Goal: Task Accomplishment & Management: Use online tool/utility

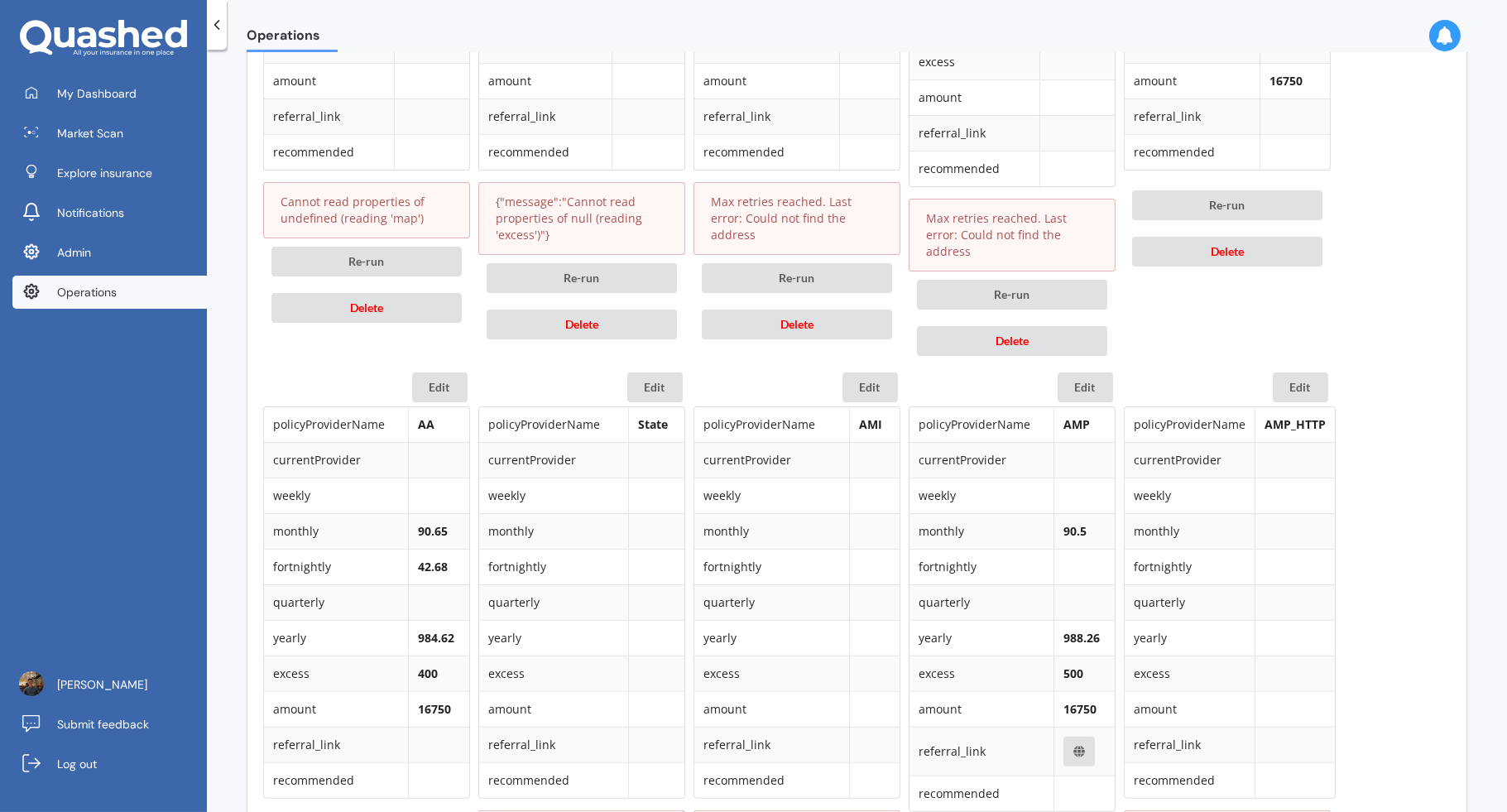
scroll to position [1311, 0]
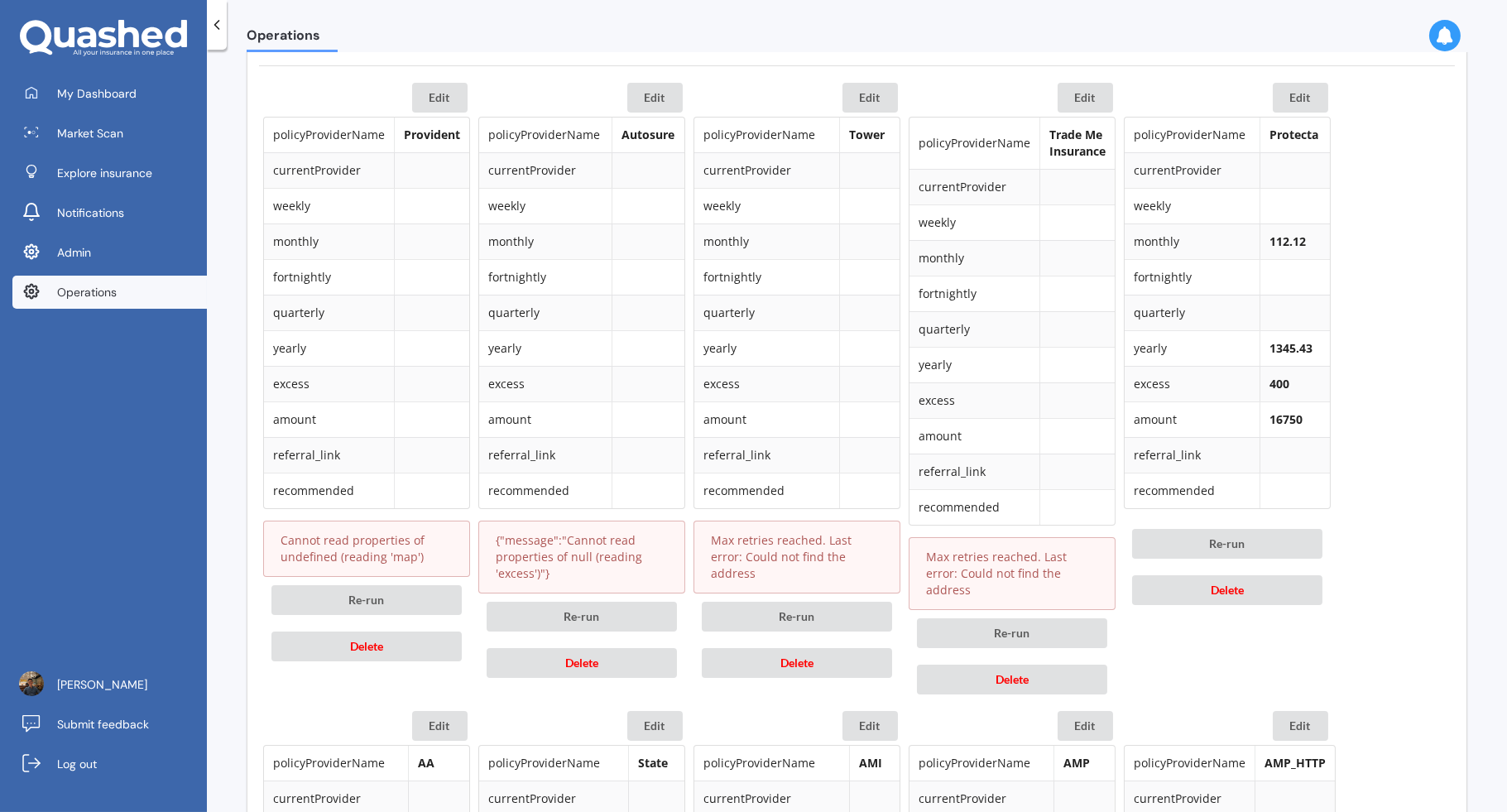
scroll to position [806, 0]
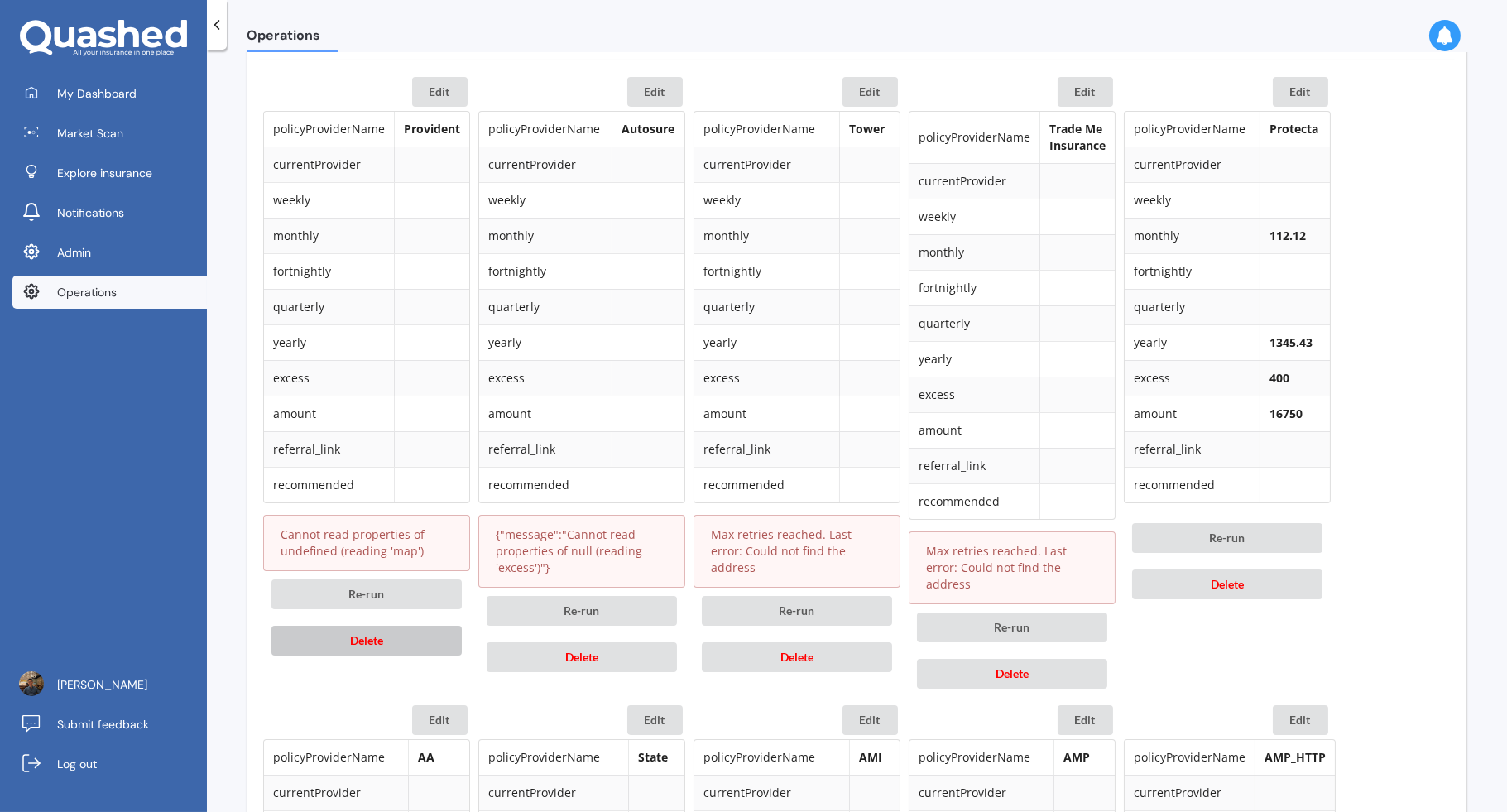
click at [396, 628] on button "Delete" at bounding box center [366, 640] width 190 height 29
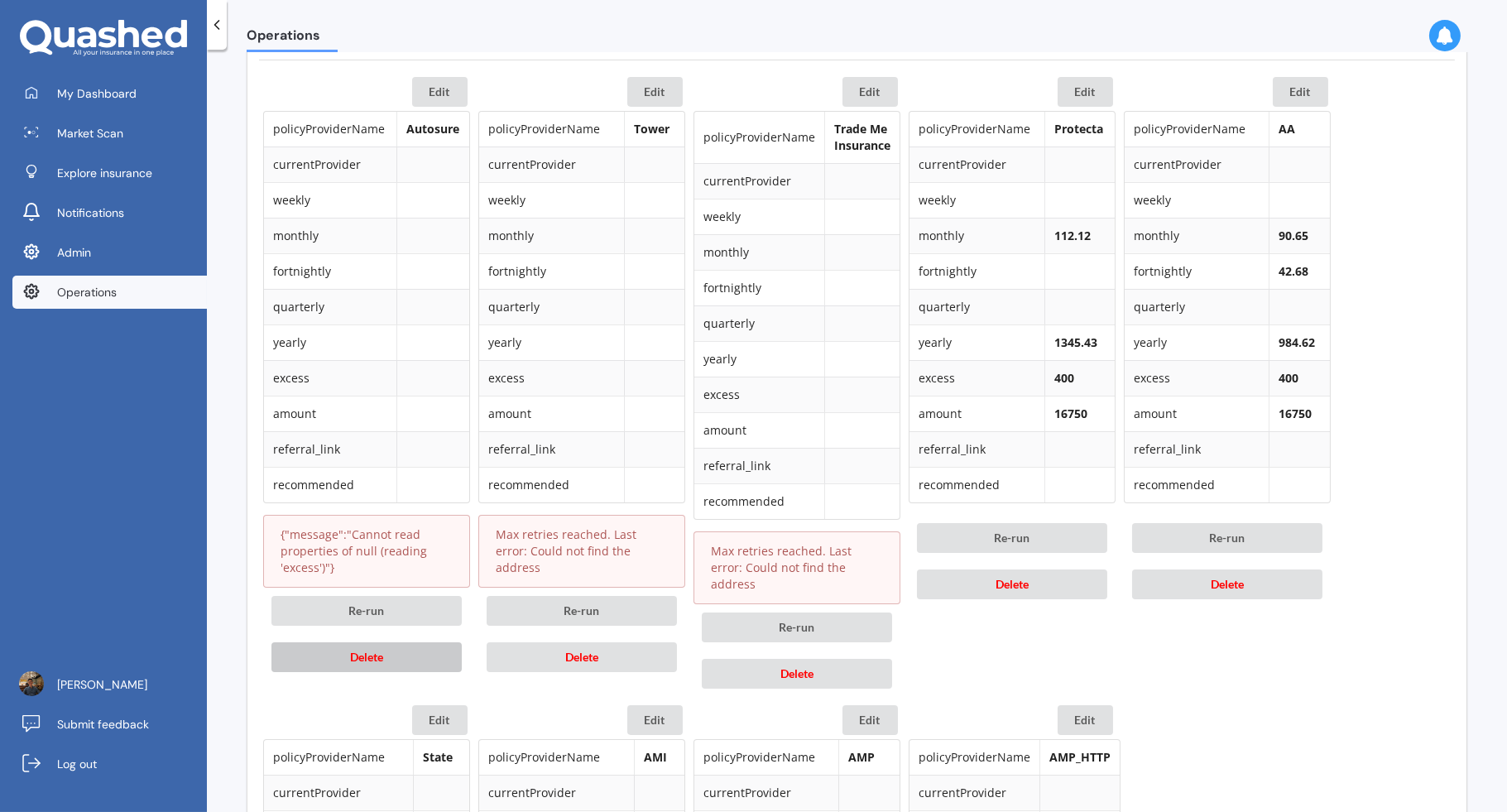
click at [399, 648] on button "Delete" at bounding box center [366, 657] width 190 height 29
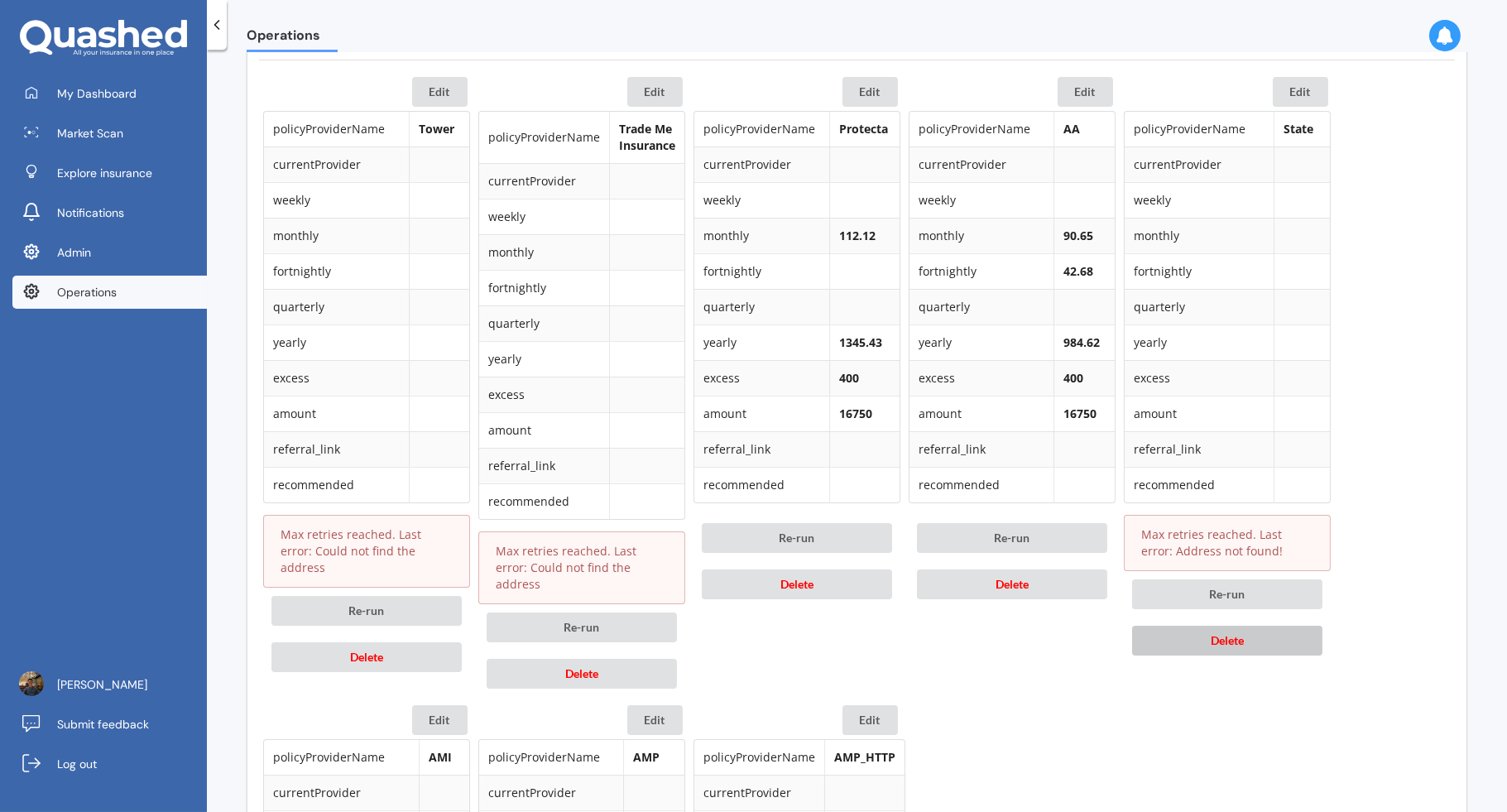
click at [1306, 626] on button "Delete" at bounding box center [1227, 640] width 190 height 29
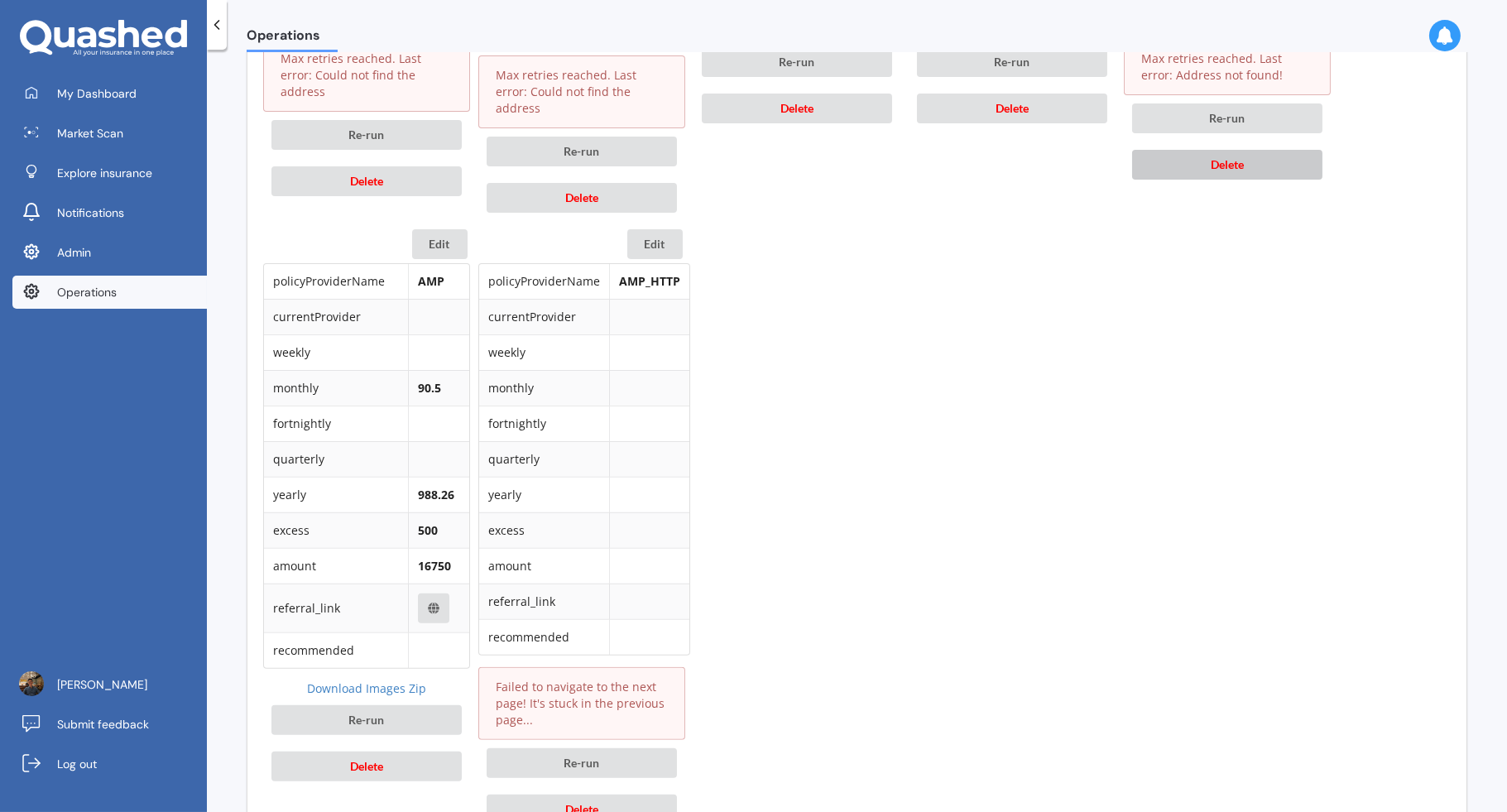
scroll to position [1312, 0]
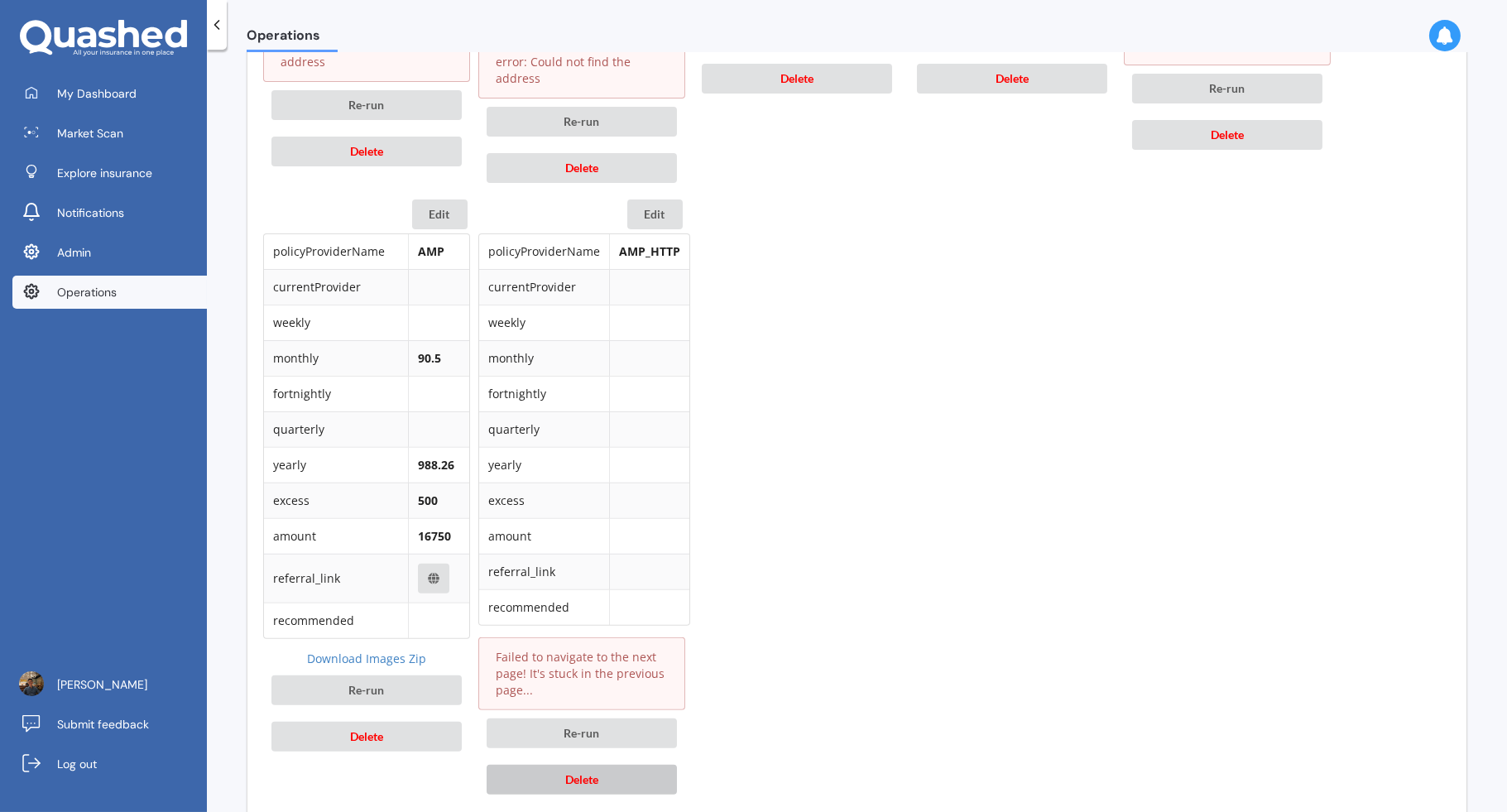
click at [640, 764] on button "Delete" at bounding box center [581, 779] width 190 height 29
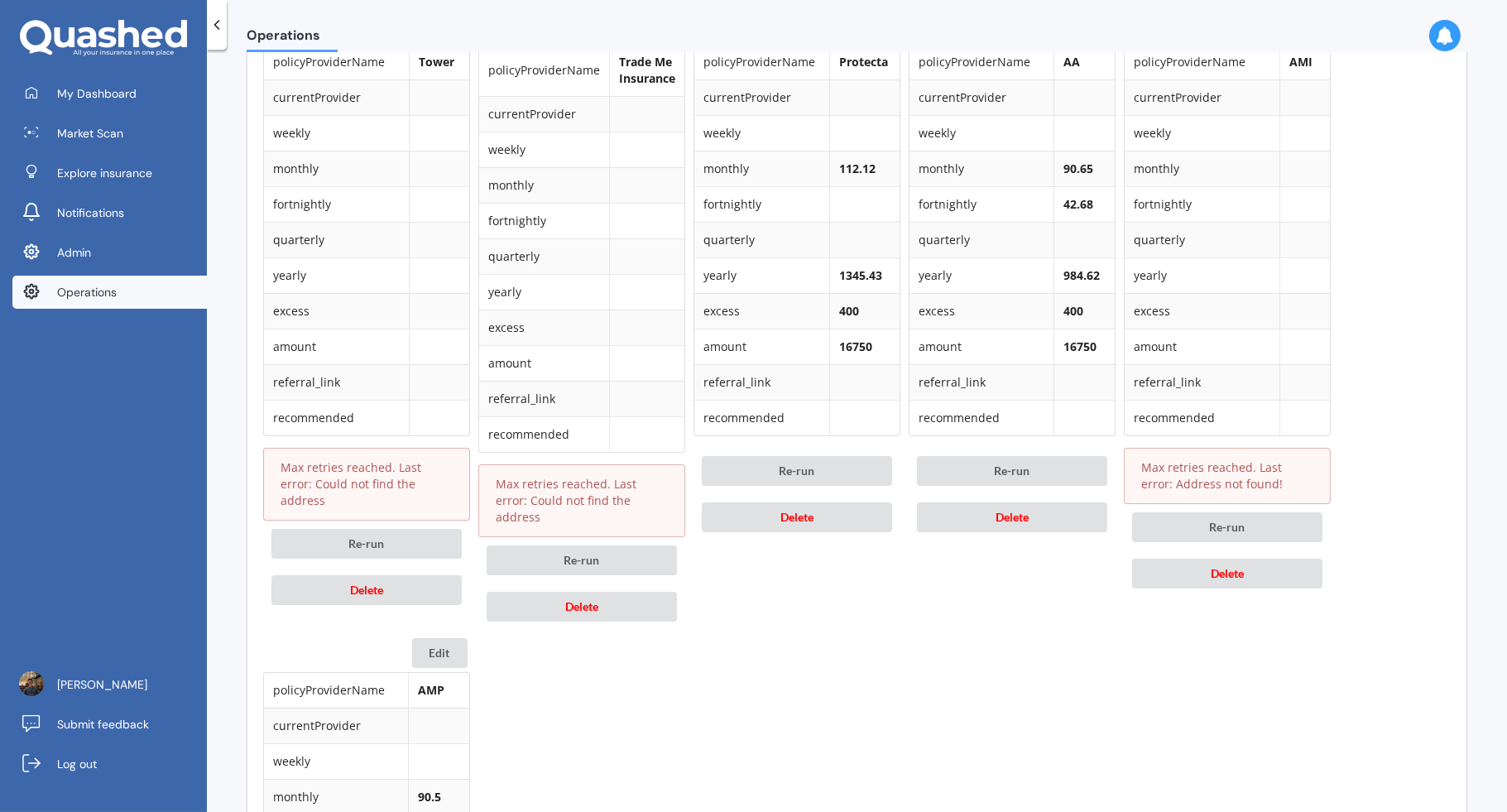
scroll to position [1017, 0]
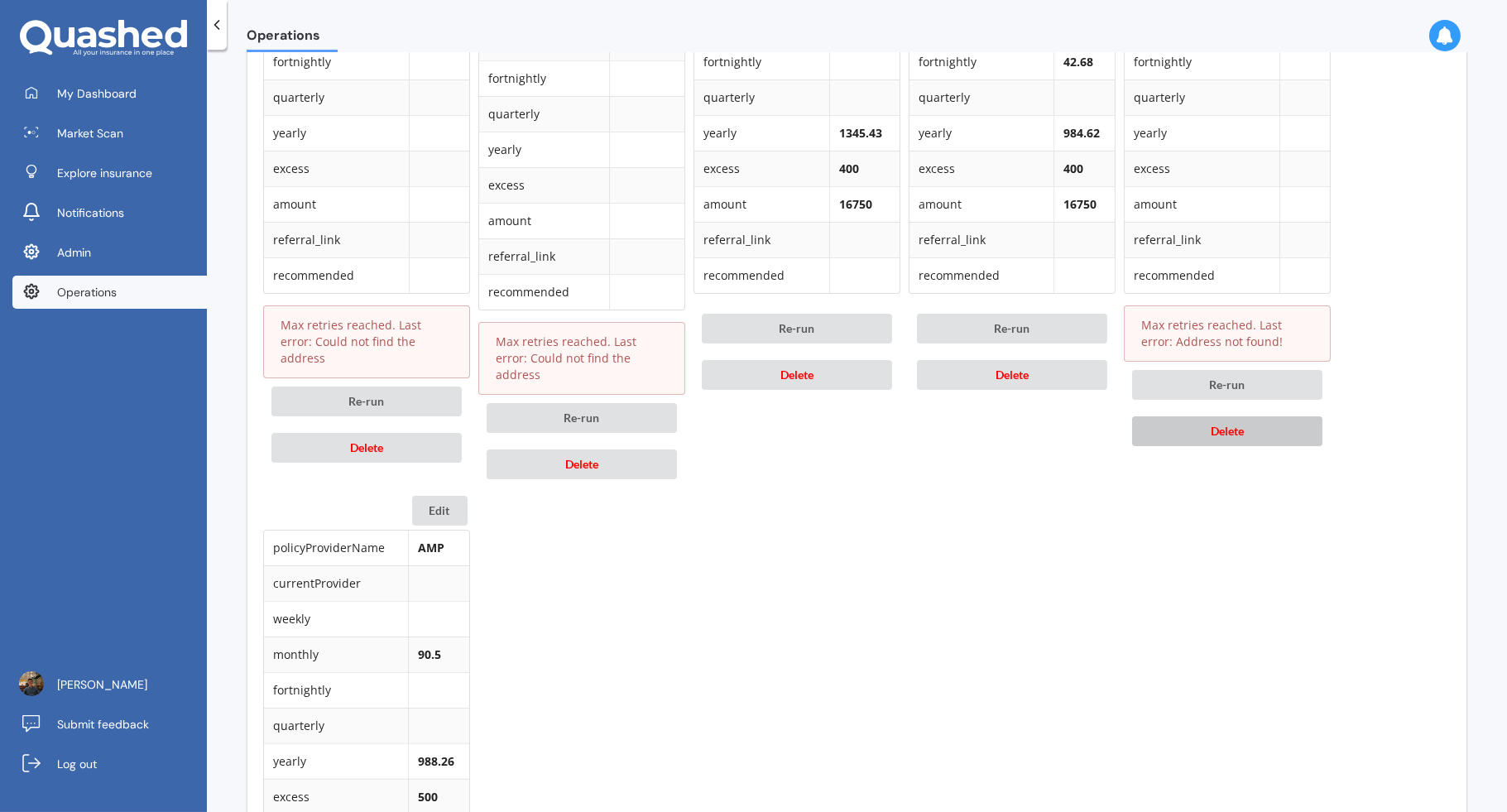
click at [1242, 431] on button "Delete" at bounding box center [1227, 431] width 190 height 29
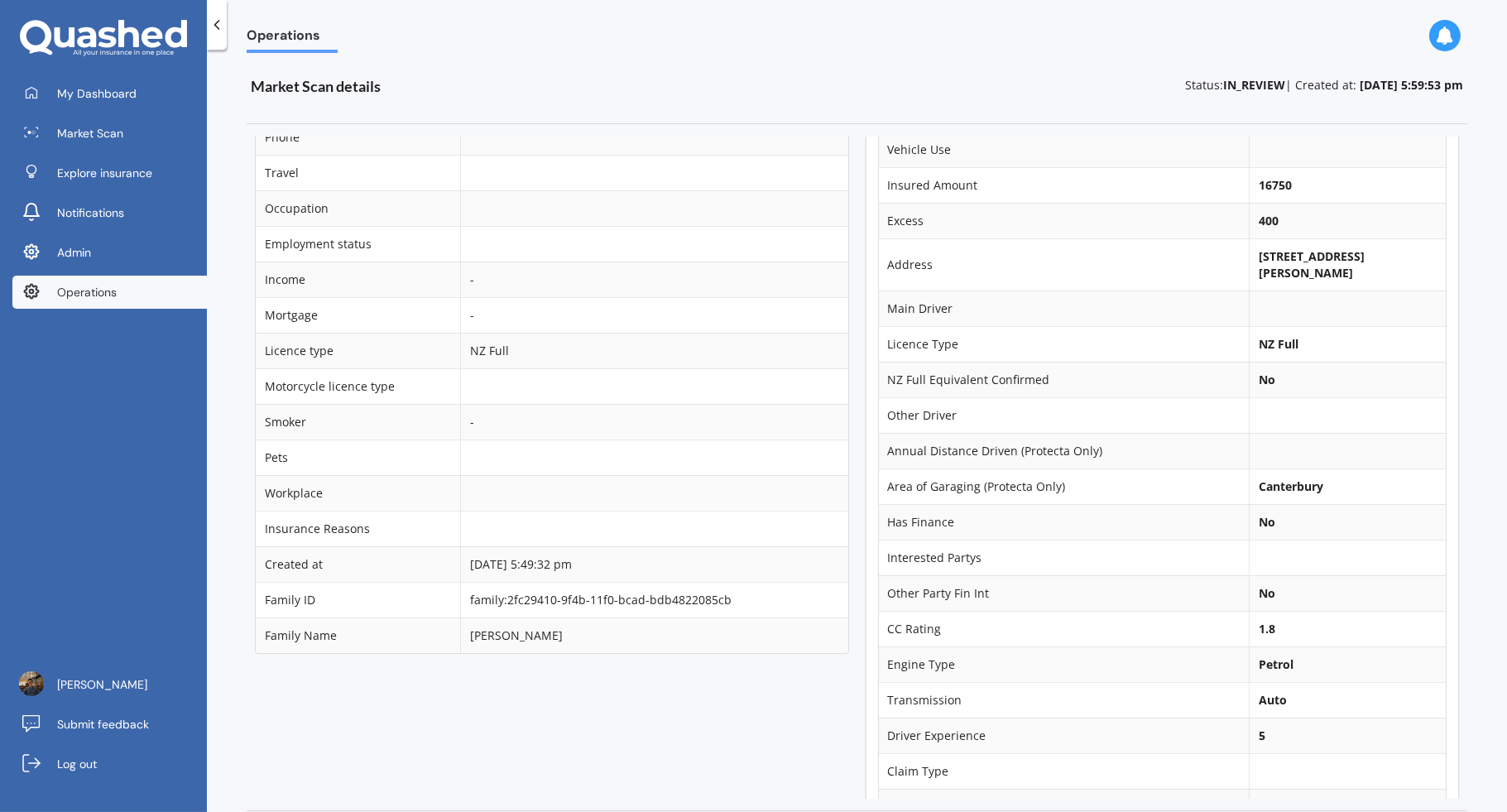
scroll to position [206, 0]
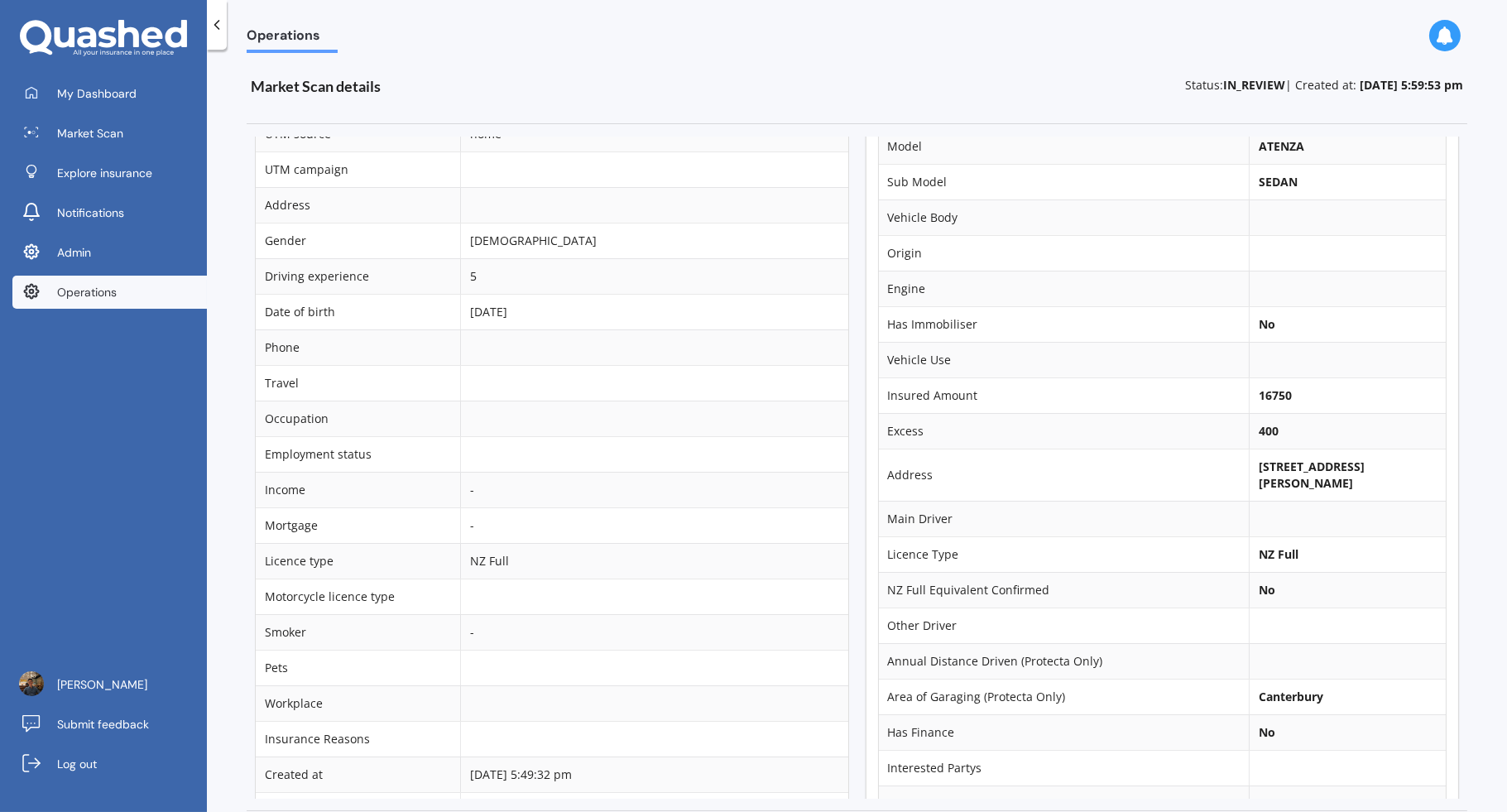
drag, startPoint x: 1240, startPoint y: 459, endPoint x: 1310, endPoint y: 471, distance: 71.0
click at [1310, 471] on td "243 King S/Temuka Temuka , Canterbury , Temuka 7920" at bounding box center [1347, 474] width 197 height 52
copy b "243 King S/Temuka Temuka , Canterbury"
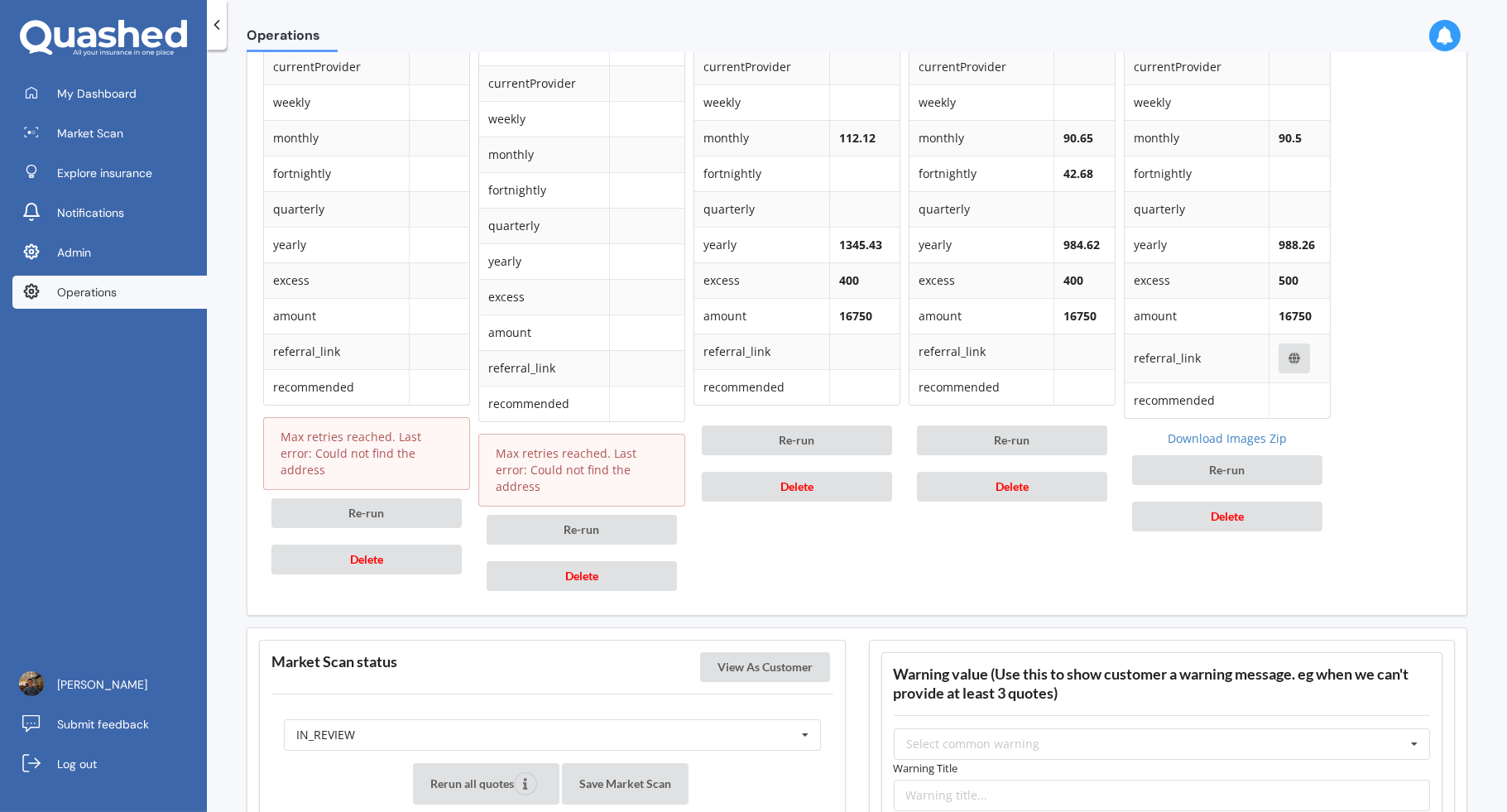
scroll to position [673, 0]
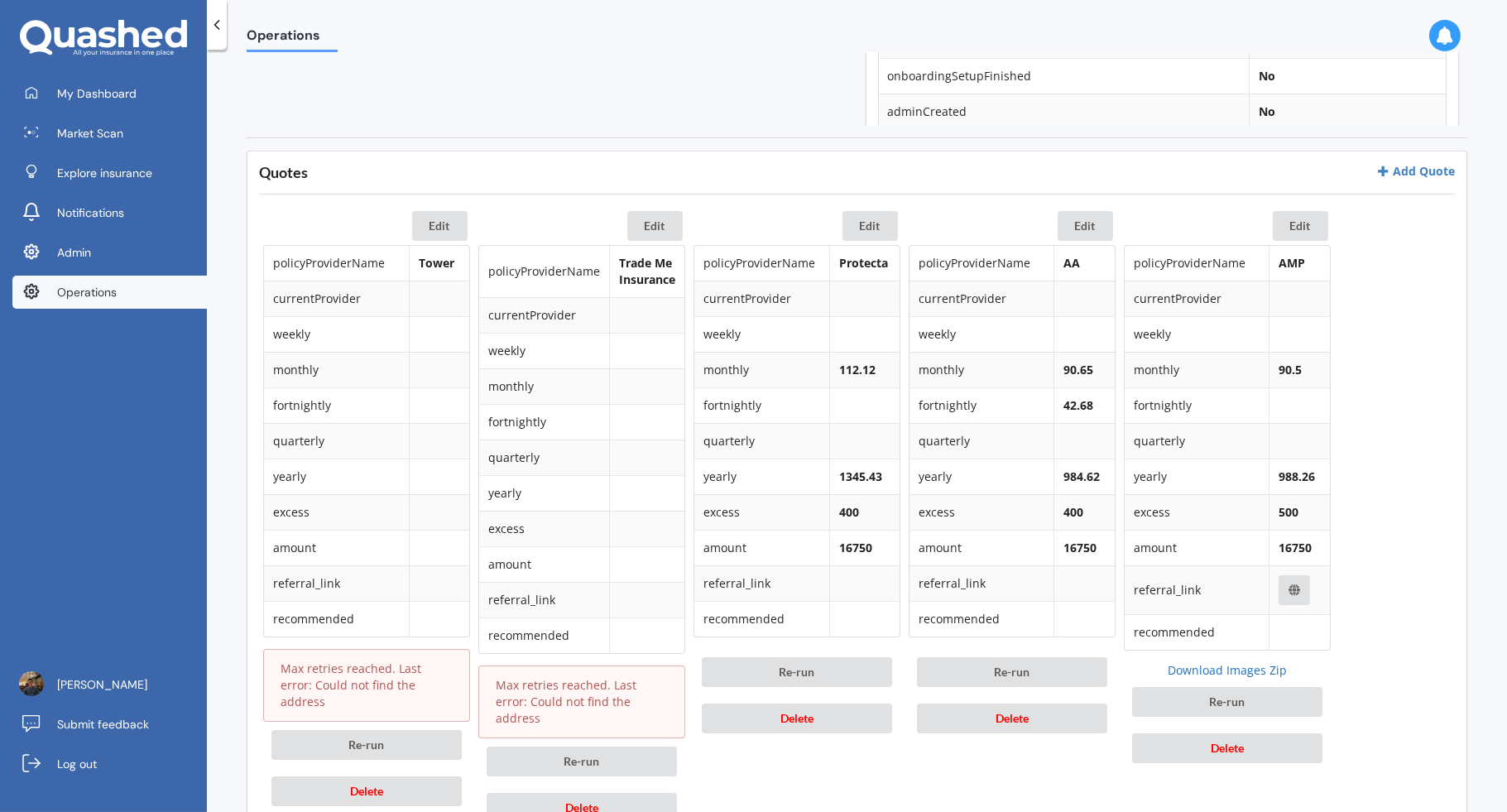
click at [1209, 664] on link "Download Images Zip" at bounding box center [1227, 671] width 207 height 17
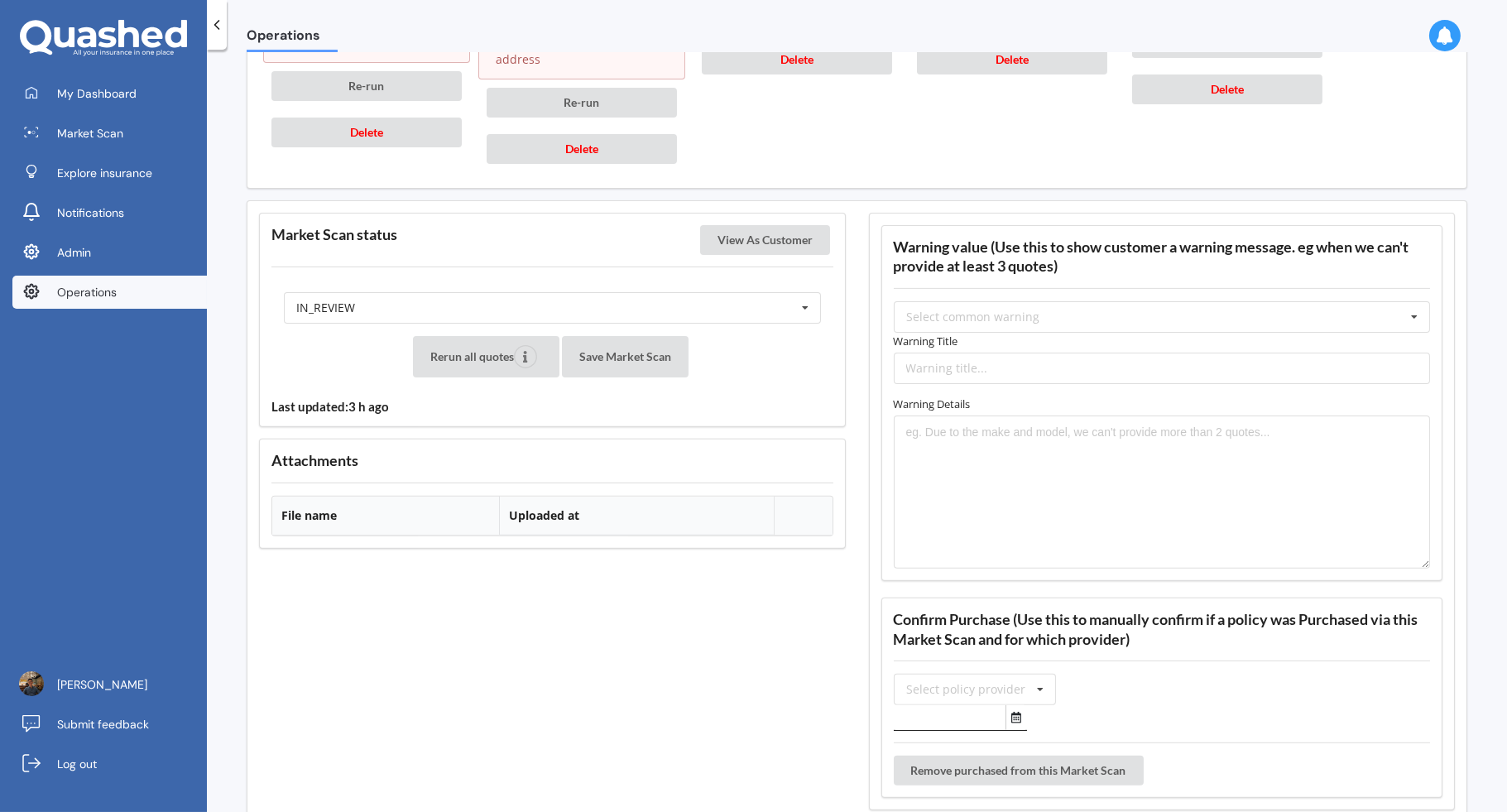
scroll to position [1185, 0]
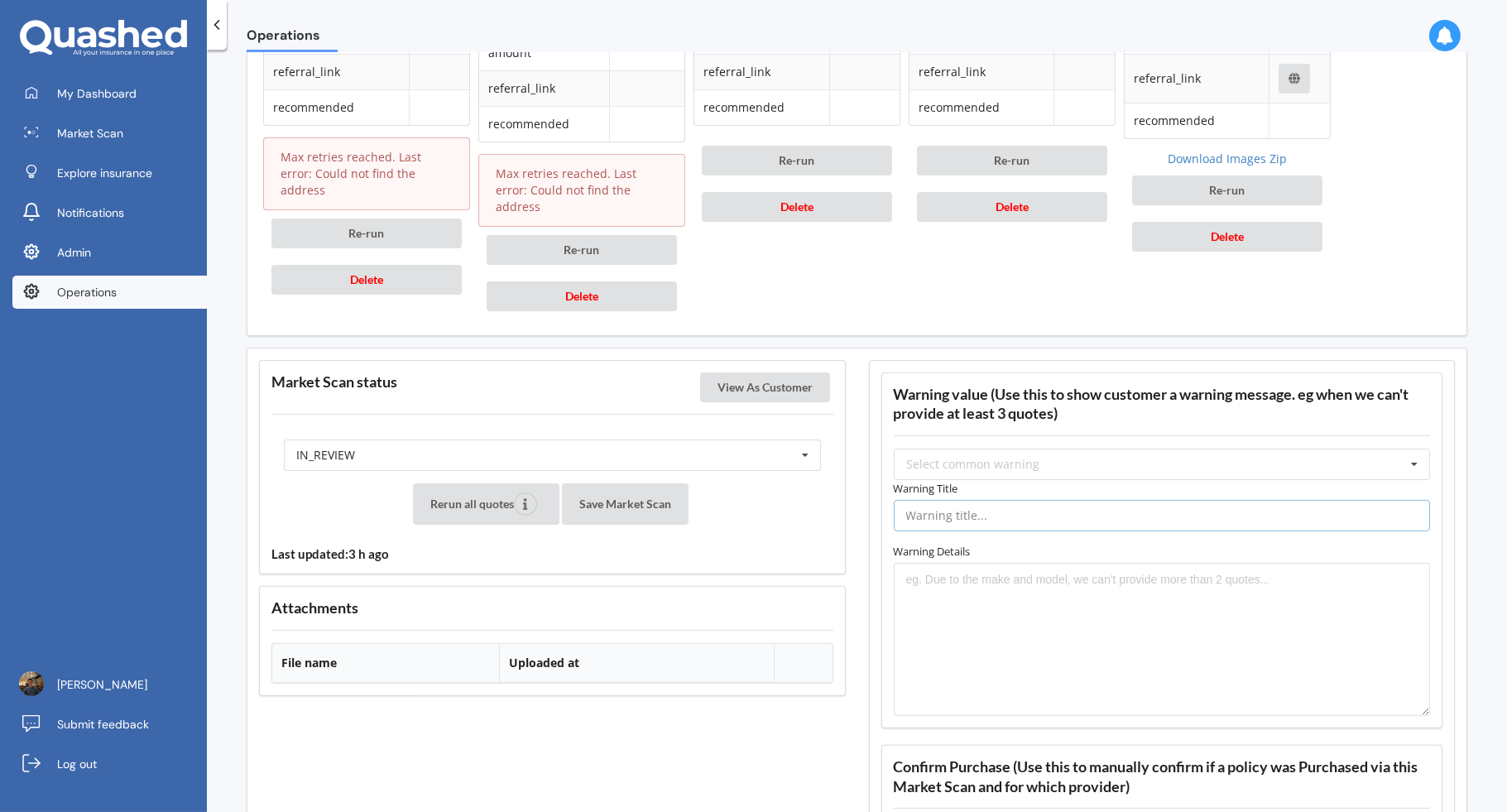
click at [1000, 500] on input "text" at bounding box center [1162, 516] width 537 height 31
type input "Limited options"
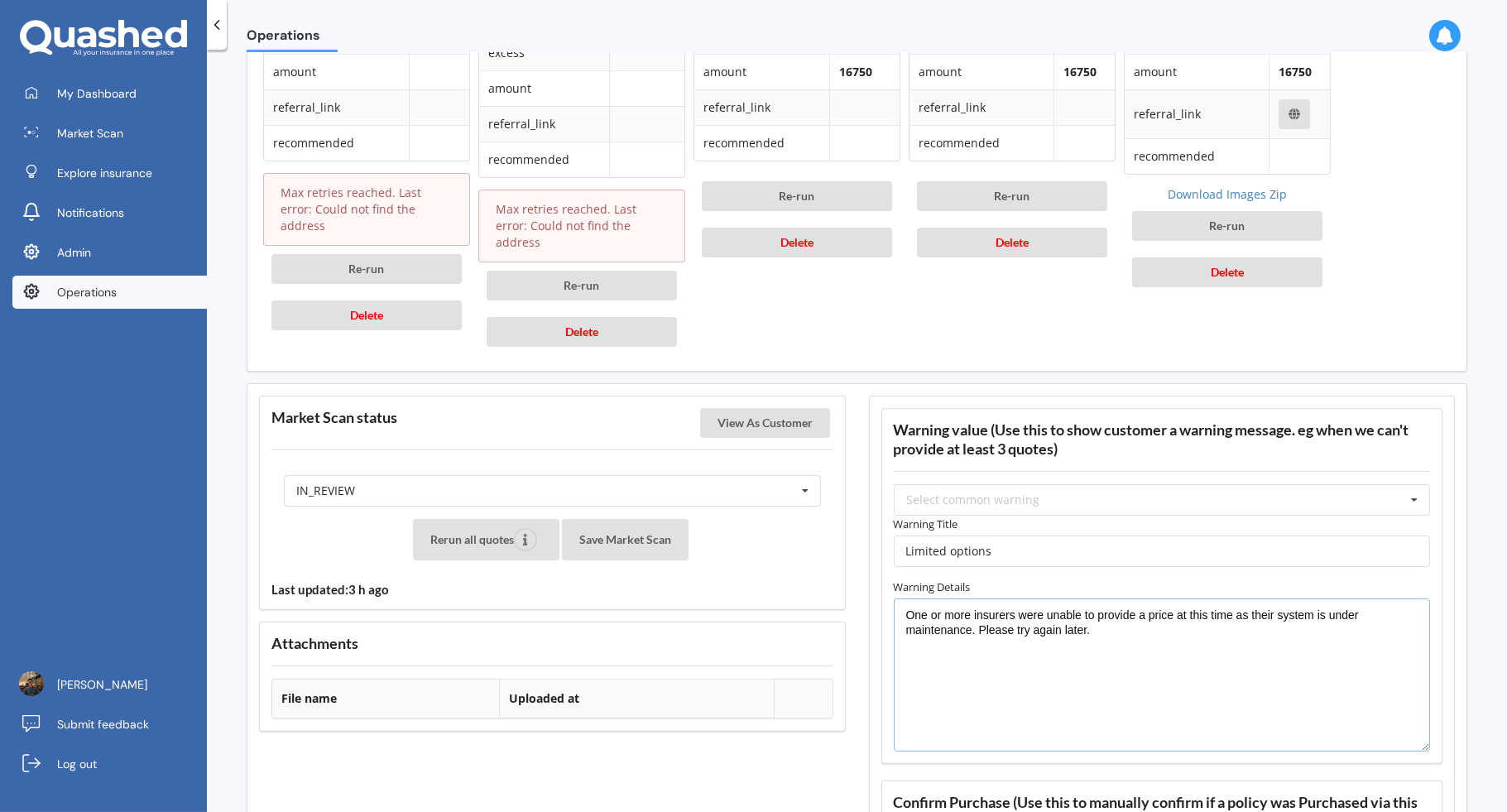
scroll to position [1386, 0]
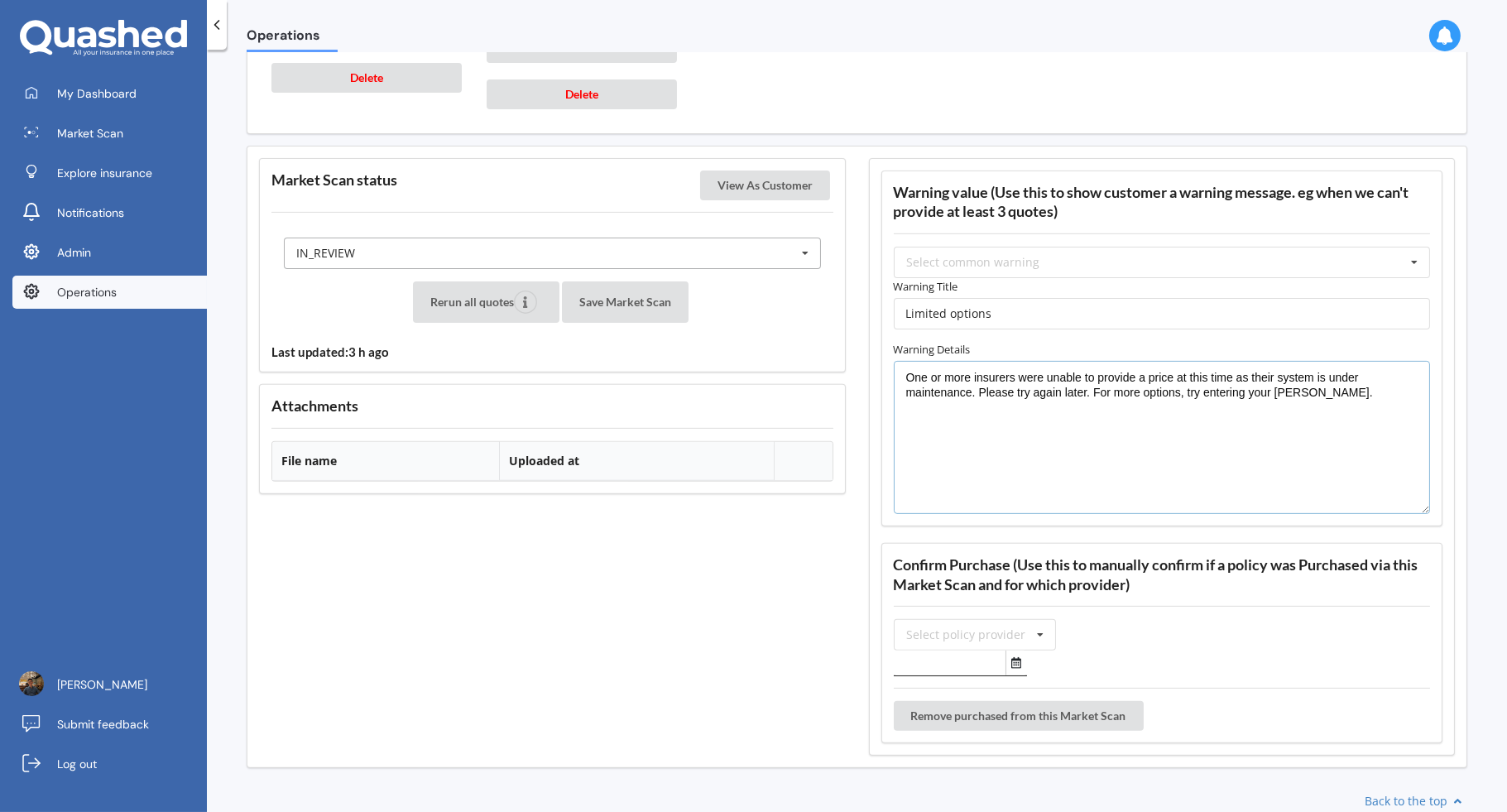
type textarea "One or more insurers were unable to provide a price at this time as their syste…"
click at [653, 238] on div "IN_REVIEW READY PENDING VIEWED ABANDONED IN_REVIEW" at bounding box center [552, 253] width 537 height 31
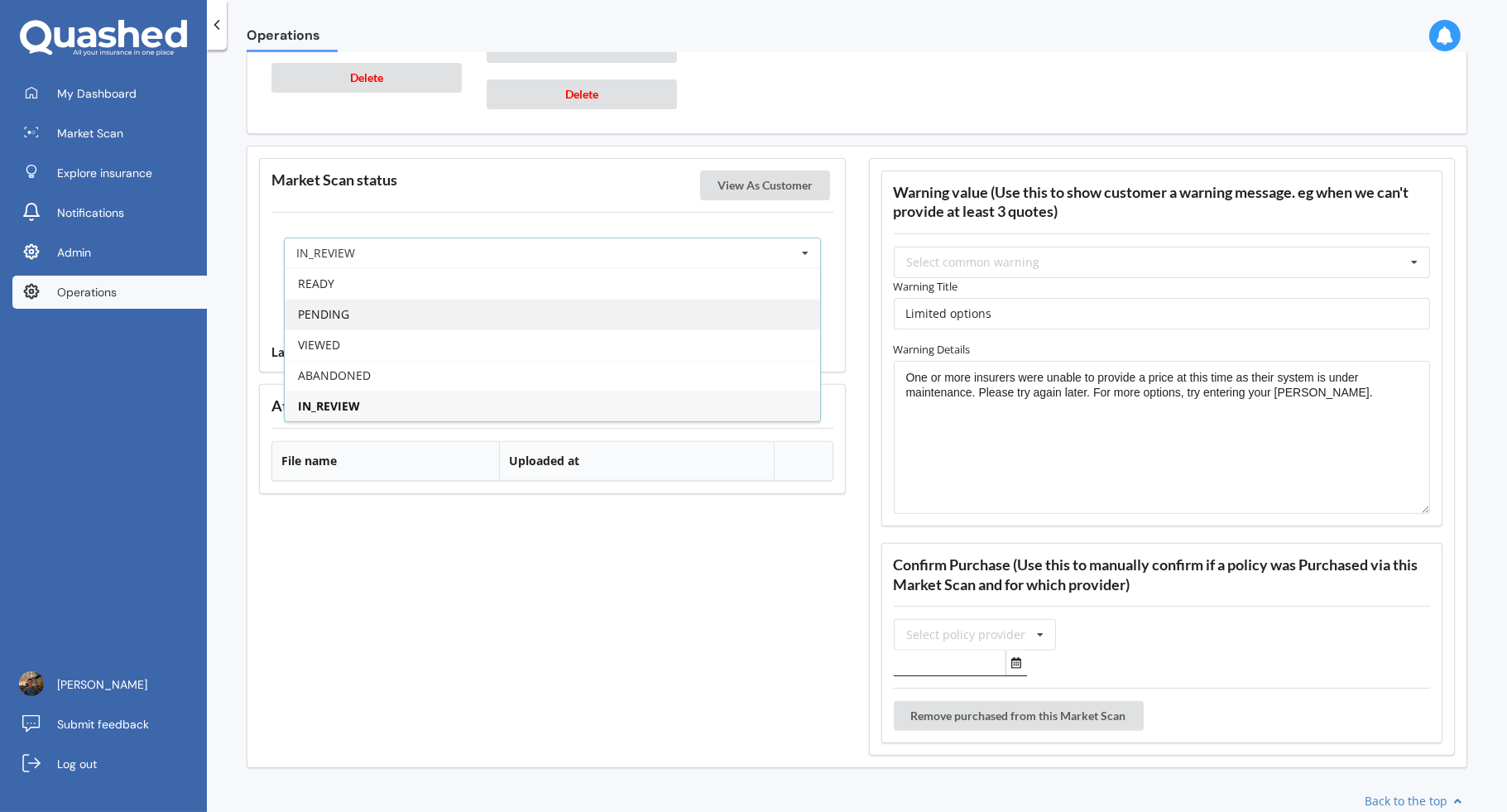
click at [563, 299] on div "PENDING" at bounding box center [553, 314] width 536 height 30
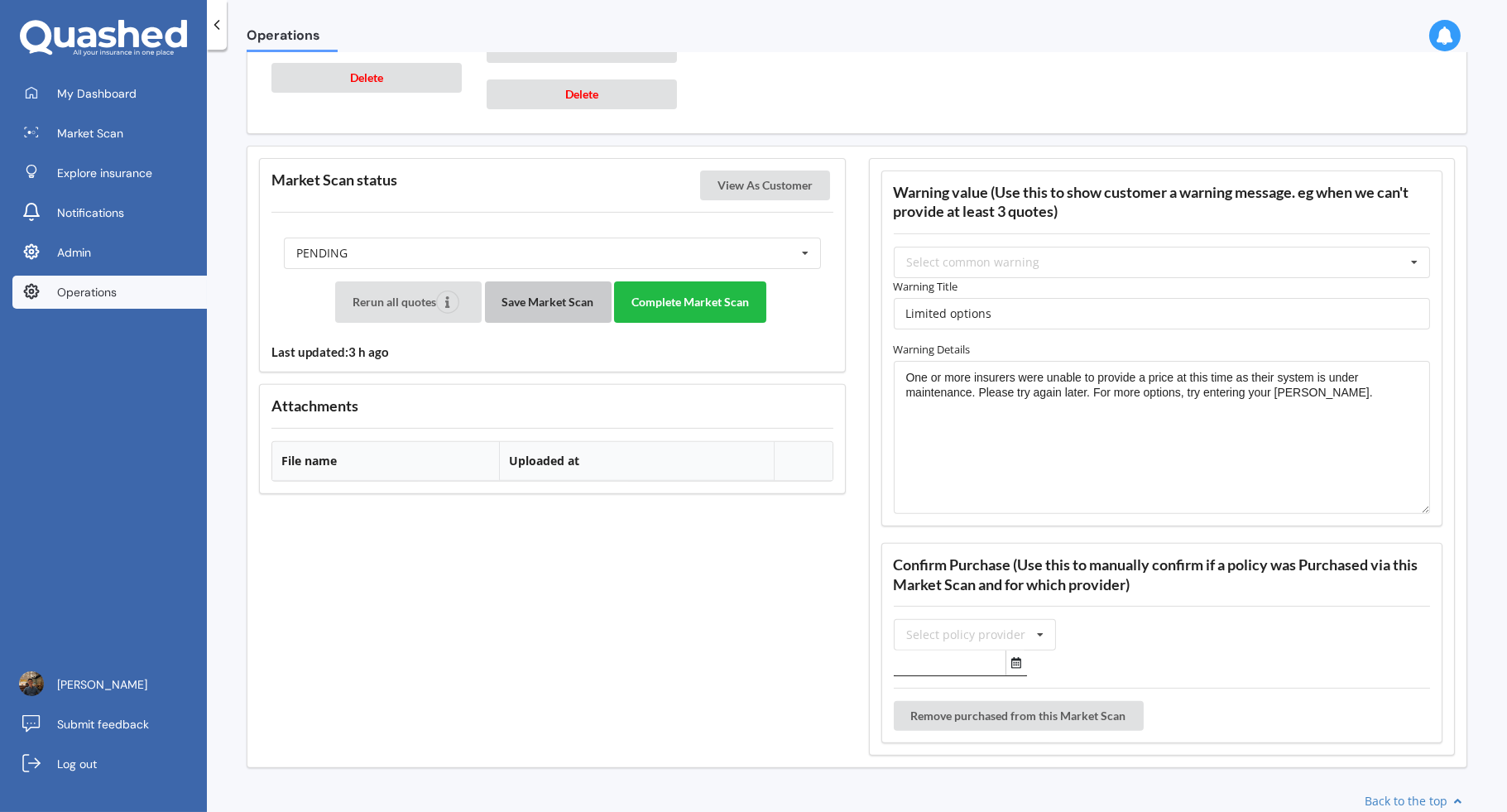
click at [552, 282] on button "Save Market Scan" at bounding box center [549, 302] width 127 height 41
click at [725, 283] on button "Complete Market Scan" at bounding box center [690, 302] width 152 height 41
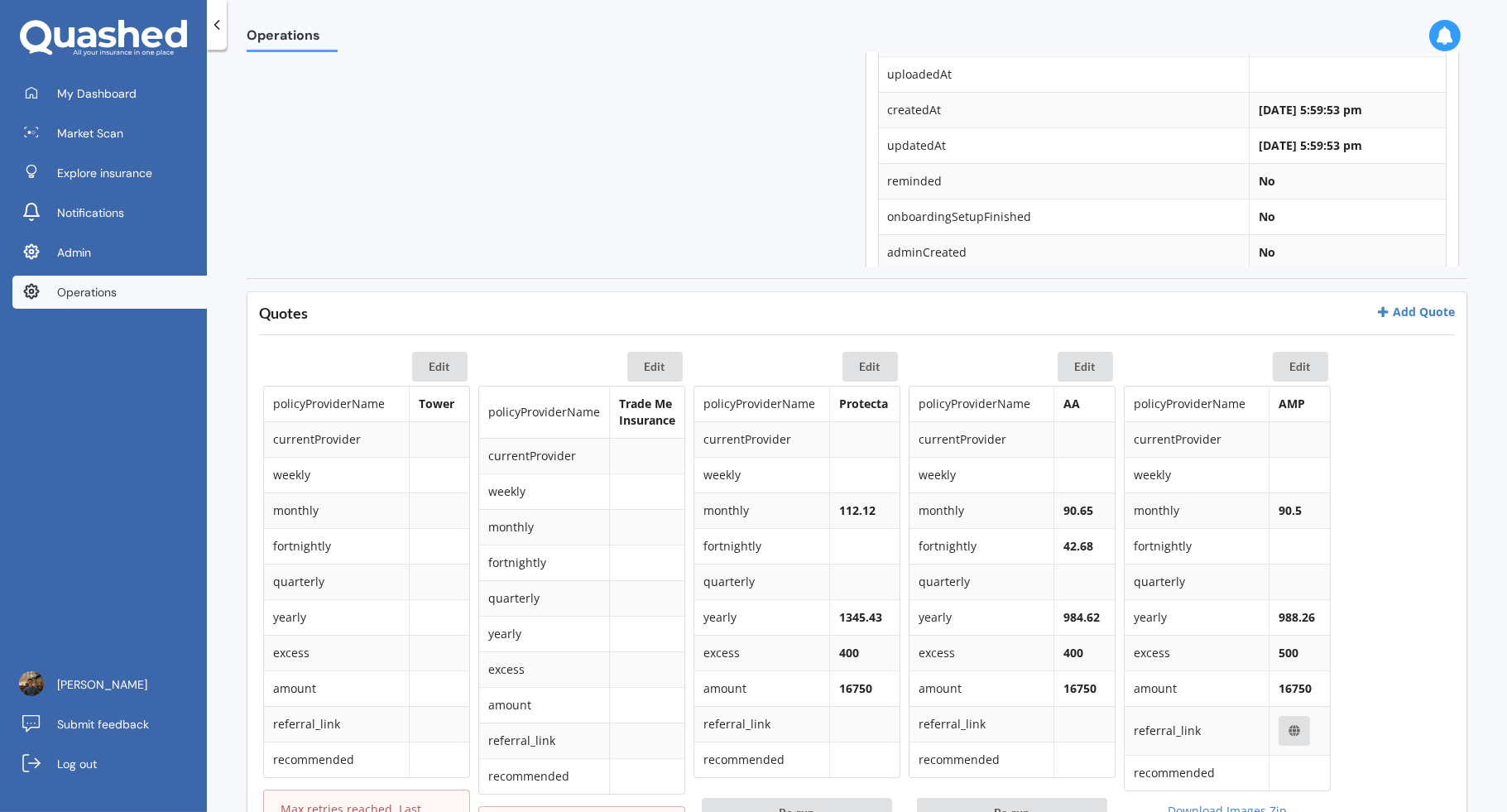
scroll to position [753, 0]
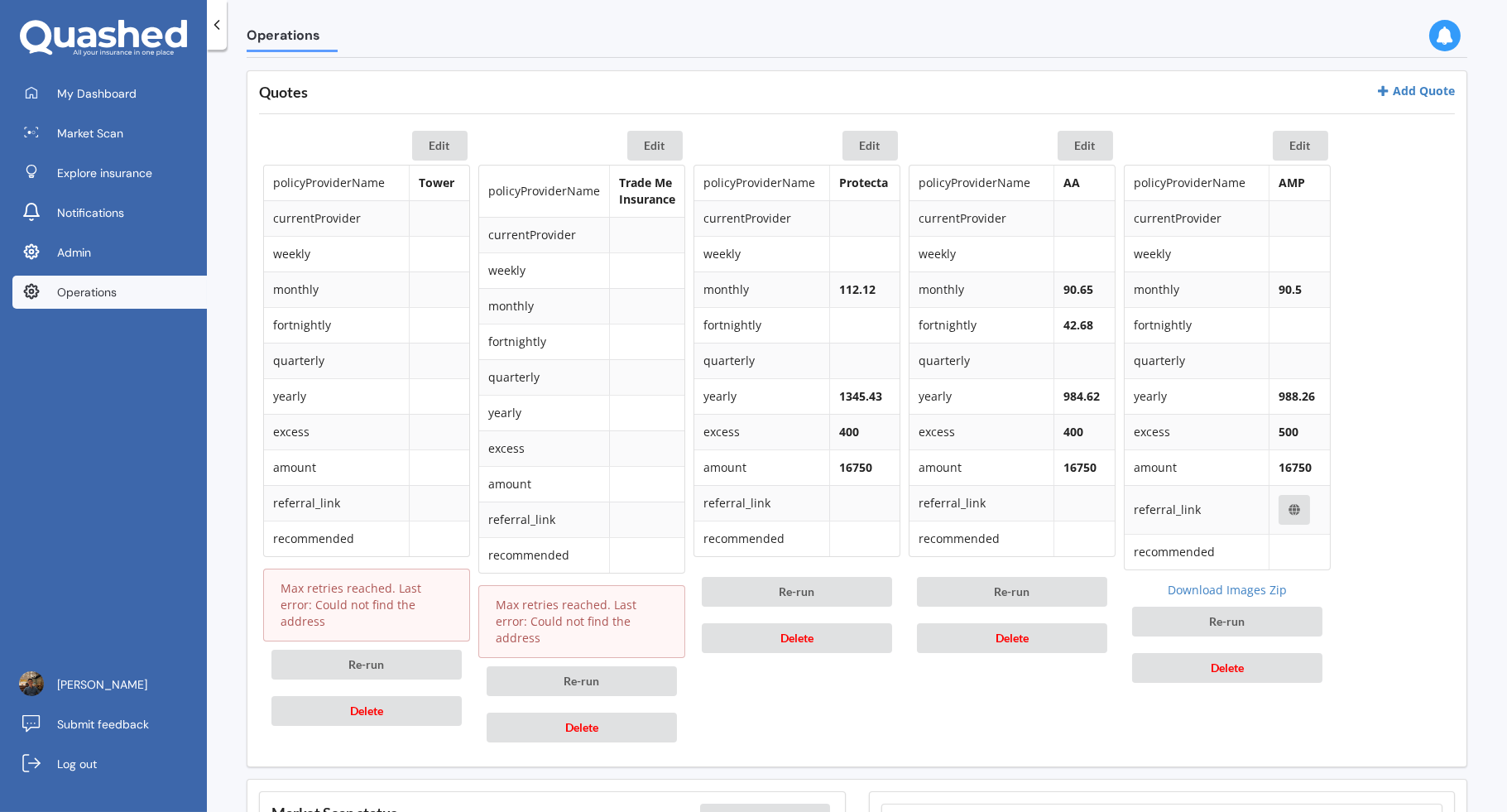
click at [149, 308] on div "My Dashboard Market Scan Explore insurance Notifications Admin Operations" at bounding box center [103, 196] width 207 height 239
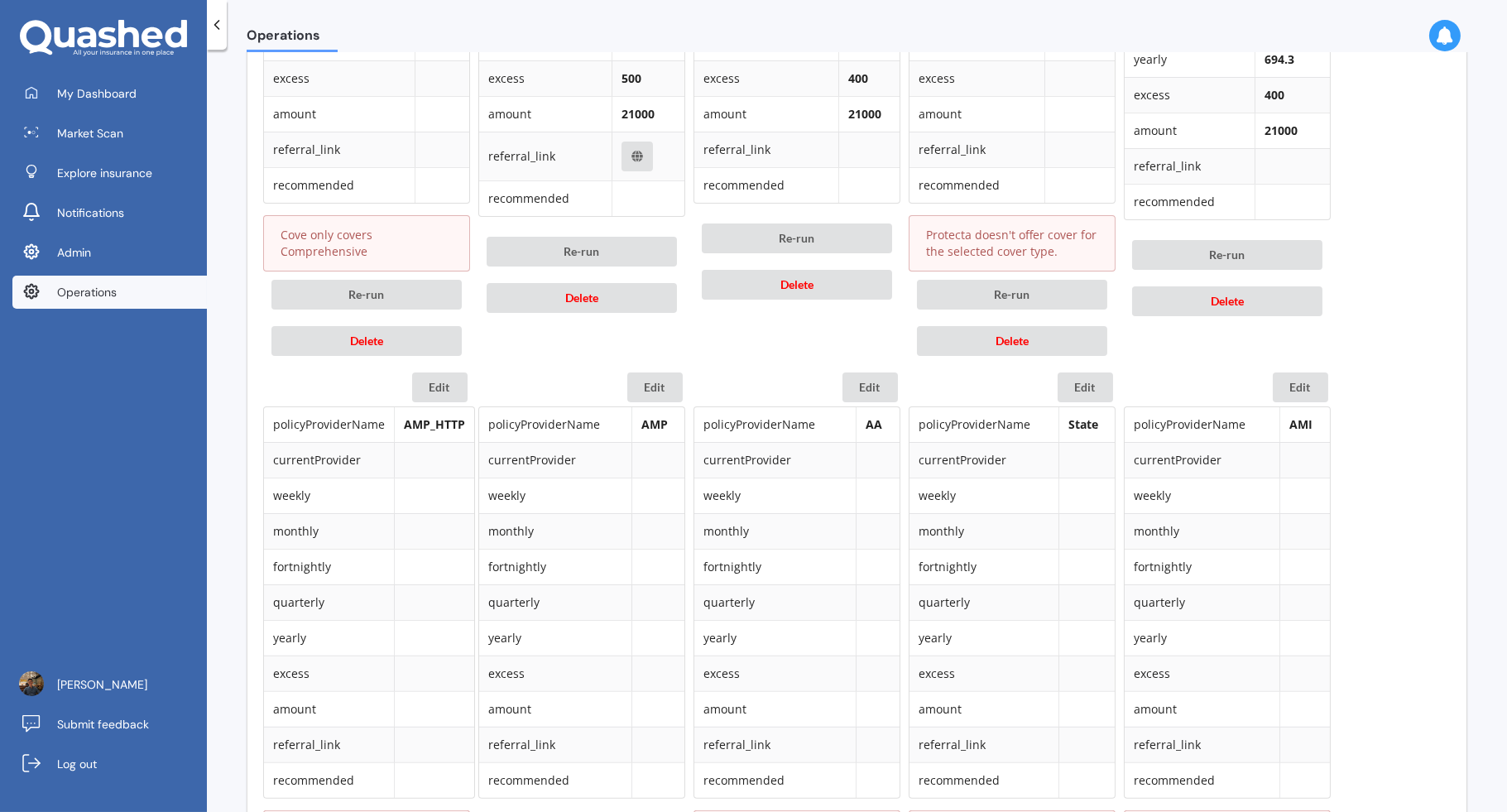
scroll to position [1498, 0]
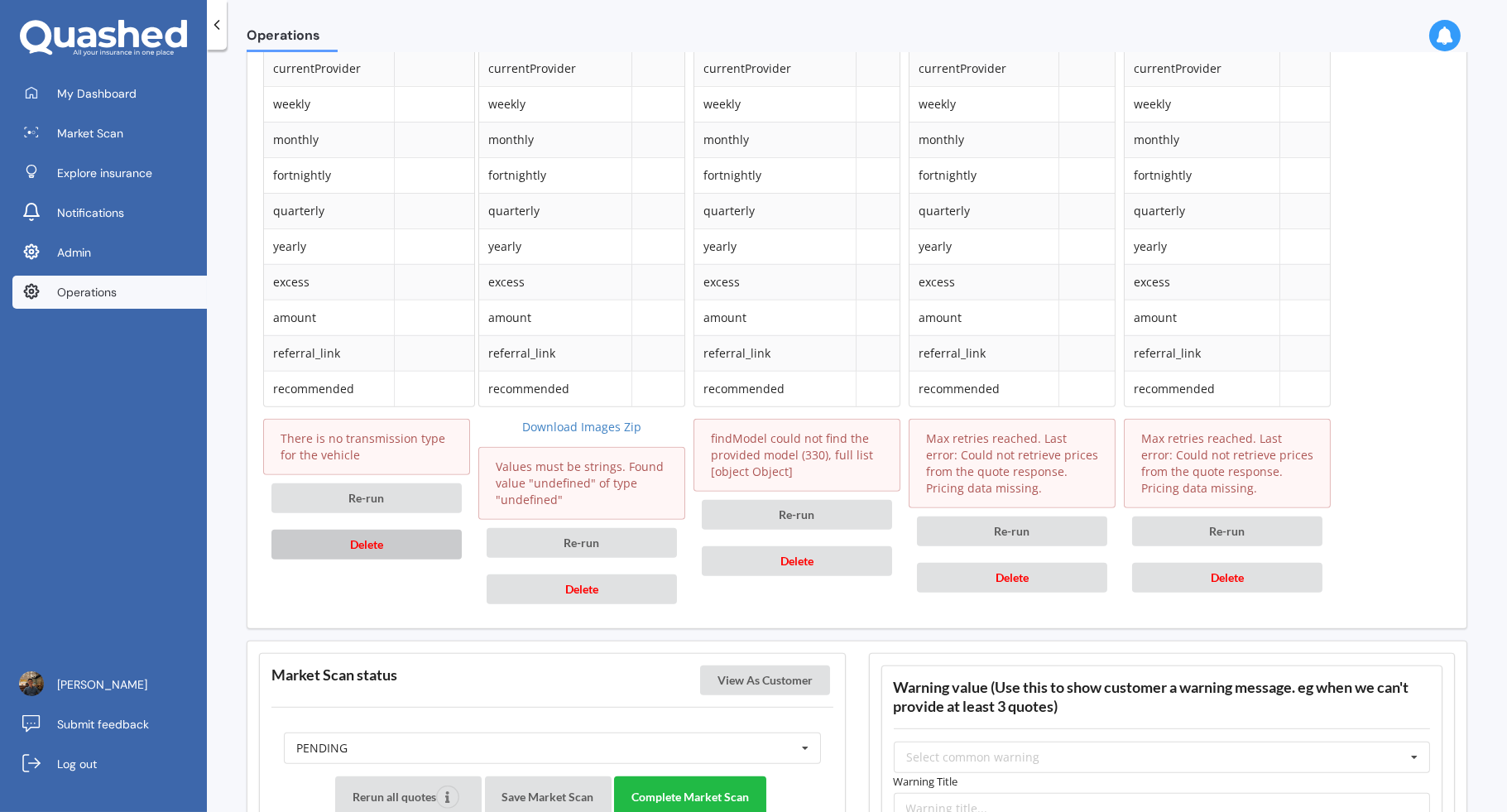
click at [424, 529] on button "Delete" at bounding box center [366, 544] width 190 height 29
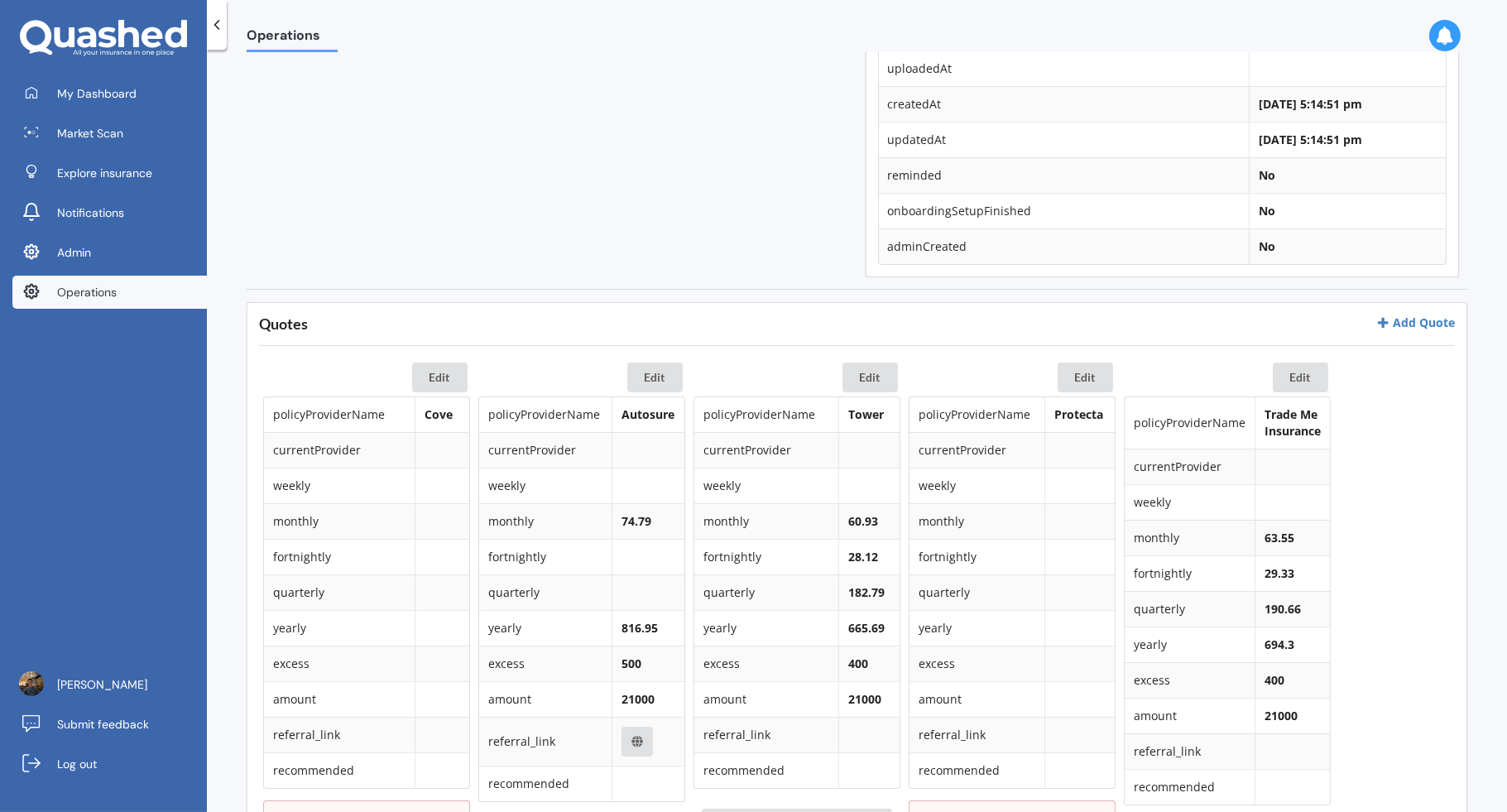
scroll to position [773, 0]
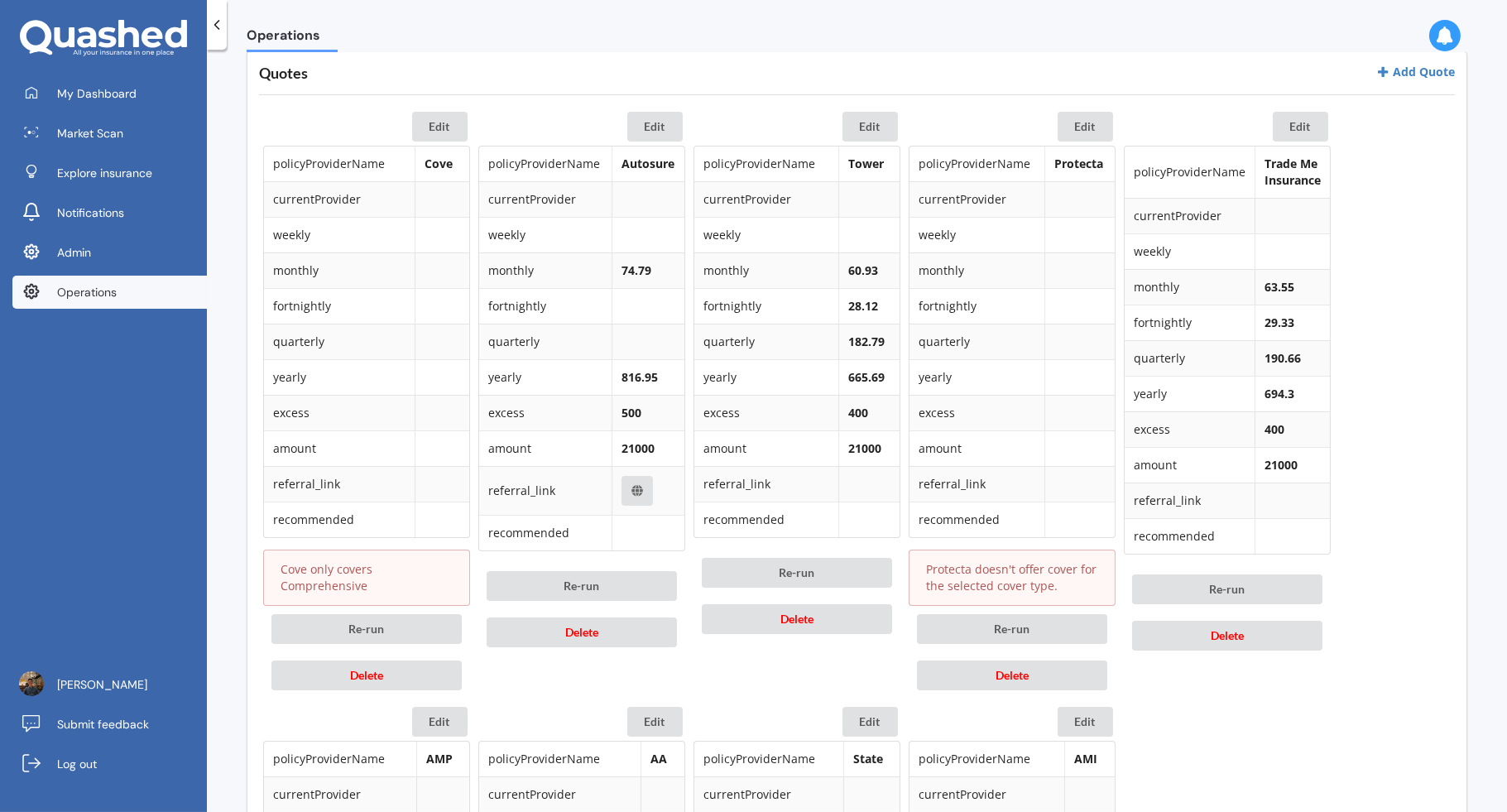
click at [407, 684] on div "Re-run Delete" at bounding box center [366, 651] width 207 height 93
click at [441, 669] on button "Delete" at bounding box center [366, 675] width 190 height 29
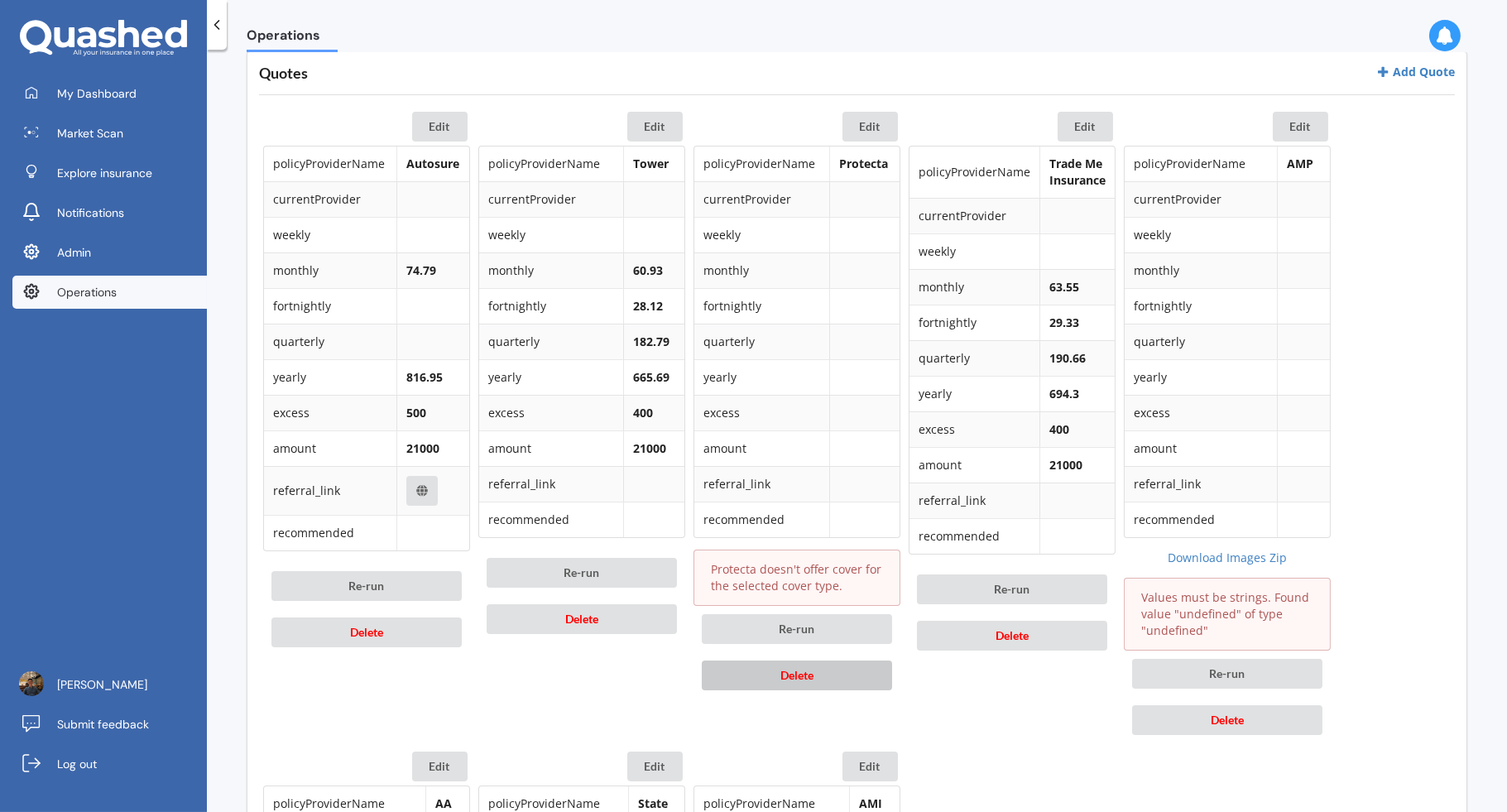
click at [874, 672] on button "Delete" at bounding box center [797, 675] width 190 height 29
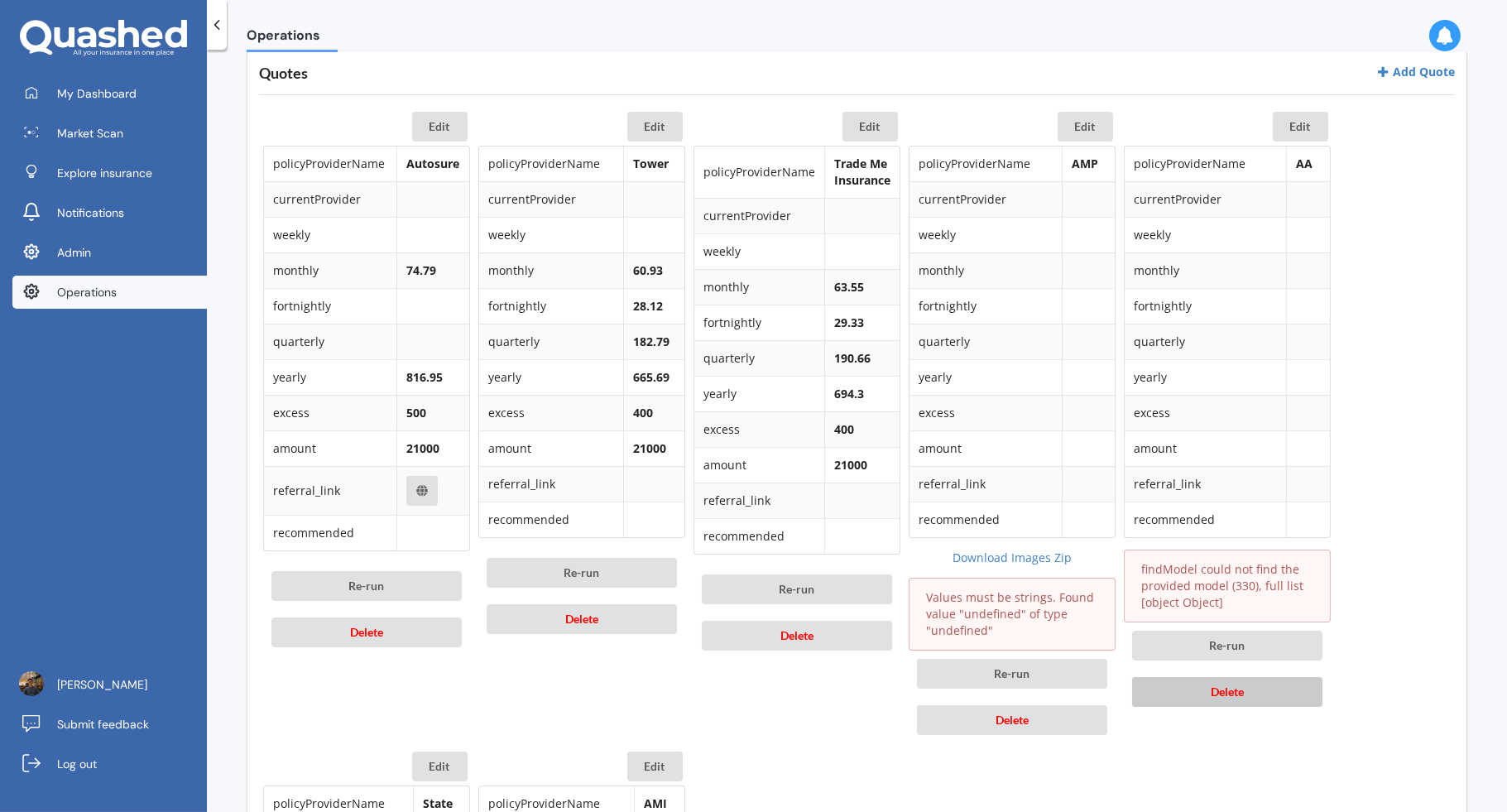
click at [1218, 689] on span "Delete" at bounding box center [1228, 691] width 33 height 14
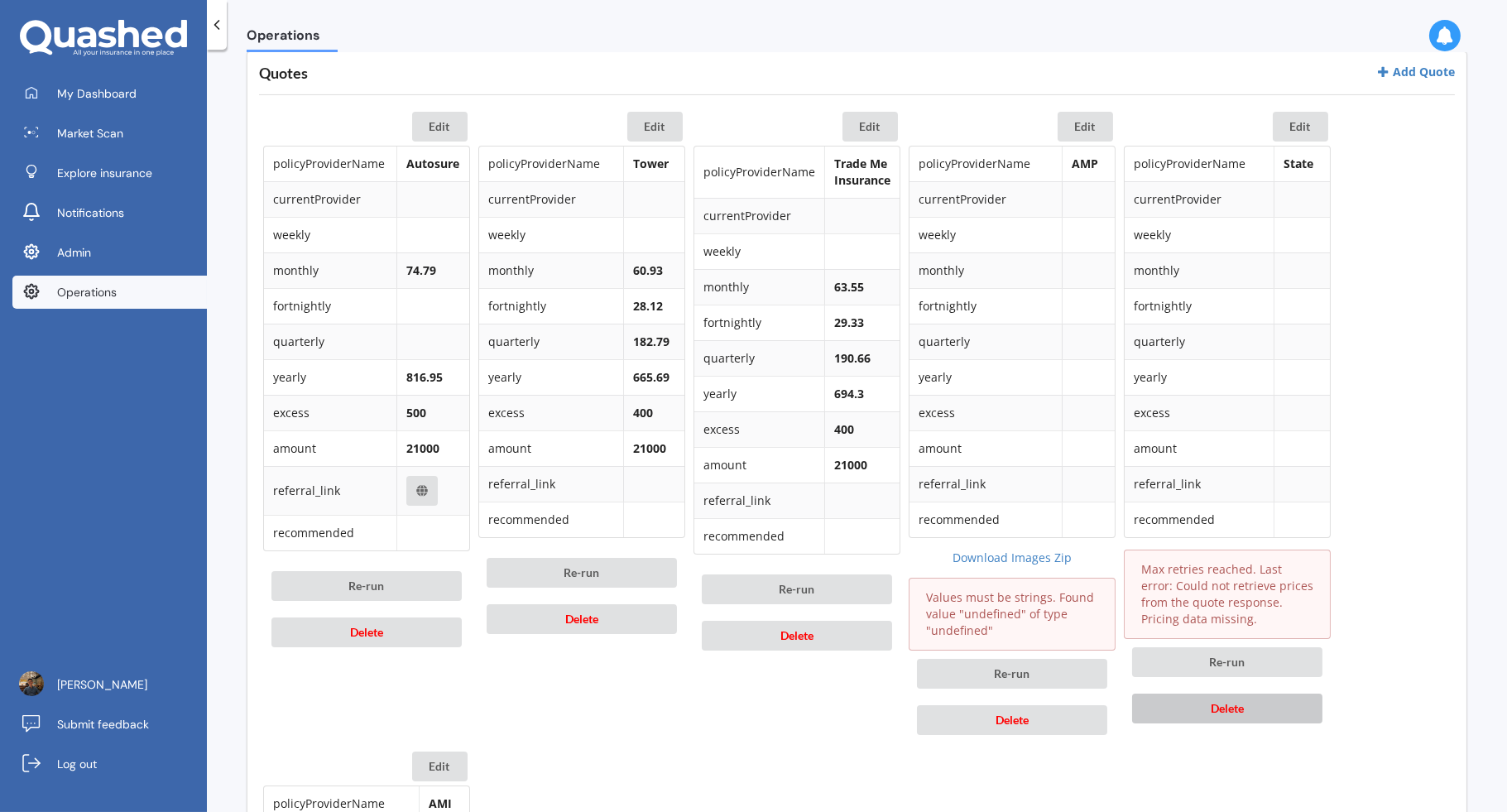
scroll to position [951, 0]
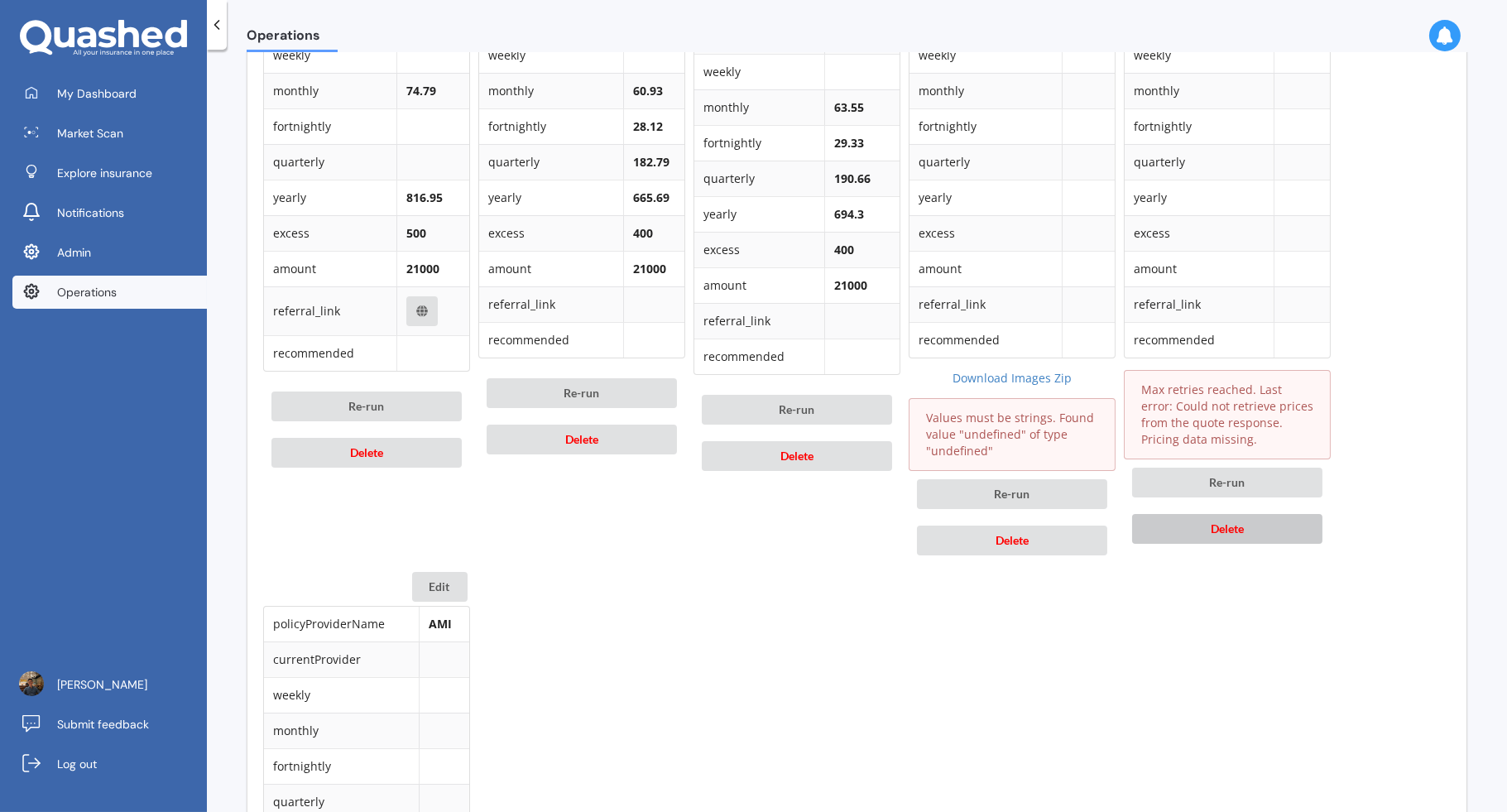
click at [1246, 532] on button "Delete" at bounding box center [1227, 528] width 190 height 29
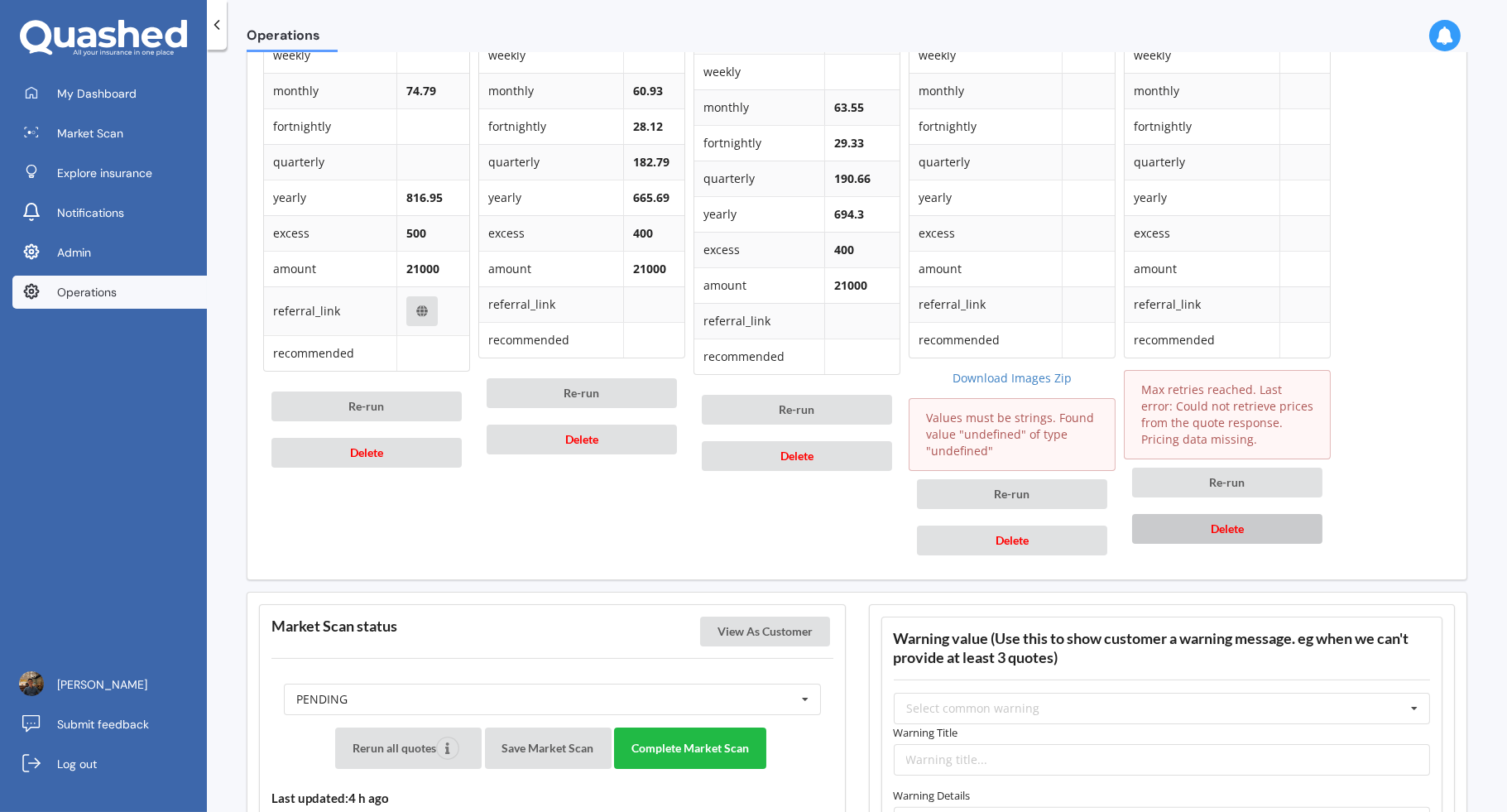
click at [1246, 532] on button "Delete" at bounding box center [1227, 528] width 190 height 29
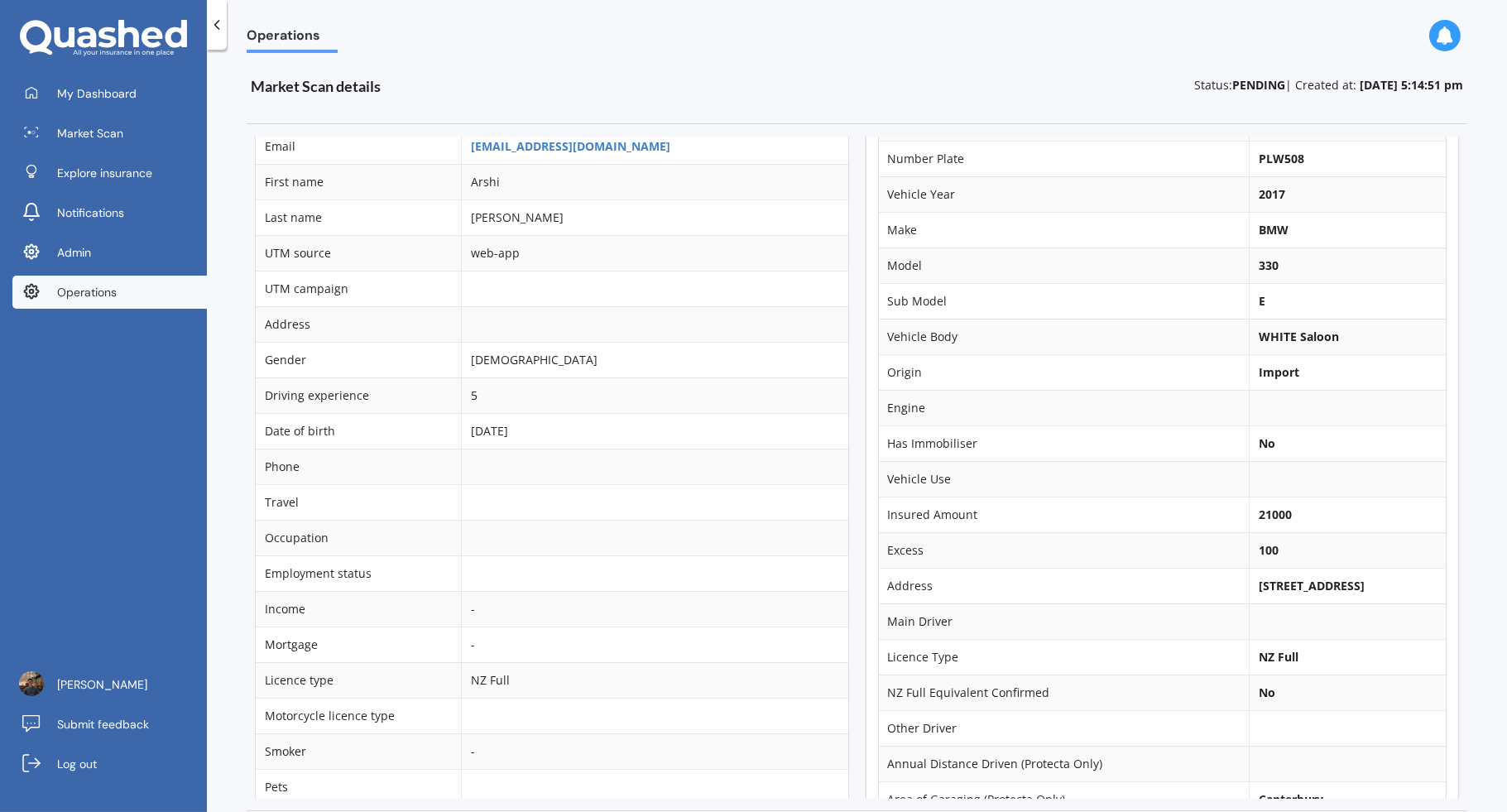
scroll to position [0, 0]
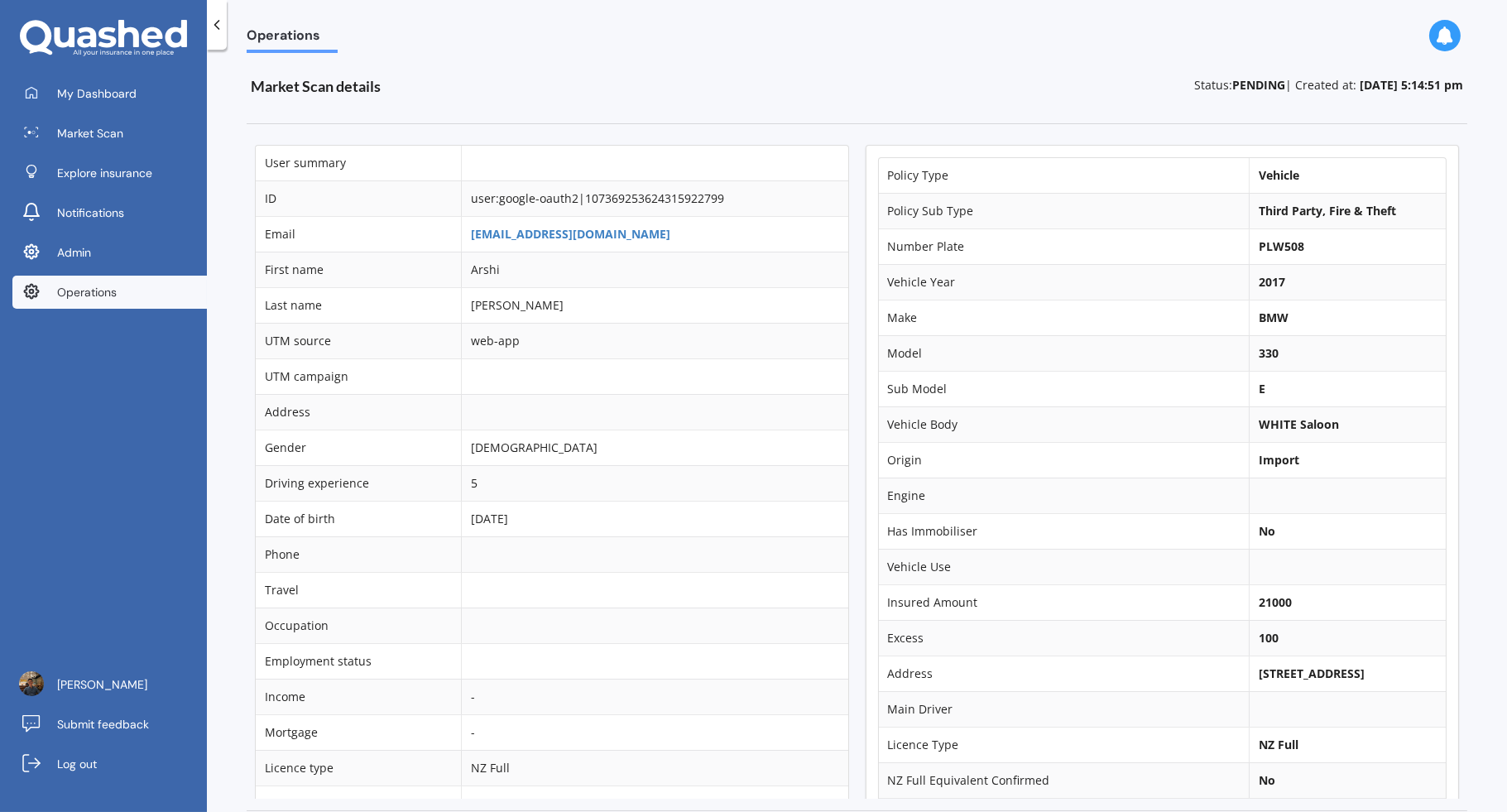
drag, startPoint x: 1243, startPoint y: 669, endPoint x: 1364, endPoint y: 668, distance: 121.0
click at [1364, 668] on b "85A Bordesley Street, Phillipstown, Christchurch 8011" at bounding box center [1312, 673] width 106 height 16
copy b "85A Bordesley Street,"
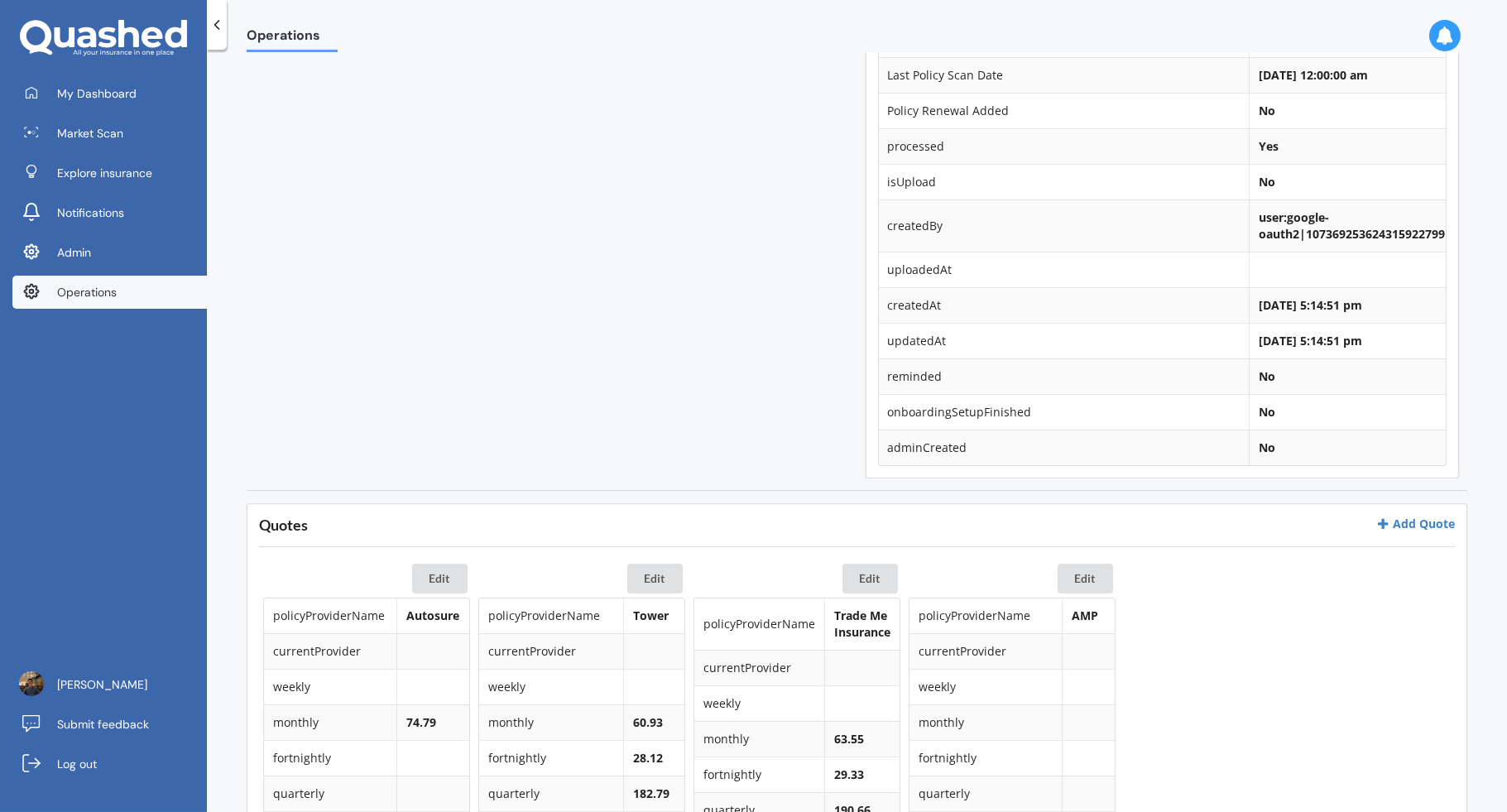
scroll to position [511, 0]
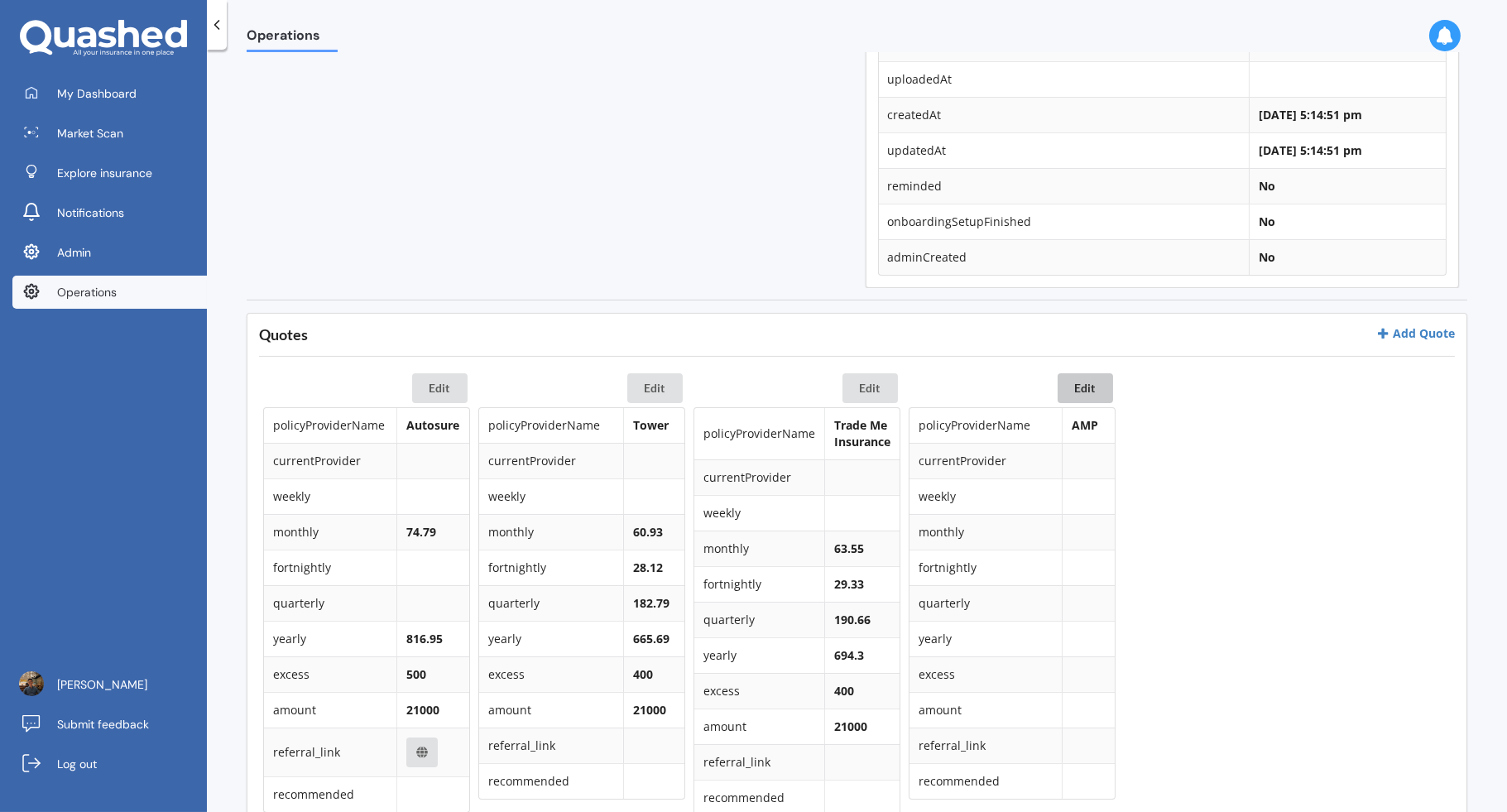
click at [1091, 393] on button "Edit" at bounding box center [1086, 388] width 55 height 29
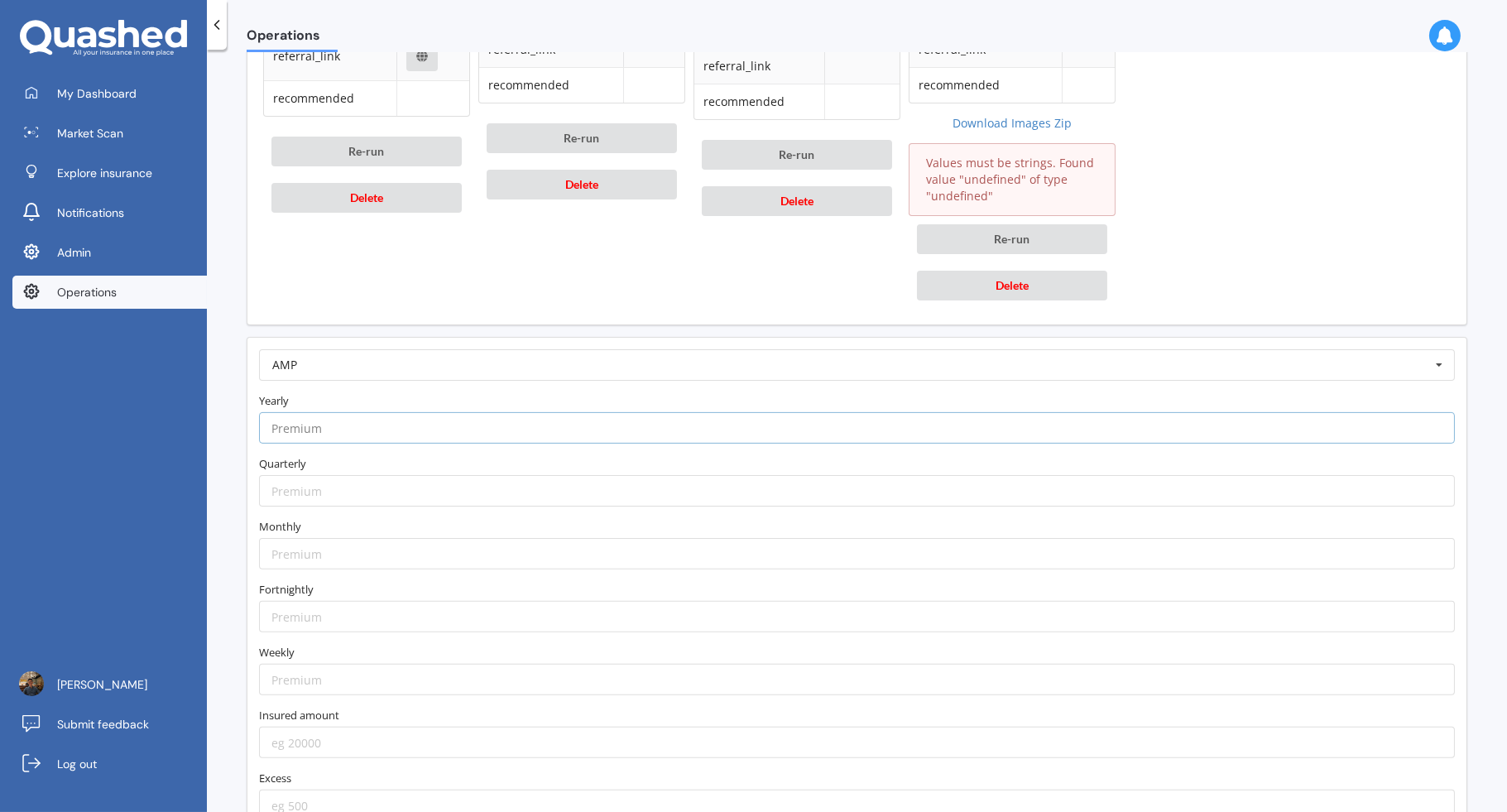
click at [588, 420] on input "number" at bounding box center [856, 428] width 1196 height 31
paste input "606.73"
type input "606.73"
click at [403, 551] on input "number" at bounding box center [856, 553] width 1196 height 31
paste input "55.52"
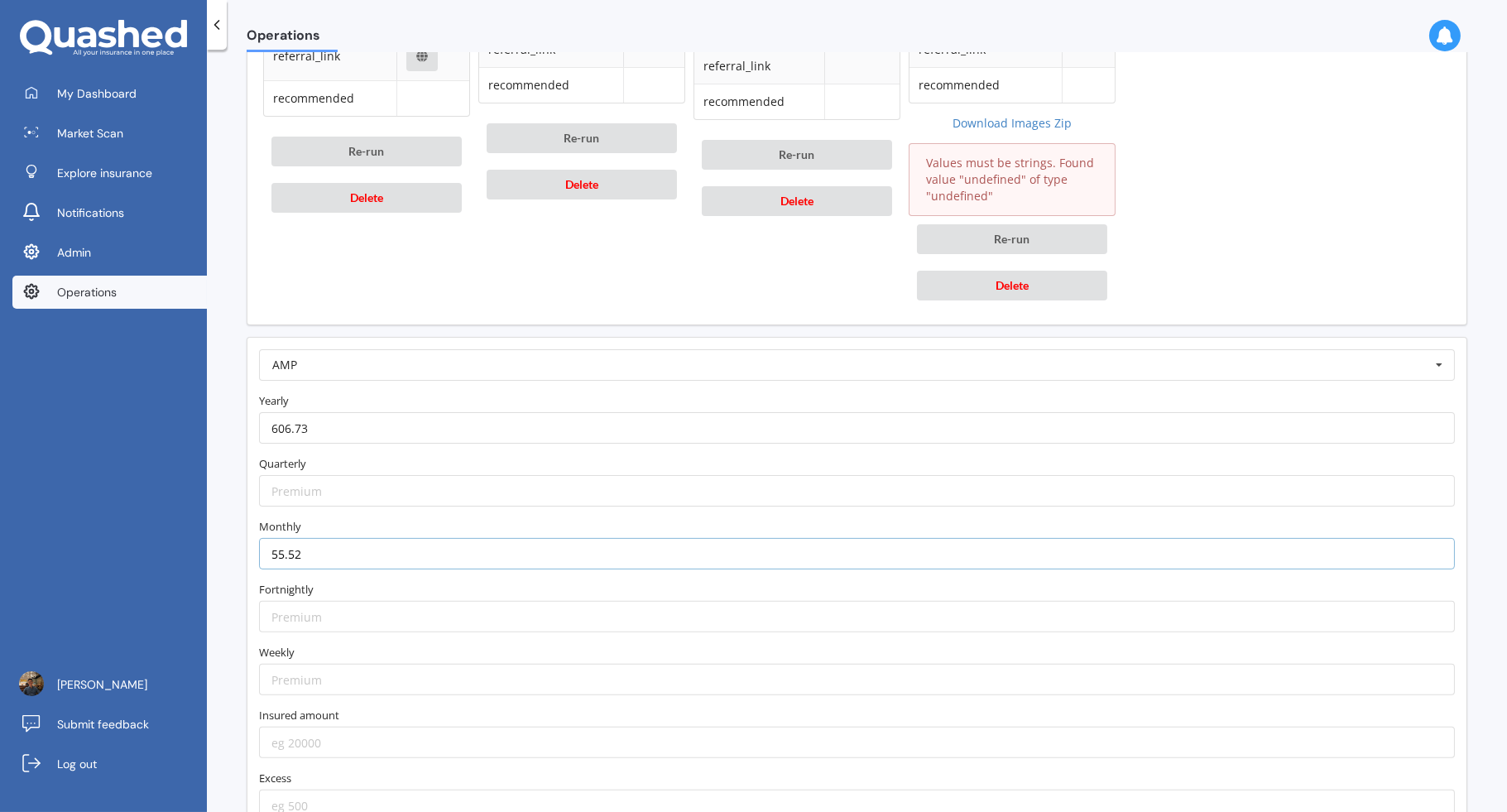
type input "55.52"
click at [333, 727] on input "number" at bounding box center [856, 742] width 1196 height 31
type input "17400"
click at [371, 706] on label "Insured amount" at bounding box center [856, 715] width 1196 height 17
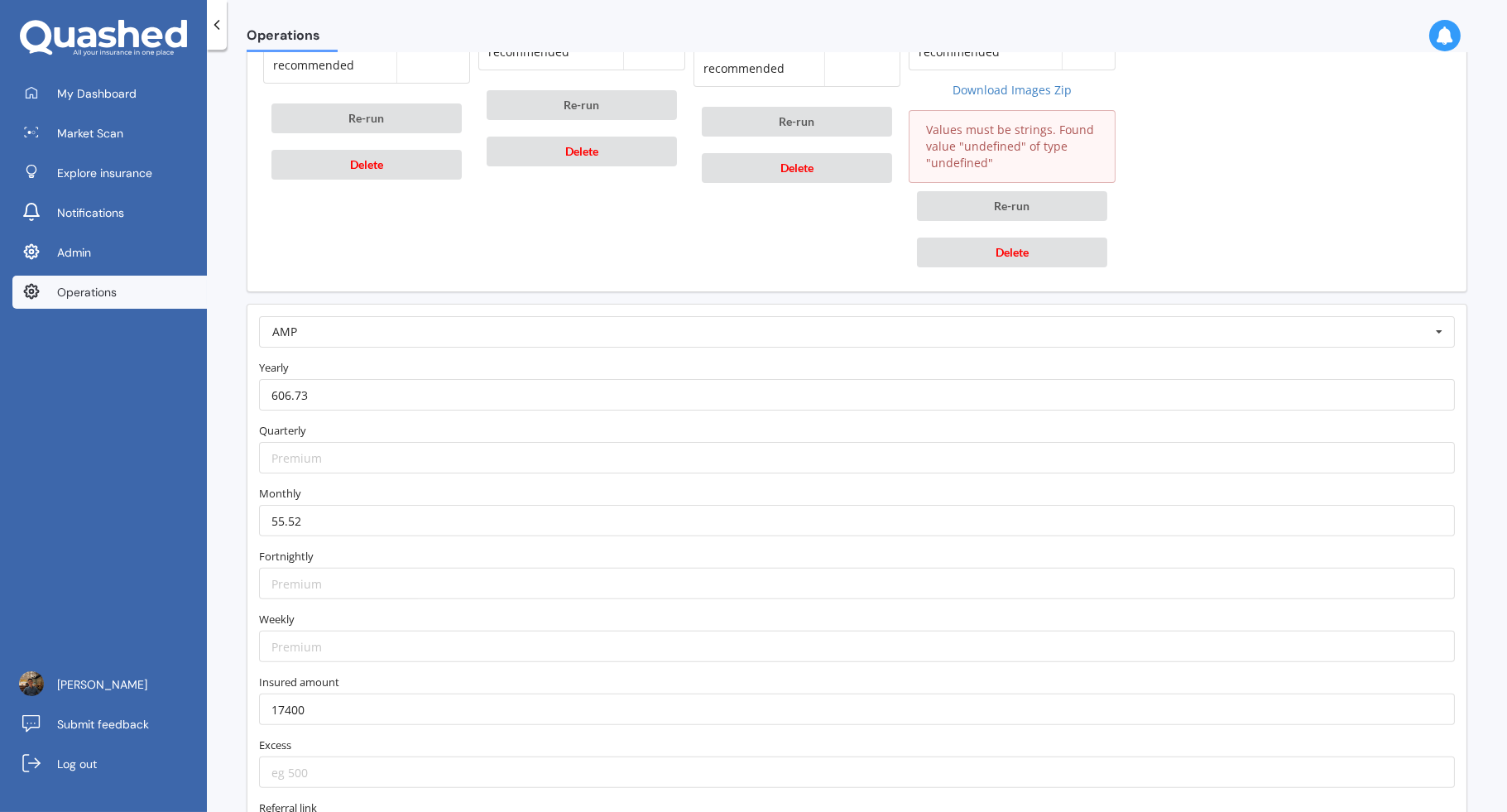
scroll to position [1360, 0]
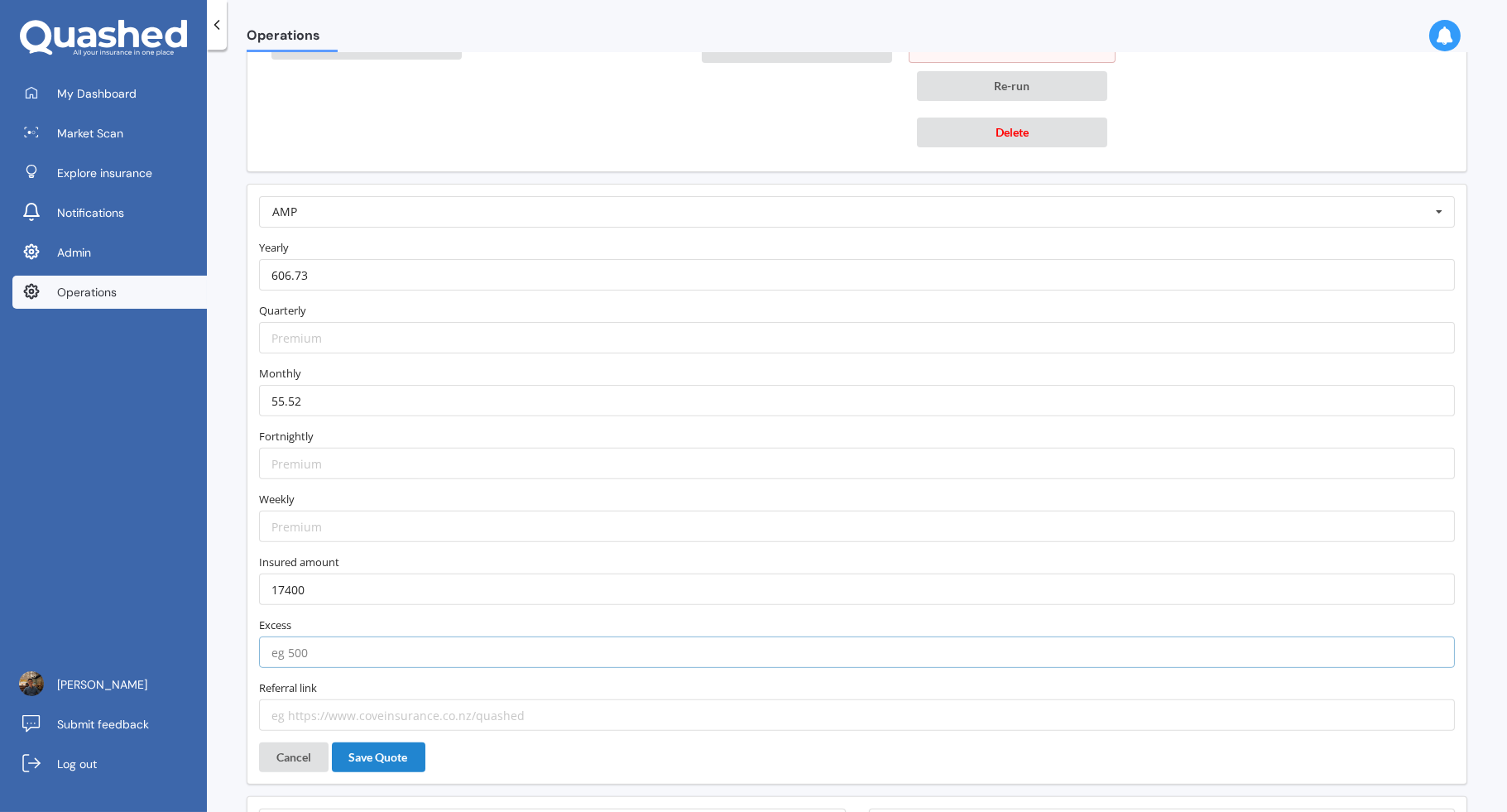
click at [407, 637] on input "number" at bounding box center [856, 652] width 1196 height 31
type input "500"
click at [615, 217] on input "text" at bounding box center [858, 212] width 1195 height 29
click at [615, 217] on input "text" at bounding box center [858, 212] width 1195 height 29
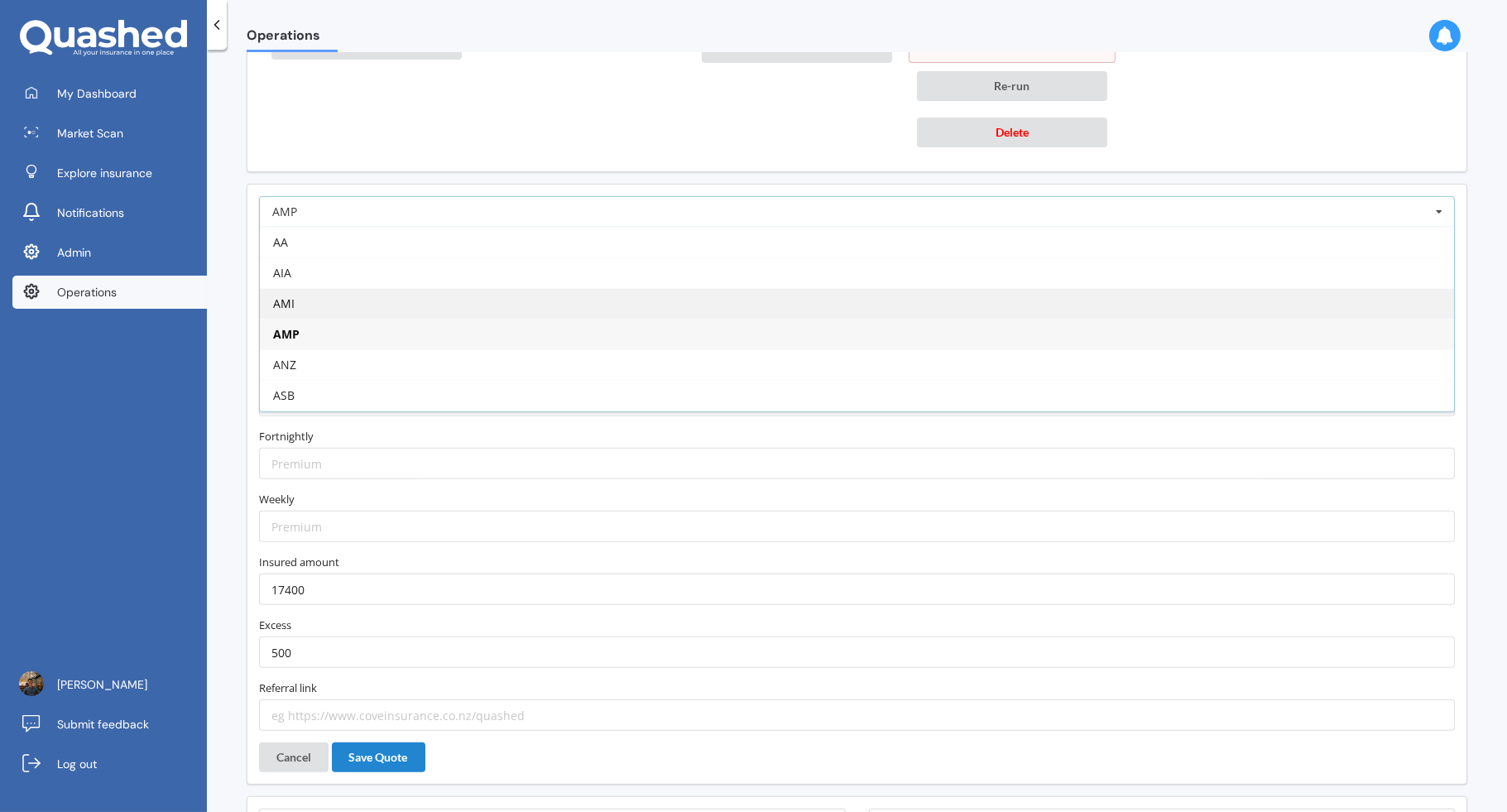
click at [553, 299] on div "AMI" at bounding box center [857, 303] width 1195 height 30
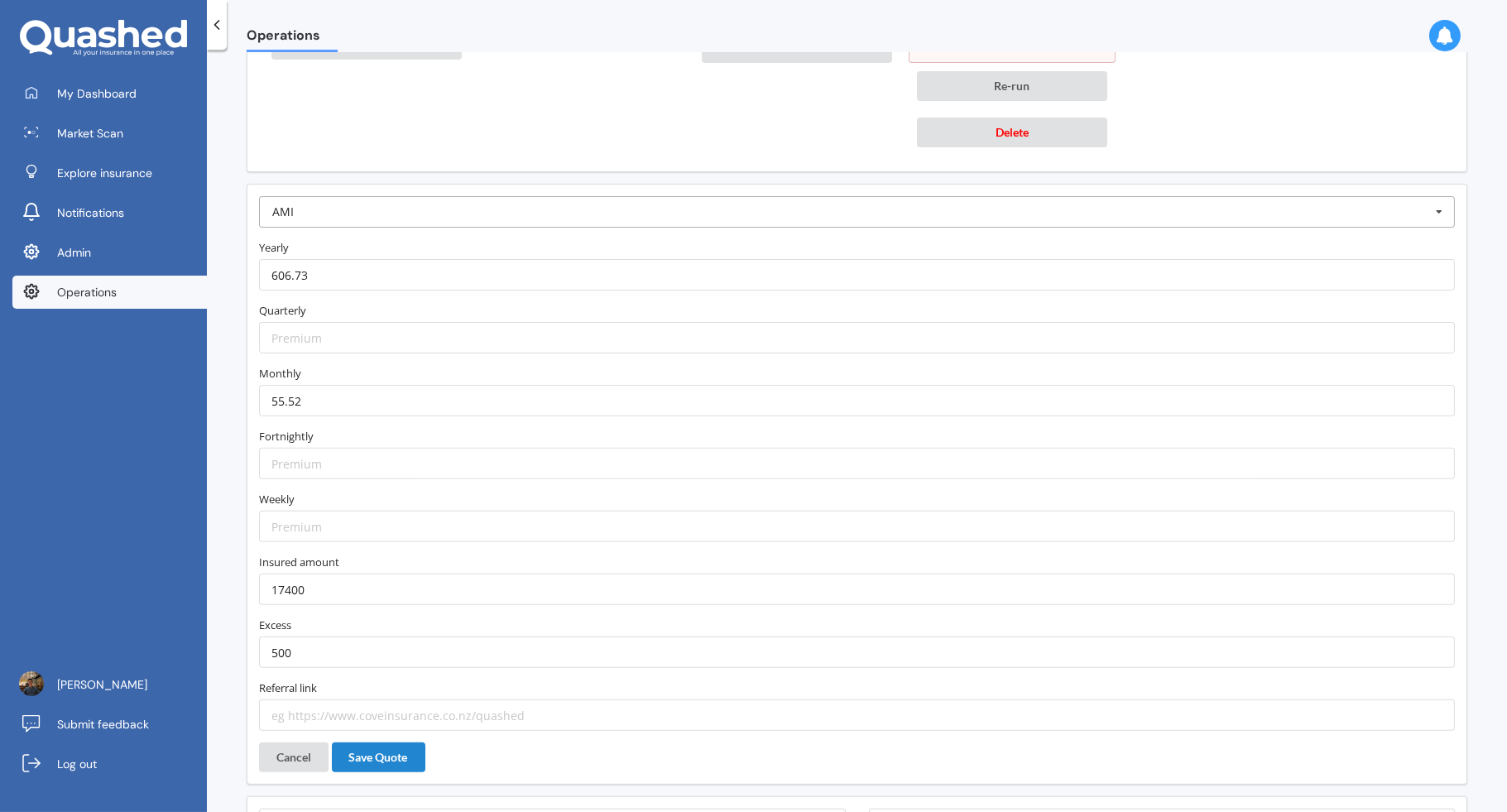
click at [570, 197] on input "text" at bounding box center [858, 212] width 1195 height 29
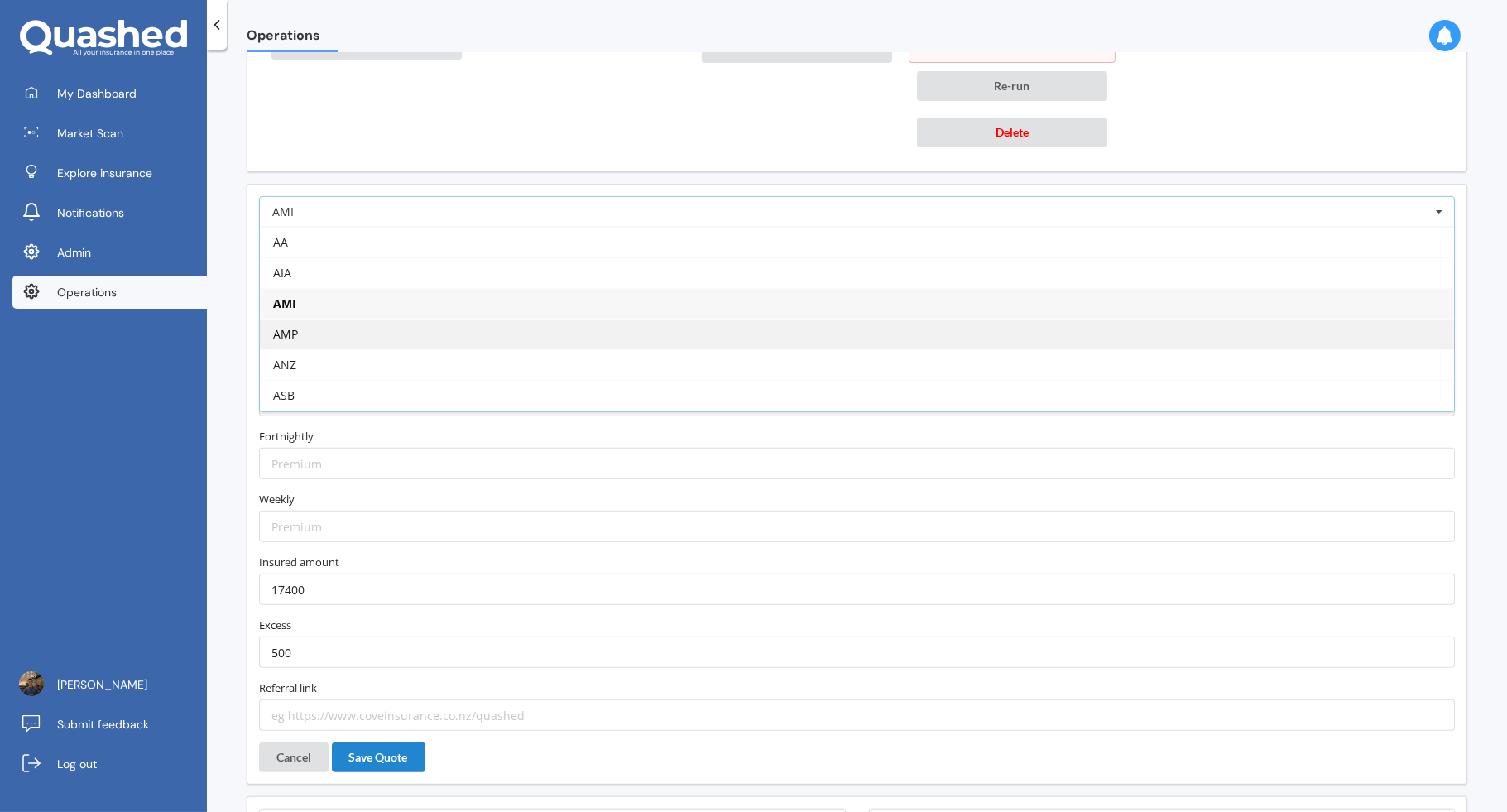
click at [511, 318] on div "AMP" at bounding box center [857, 333] width 1195 height 30
type input "https://www.amp.co.nz/my-insurance/car-insurance?utm_source=quashed&utm_medium=…"
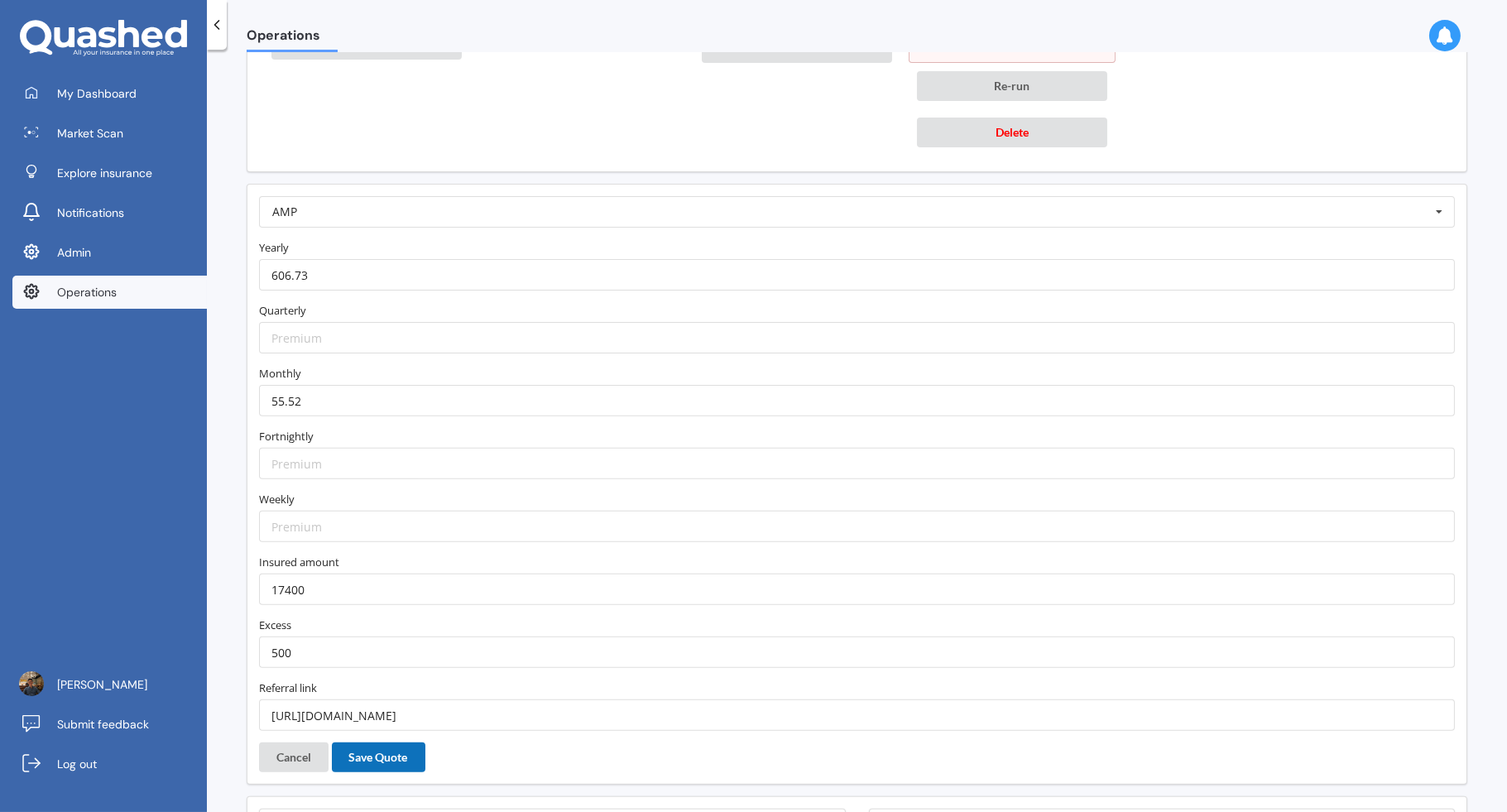
click at [397, 750] on button "Save Quote" at bounding box center [379, 757] width 94 height 29
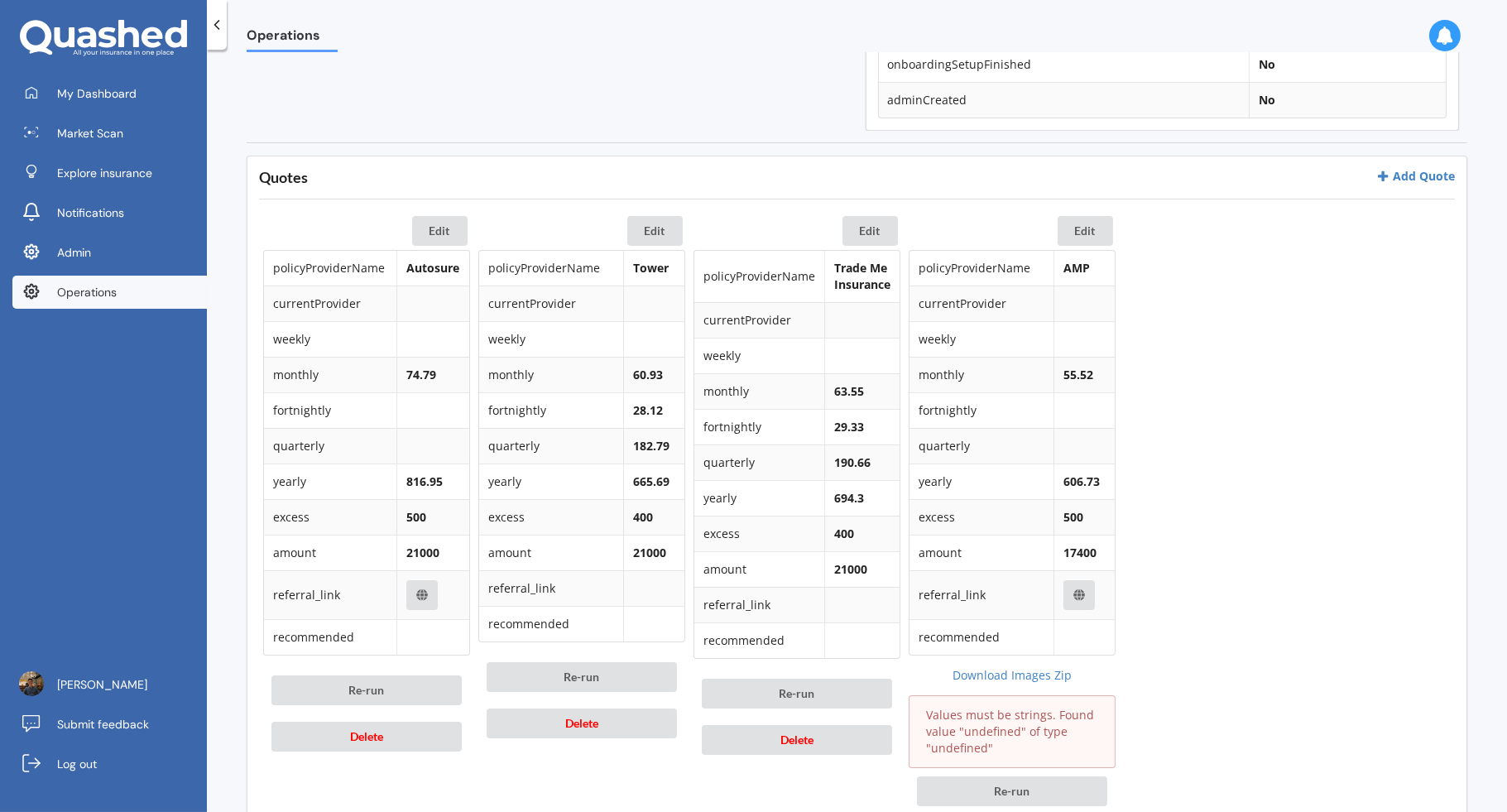
scroll to position [1173, 0]
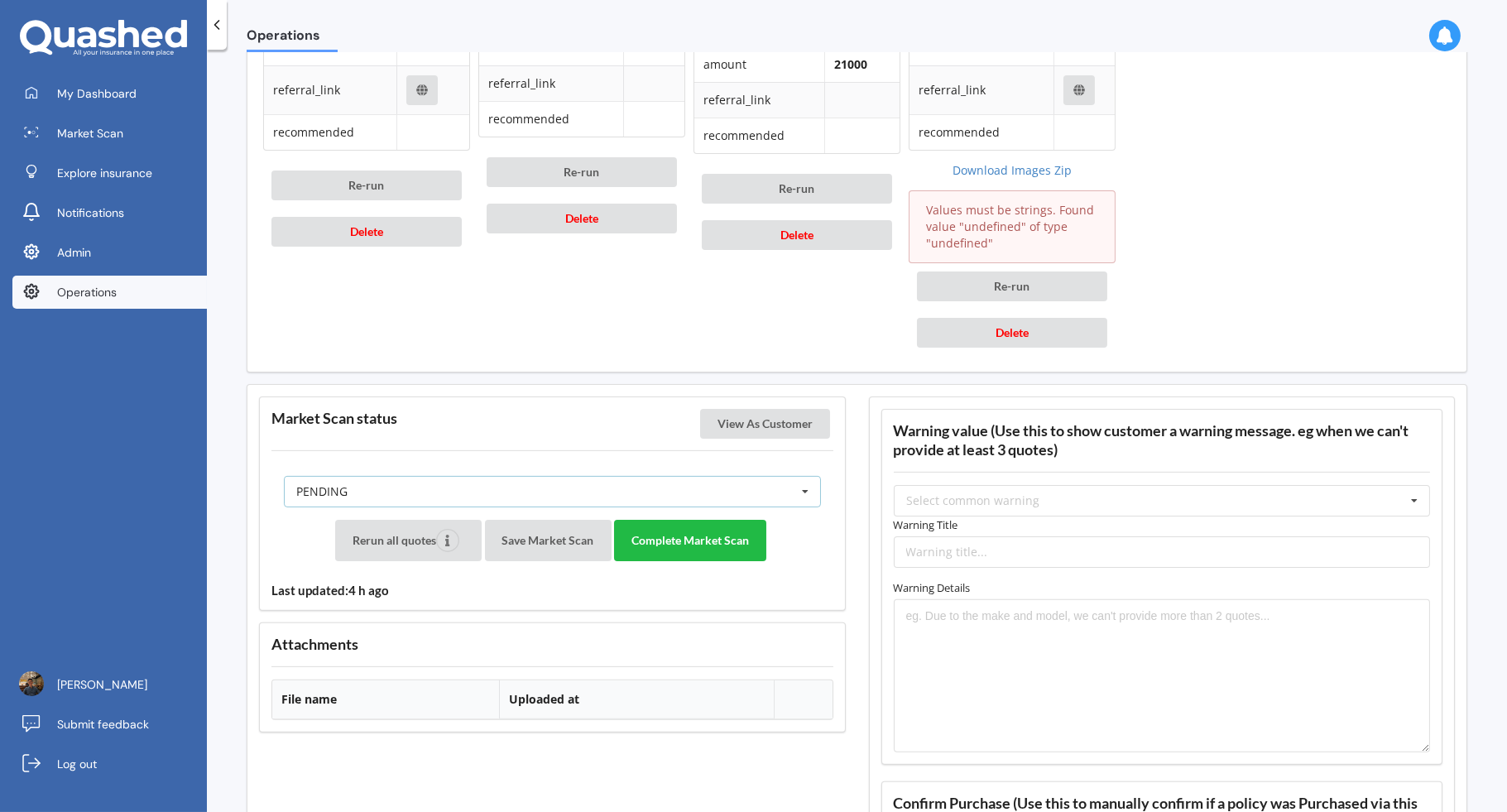
click at [763, 480] on div "PENDING READY PENDING VIEWED ABANDONED IN_REVIEW" at bounding box center [552, 492] width 537 height 31
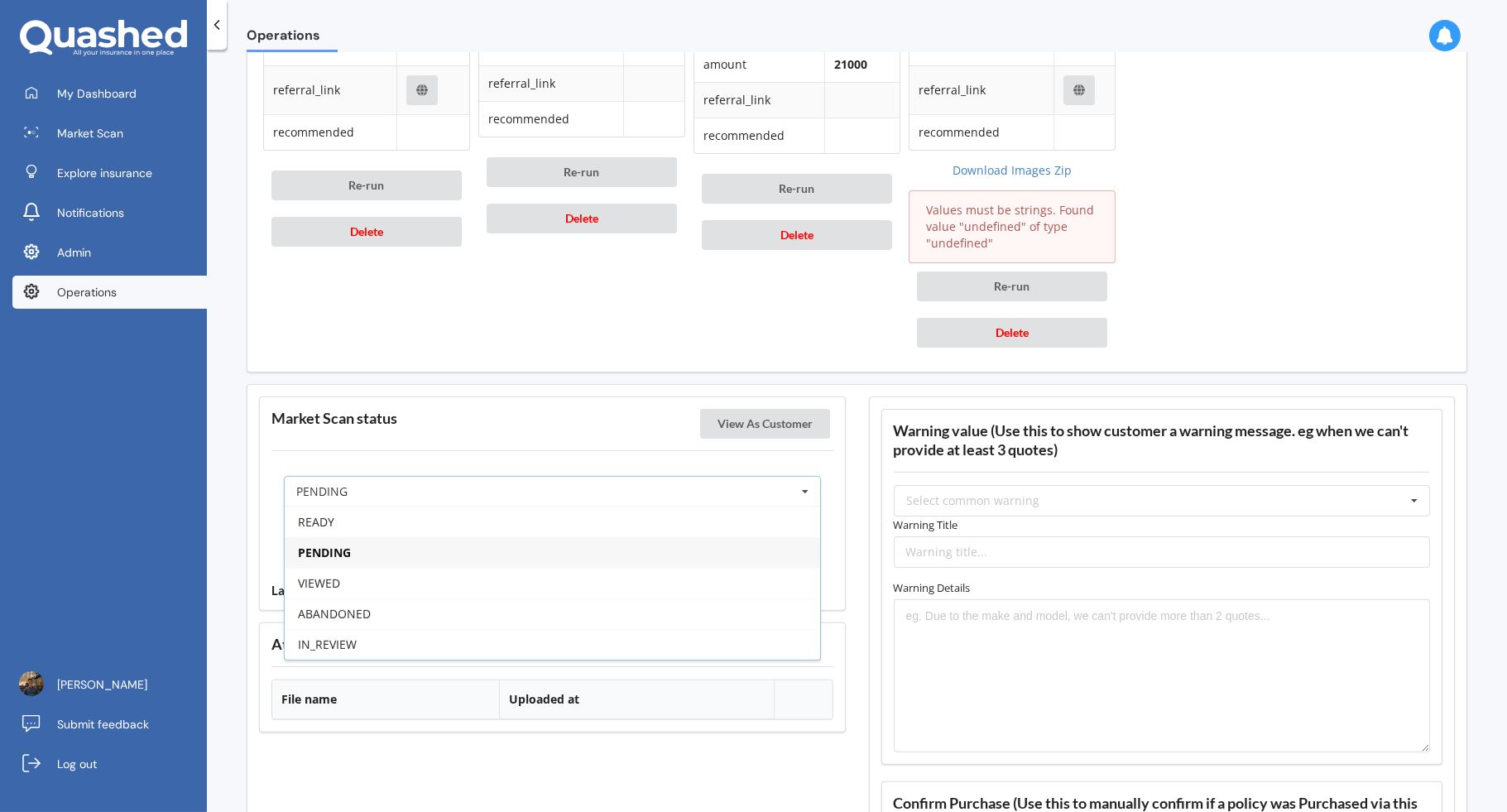
click at [644, 551] on div "PENDING" at bounding box center [553, 551] width 536 height 30
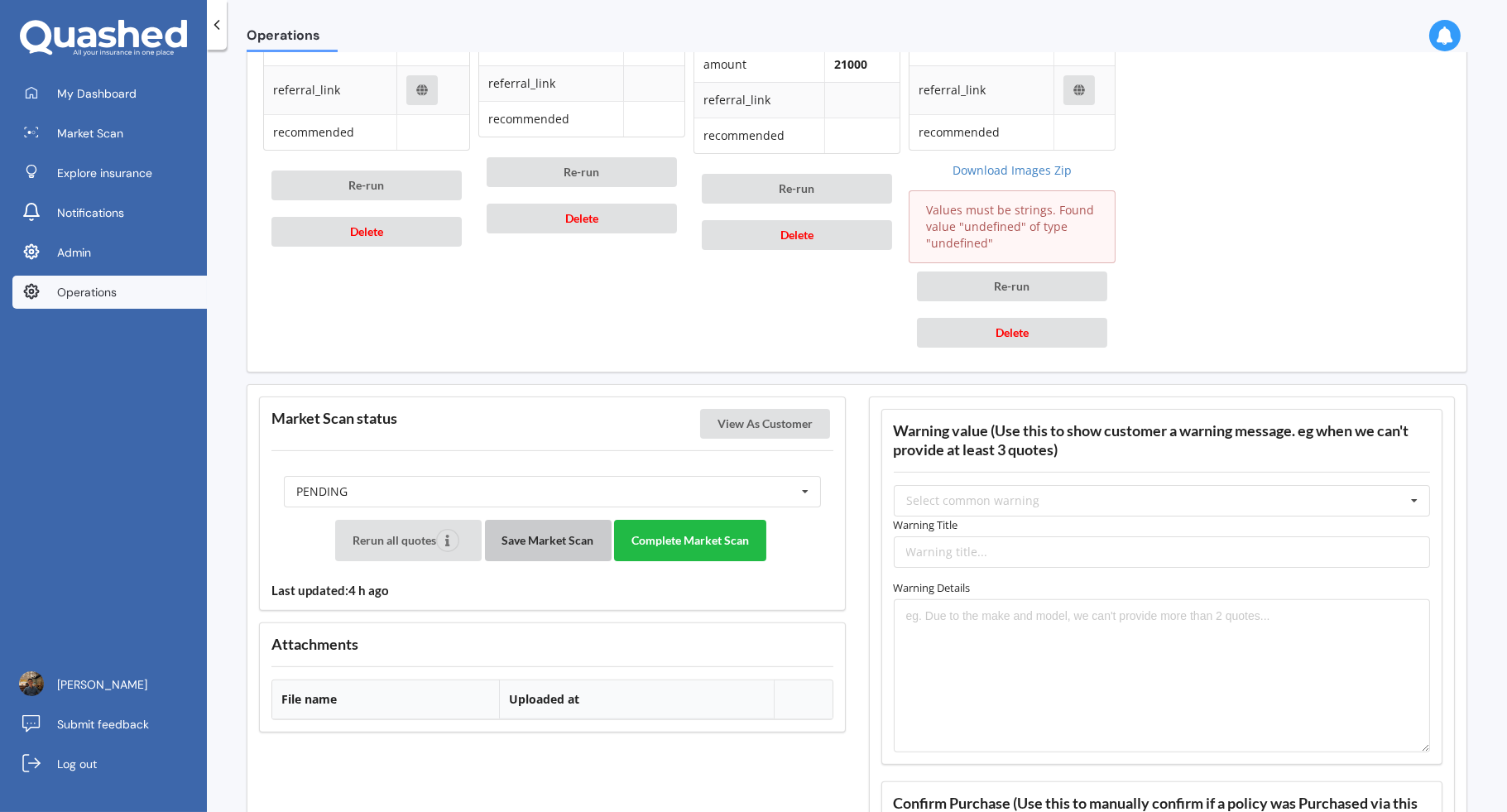
click at [564, 542] on button "Save Market Scan" at bounding box center [549, 539] width 127 height 41
click at [672, 543] on button "Complete Market Scan" at bounding box center [690, 539] width 152 height 41
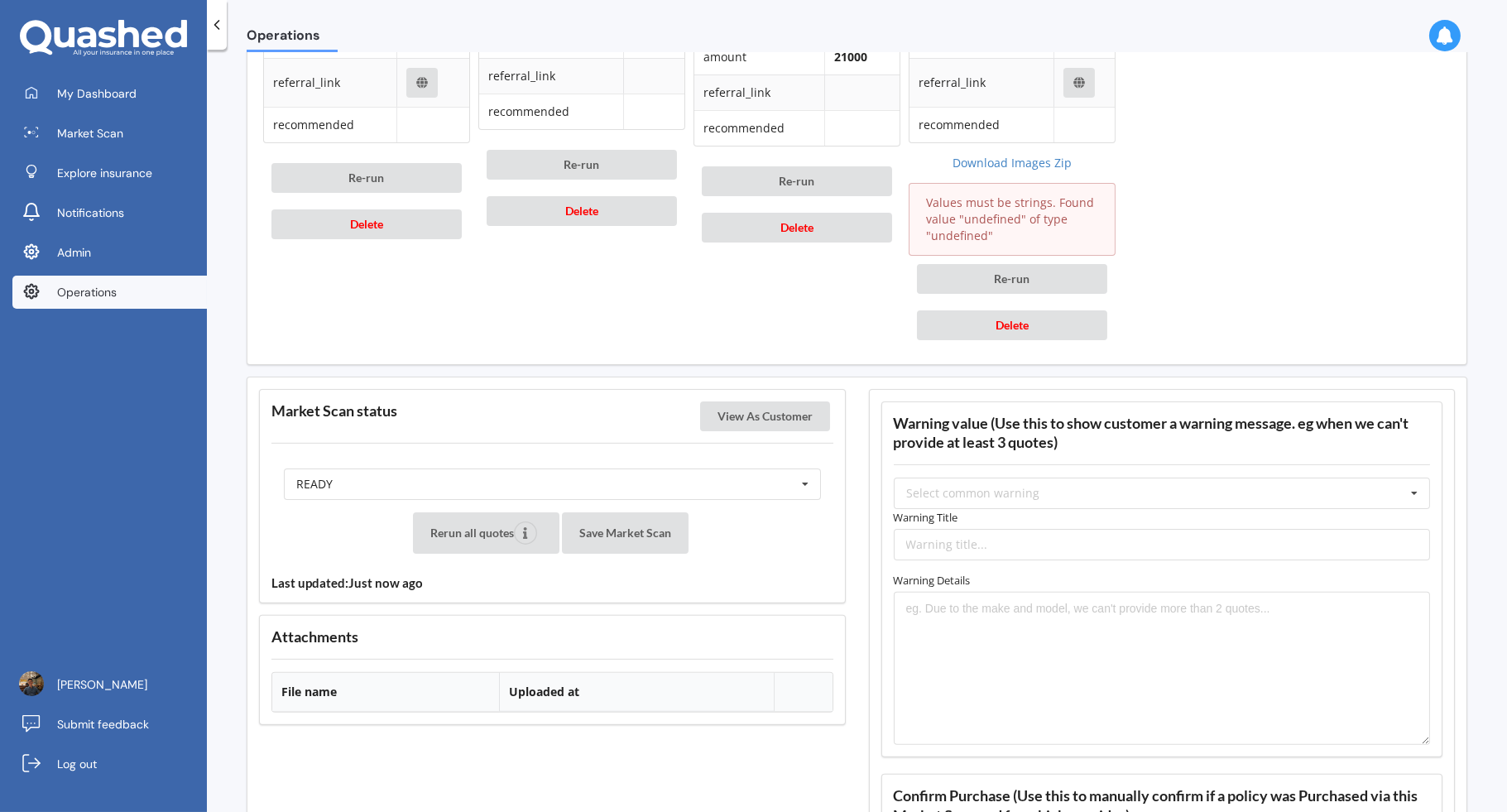
scroll to position [693, 0]
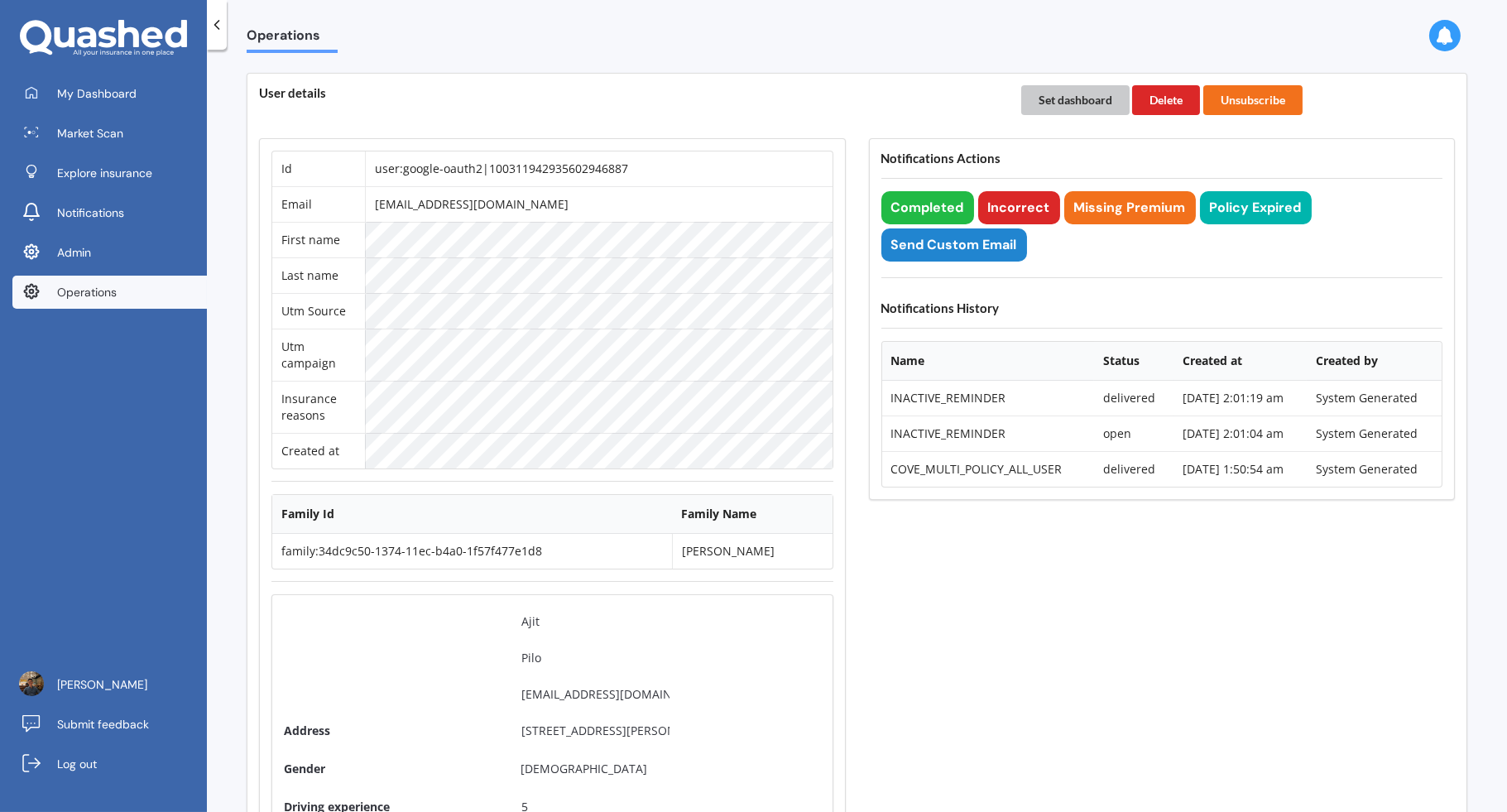
click at [1077, 96] on button "Set dashboard" at bounding box center [1076, 100] width 108 height 29
click at [163, 95] on link "My Dashboard" at bounding box center [110, 94] width 195 height 33
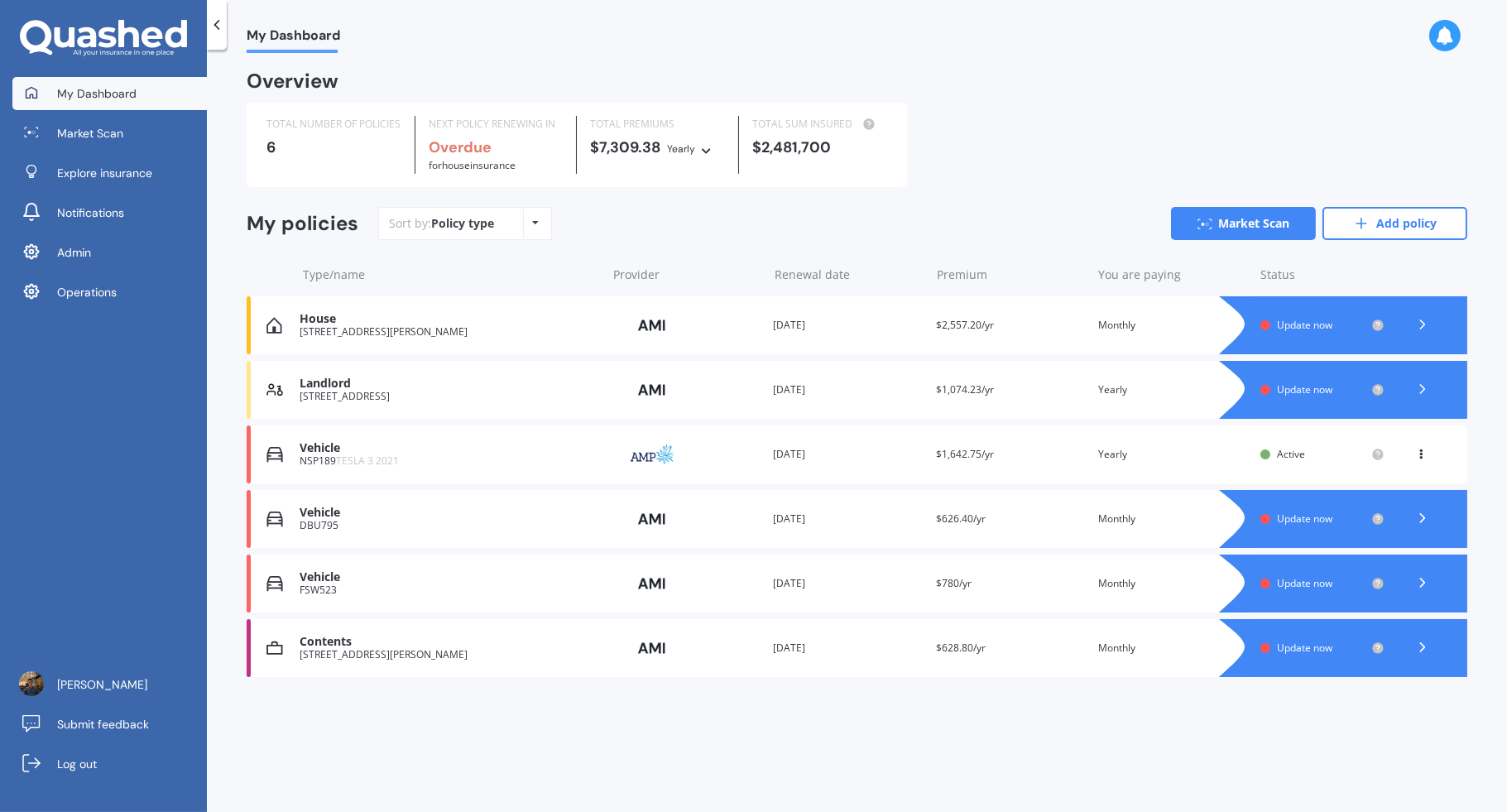
click at [885, 465] on div "Vehicle NSP189 TESLA 3 2021 Provider Renewal date 30 Sep 2026 Premium $1,642.75…" at bounding box center [857, 454] width 1221 height 58
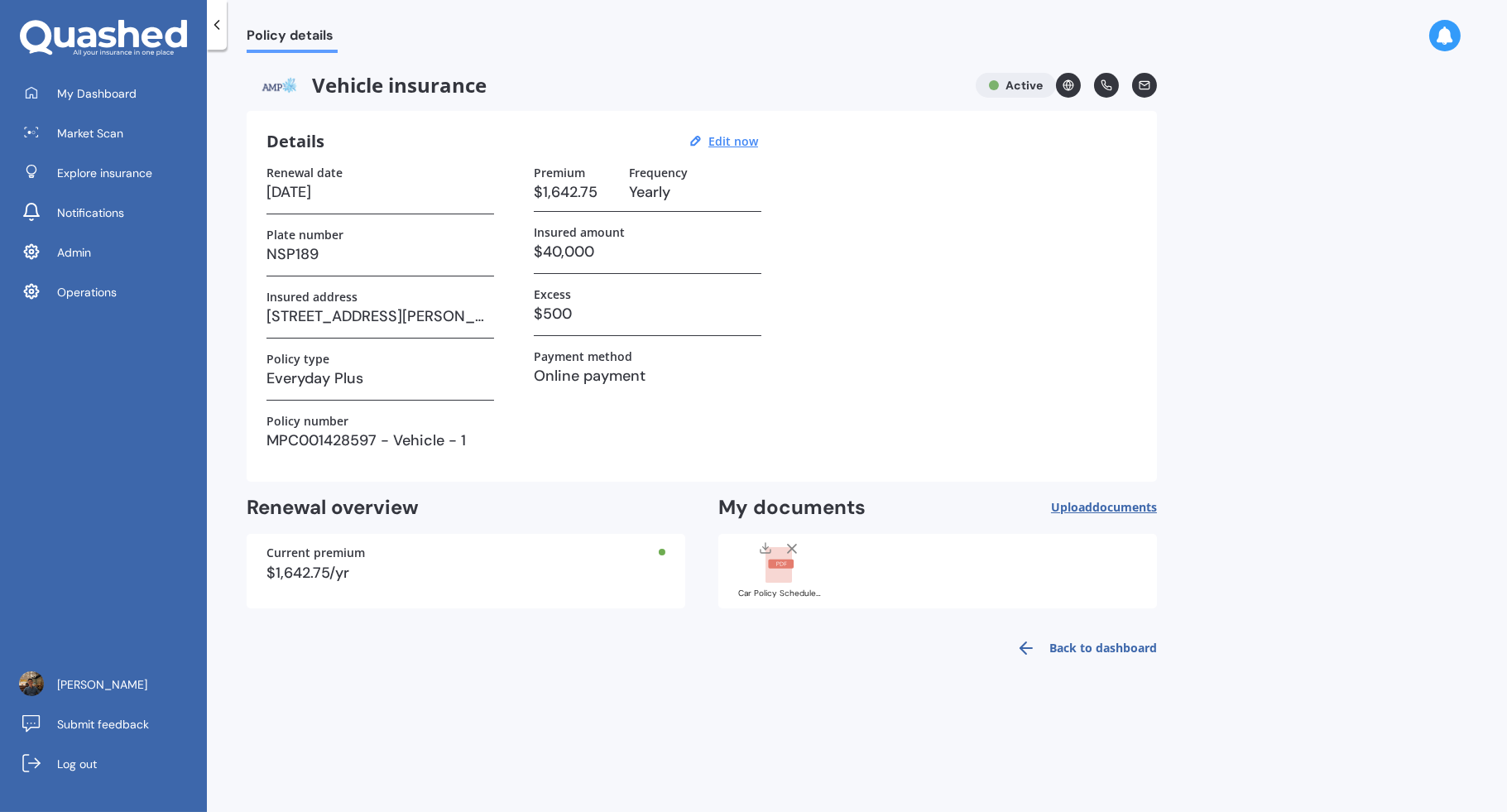
click at [784, 577] on rect at bounding box center [778, 565] width 27 height 37
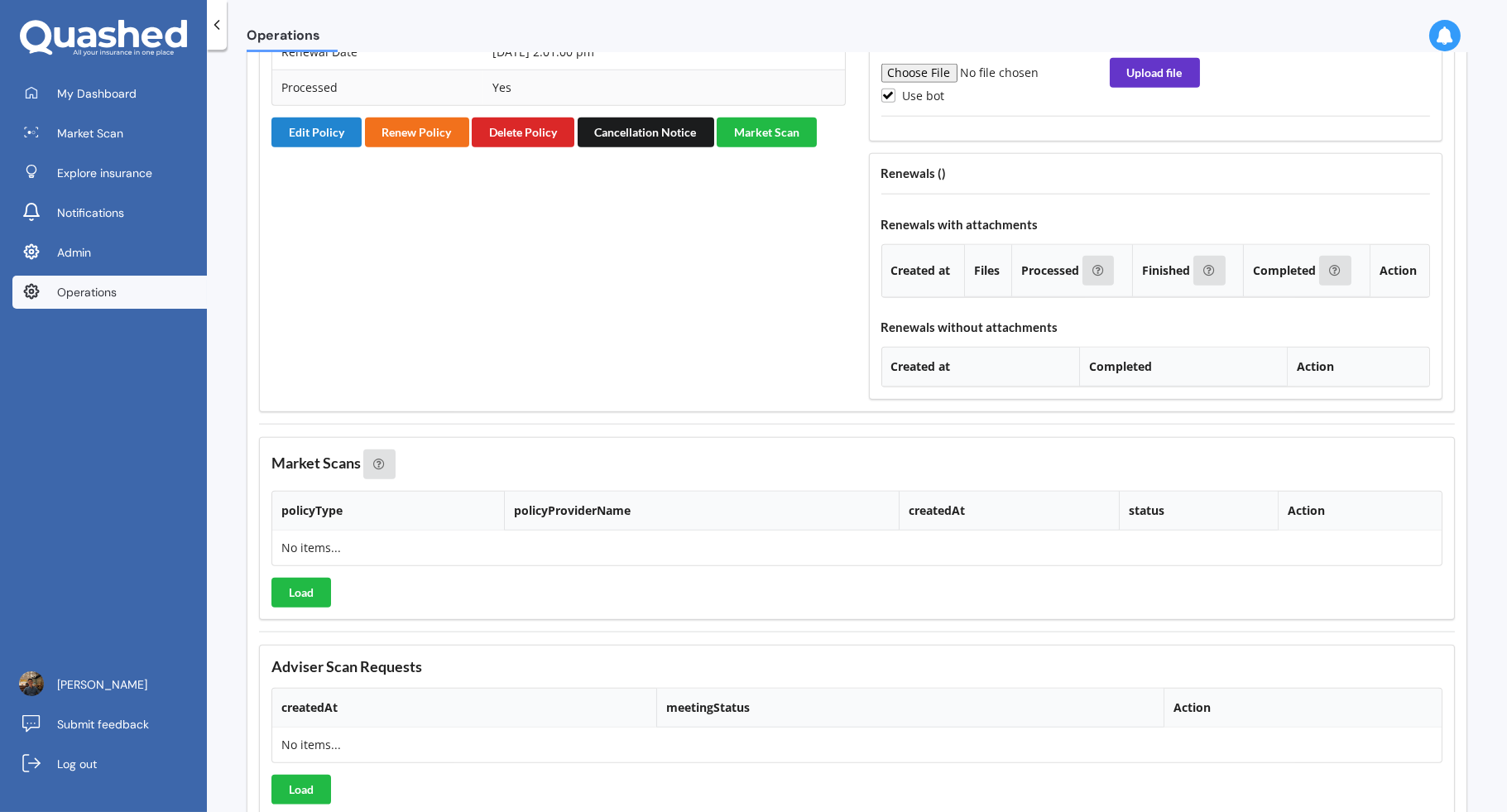
scroll to position [4215, 0]
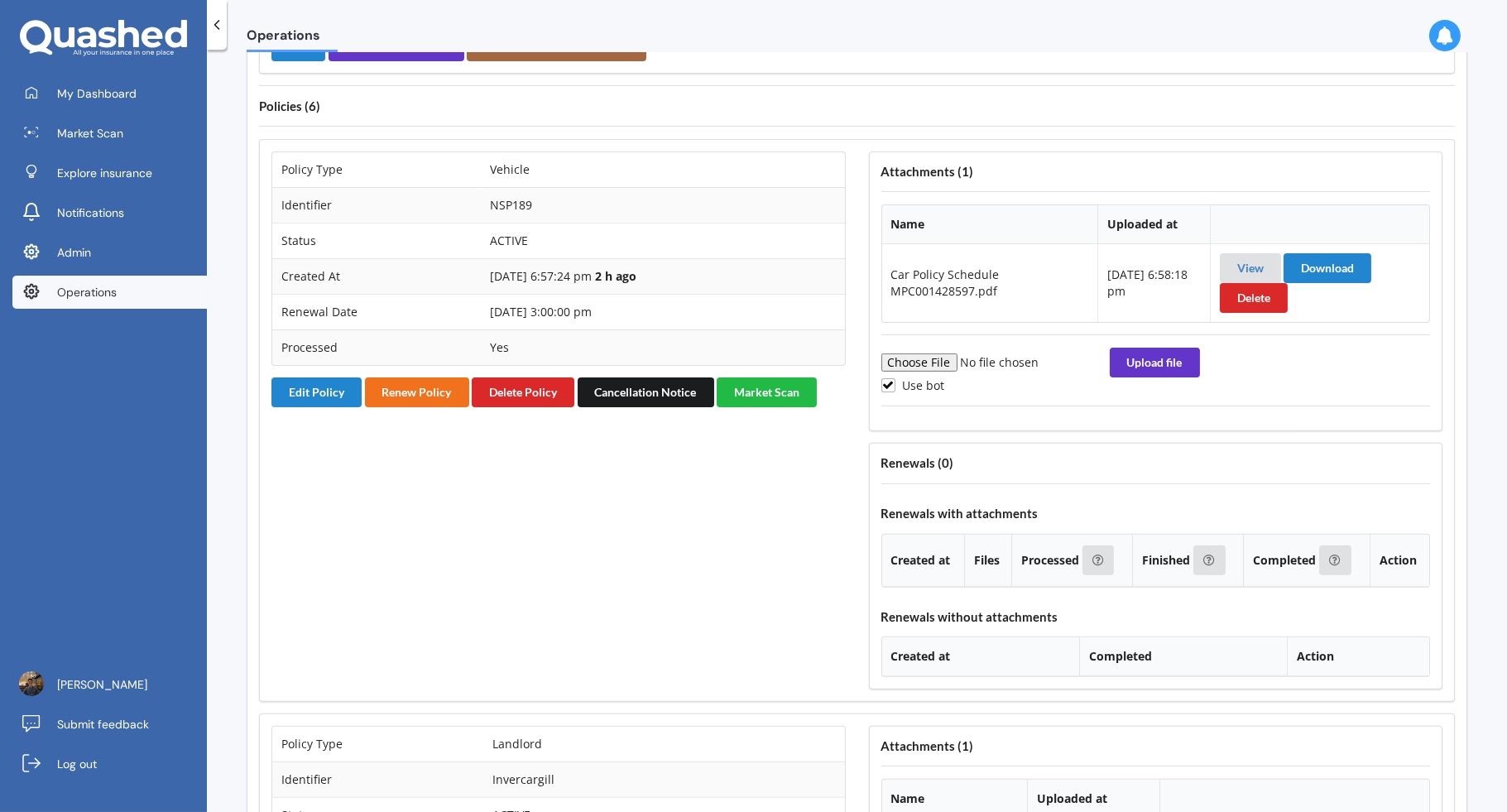
scroll to position [1162, 0]
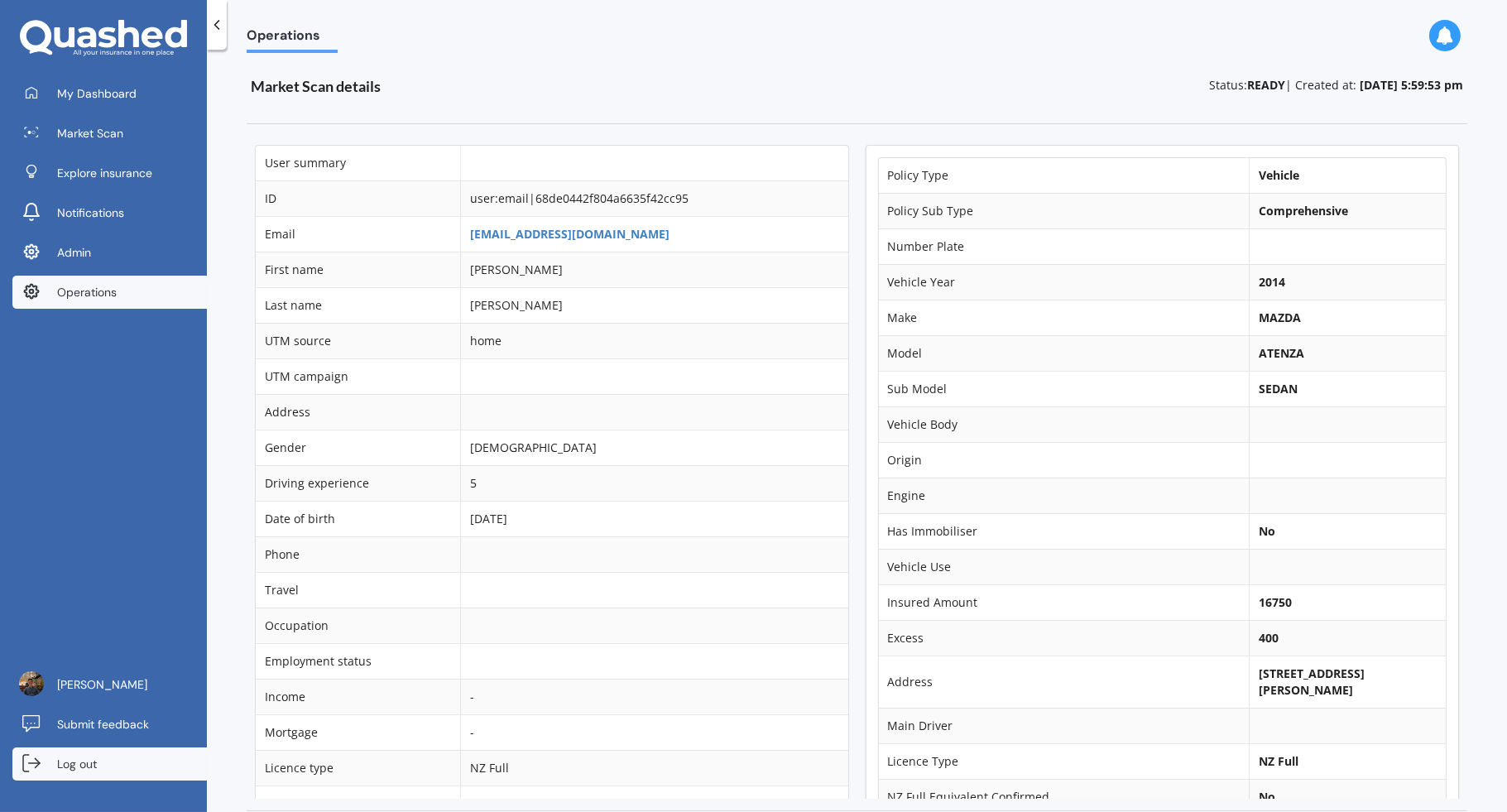
click at [138, 759] on link "Log out" at bounding box center [110, 763] width 195 height 33
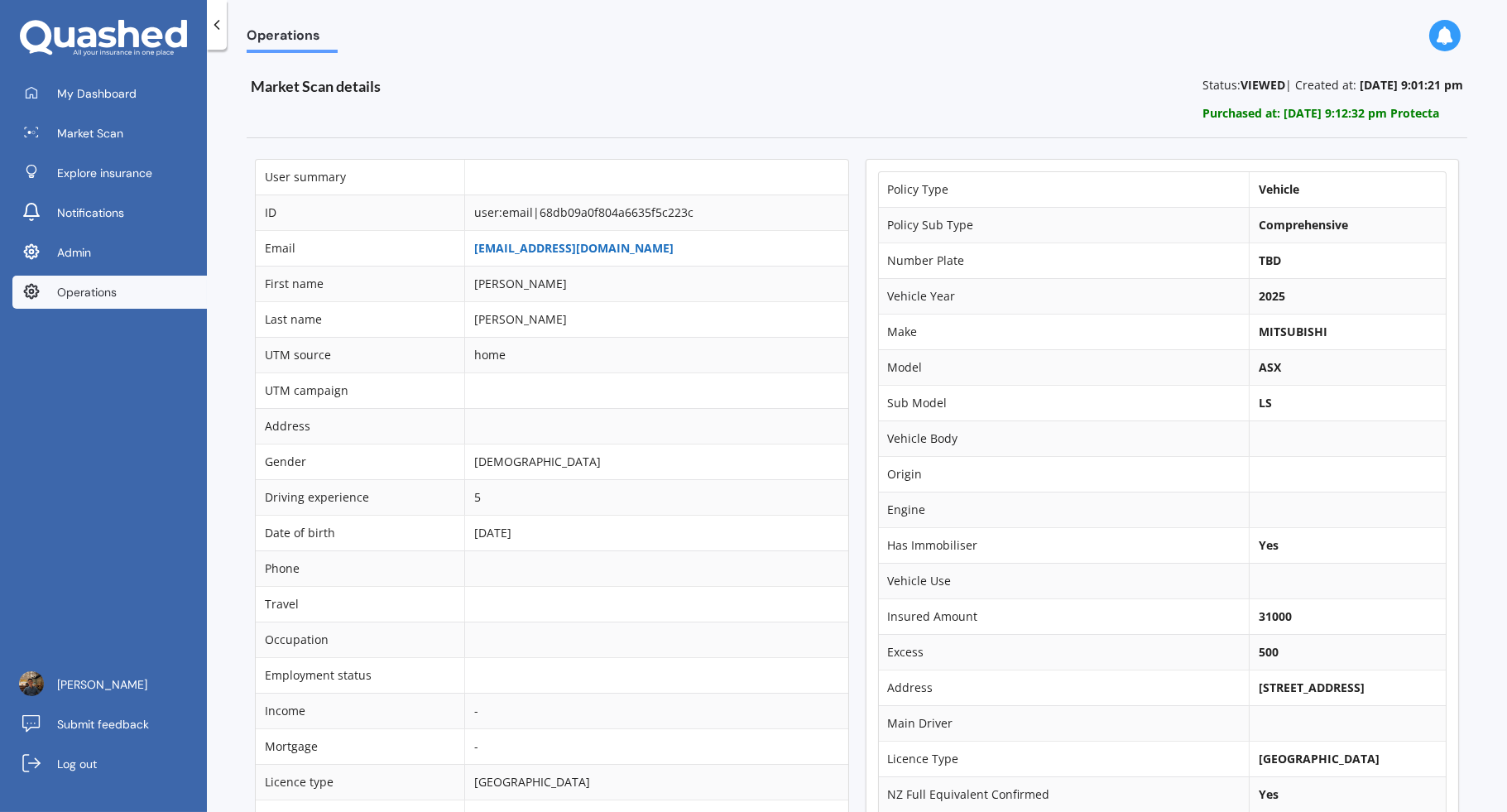
click at [578, 248] on link "emmasanders8@hotmail.com" at bounding box center [574, 248] width 199 height 16
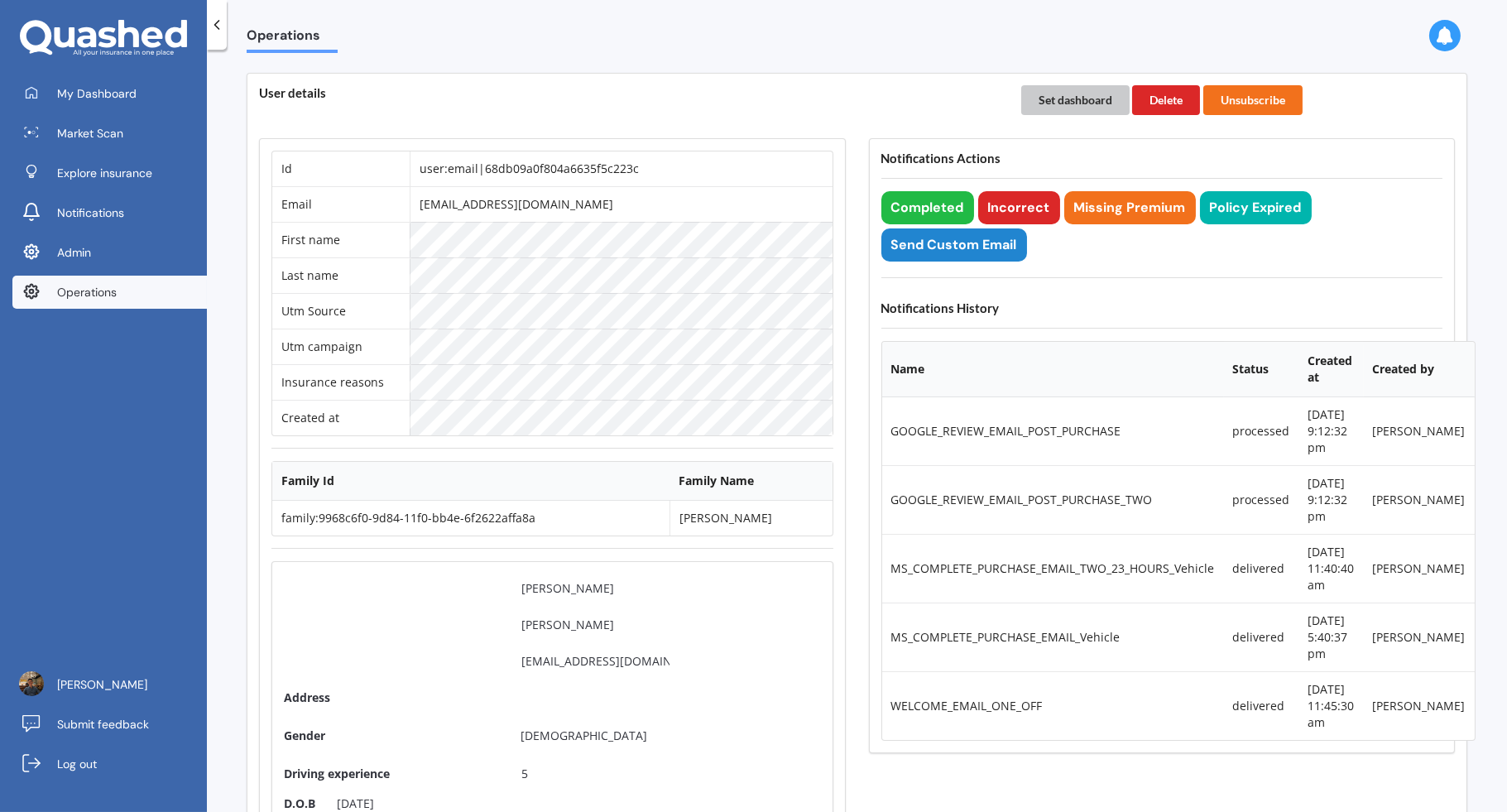
click at [1046, 97] on button "Set dashboard" at bounding box center [1076, 100] width 108 height 29
click at [127, 93] on span "My Dashboard" at bounding box center [96, 94] width 80 height 17
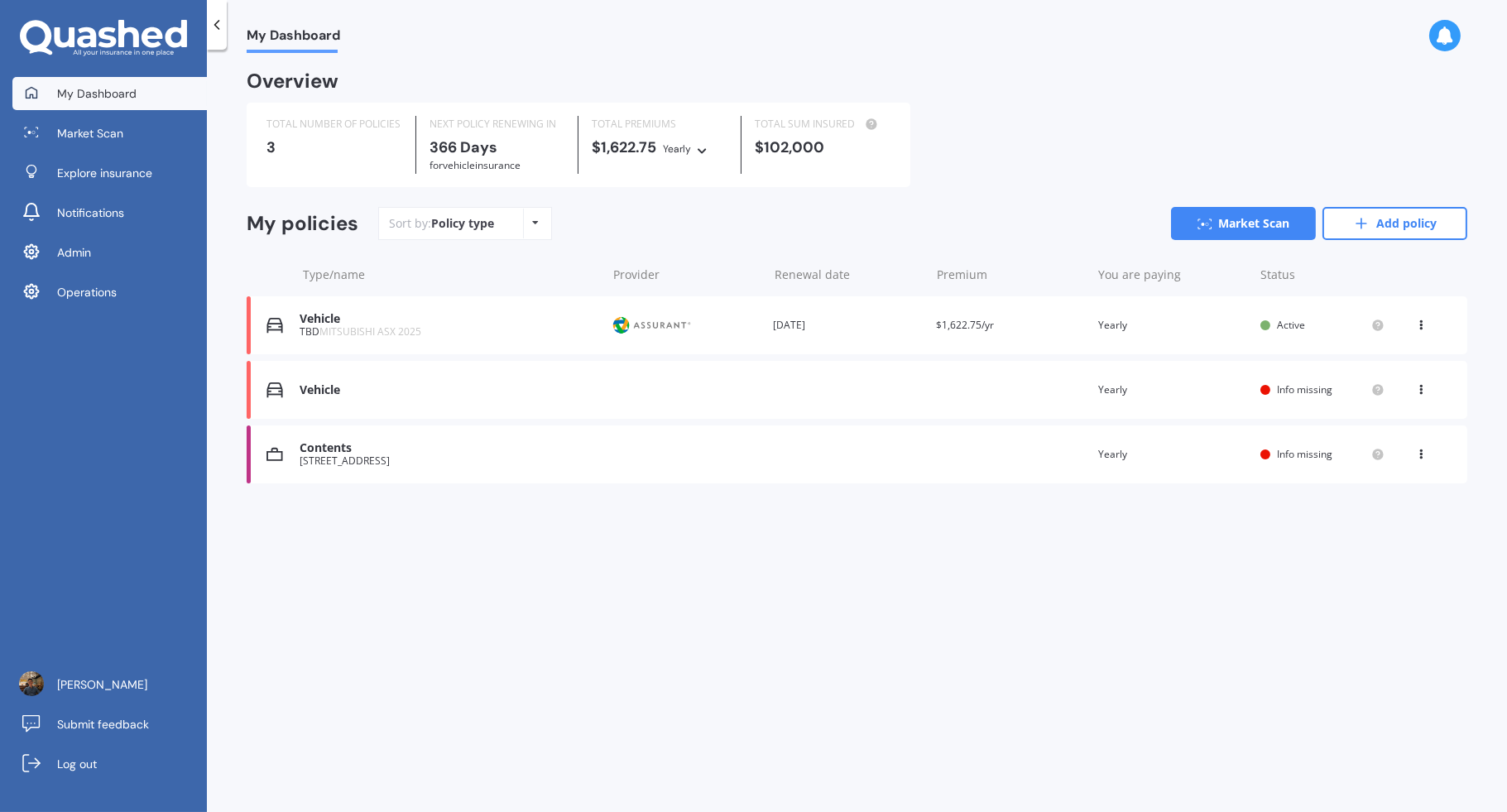
click at [865, 339] on div "Vehicle TBD MITSUBISHI ASX 2025 Provider Renewal date 04 Oct 2026 Premium $1,62…" at bounding box center [857, 325] width 1221 height 58
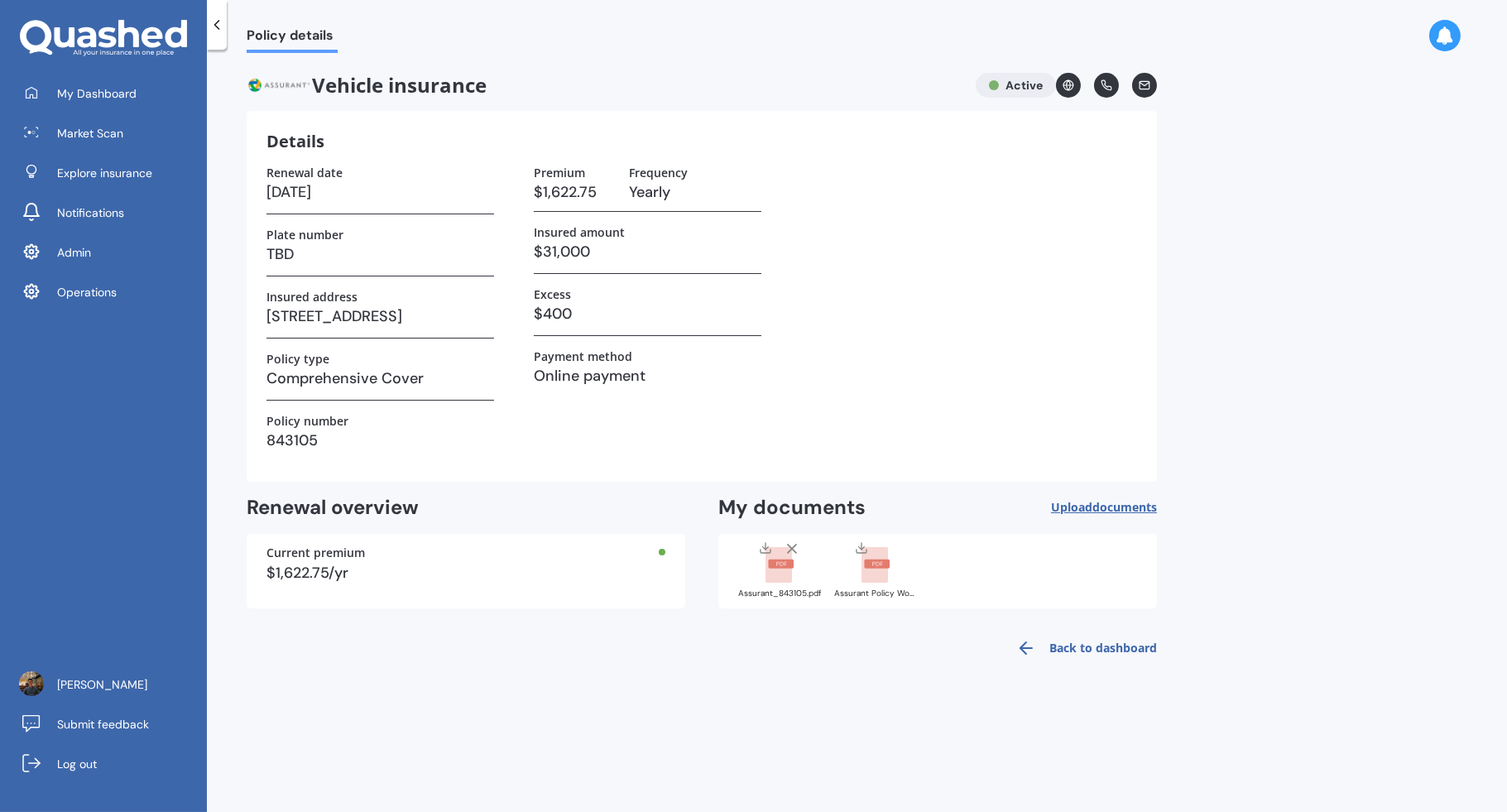
click at [776, 594] on div "Assurant_843105.pdf" at bounding box center [780, 593] width 83 height 8
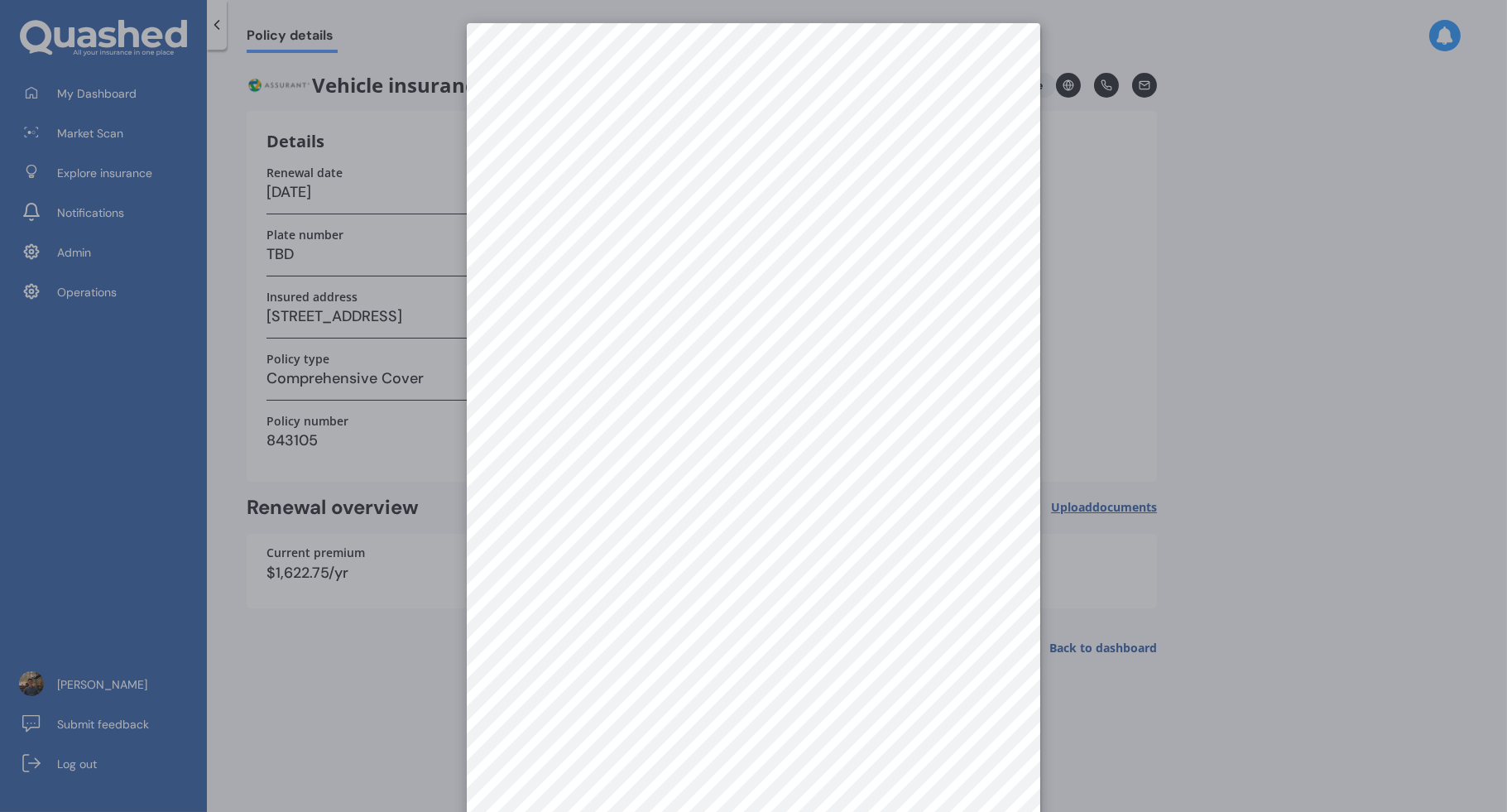
click at [1219, 321] on div at bounding box center [754, 406] width 1507 height 812
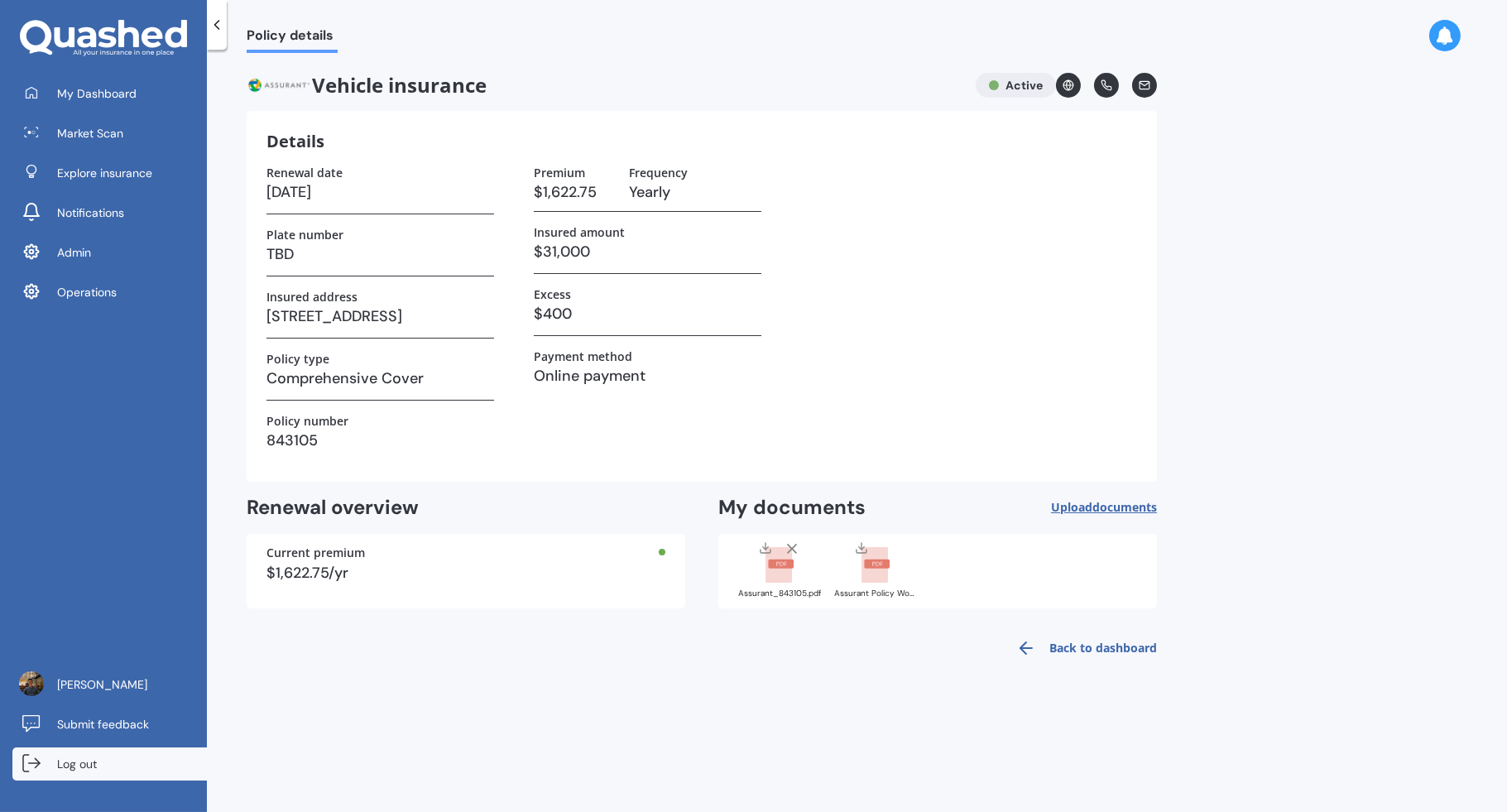
click at [117, 768] on link "Log out" at bounding box center [110, 763] width 195 height 33
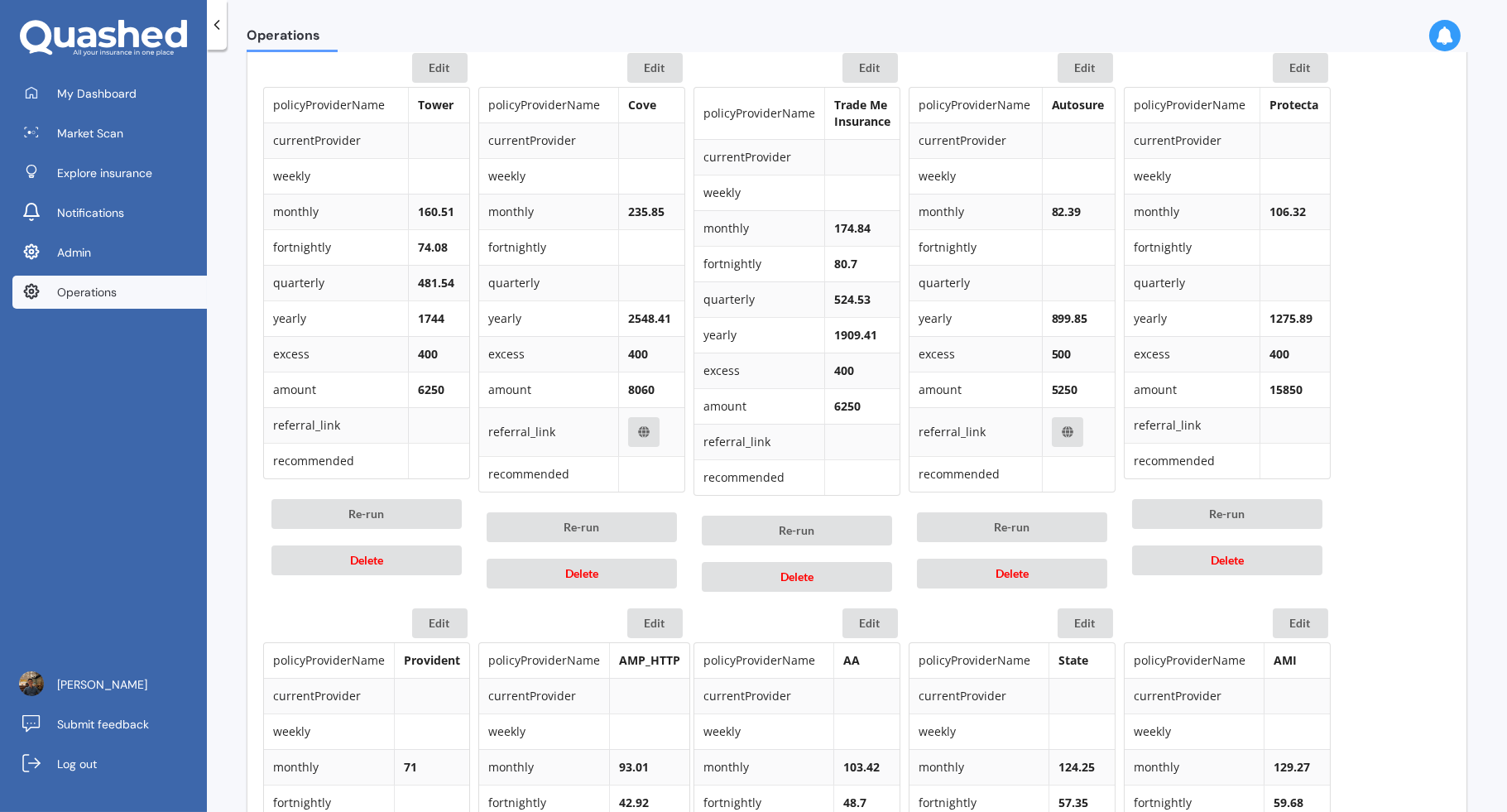
scroll to position [684, 0]
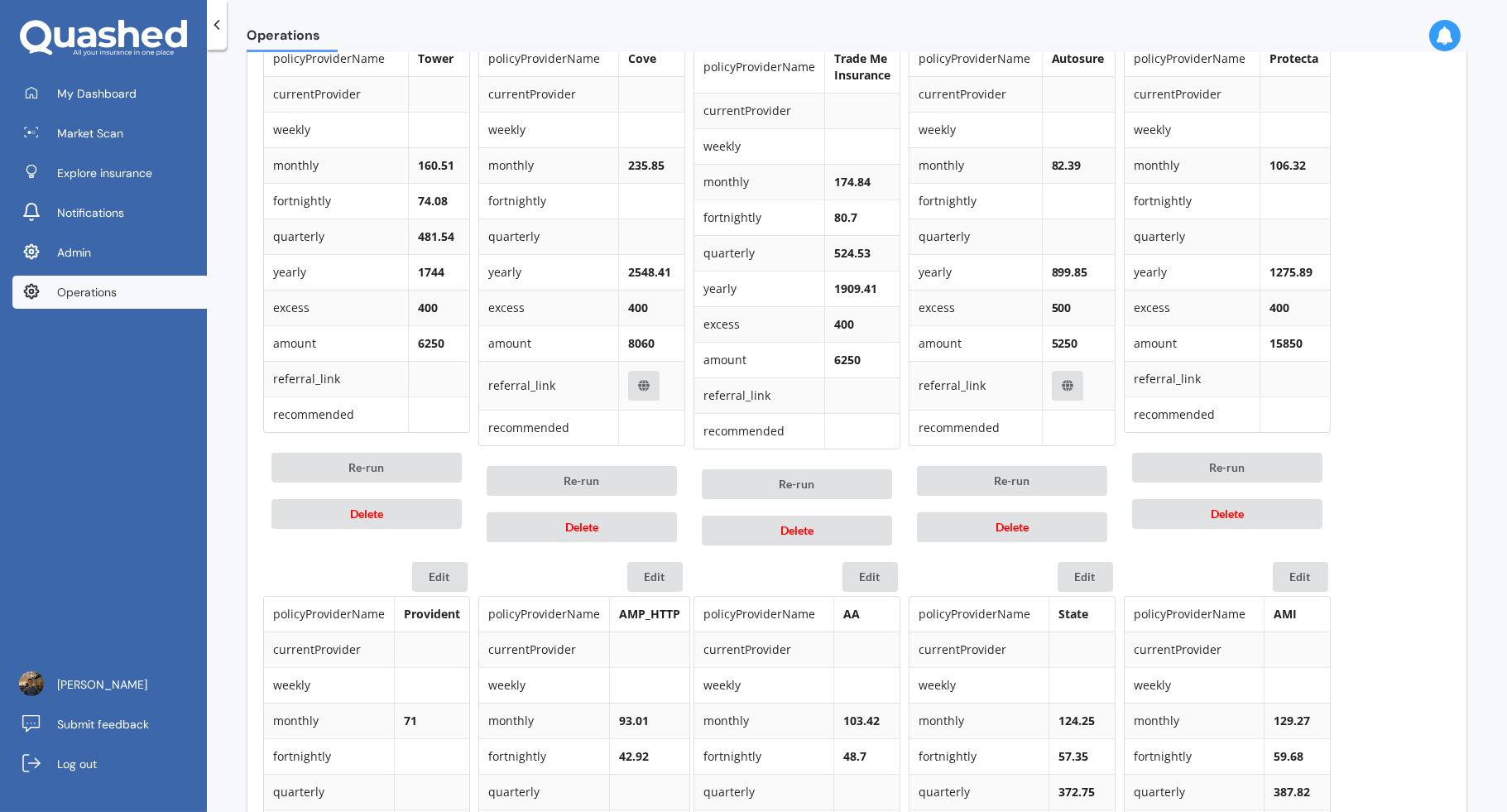
scroll to position [816, 0]
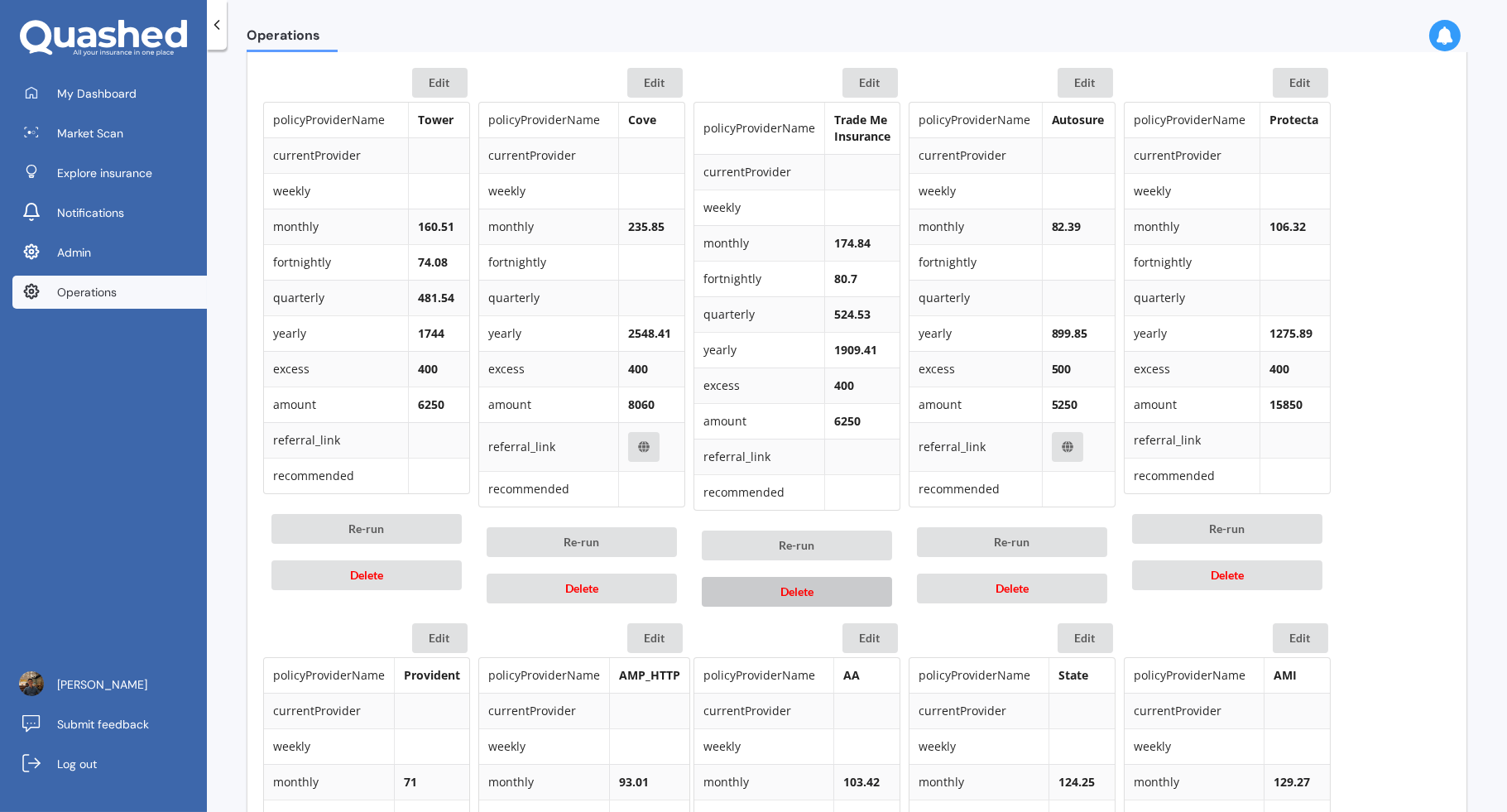
click at [811, 584] on span "Delete" at bounding box center [798, 591] width 33 height 14
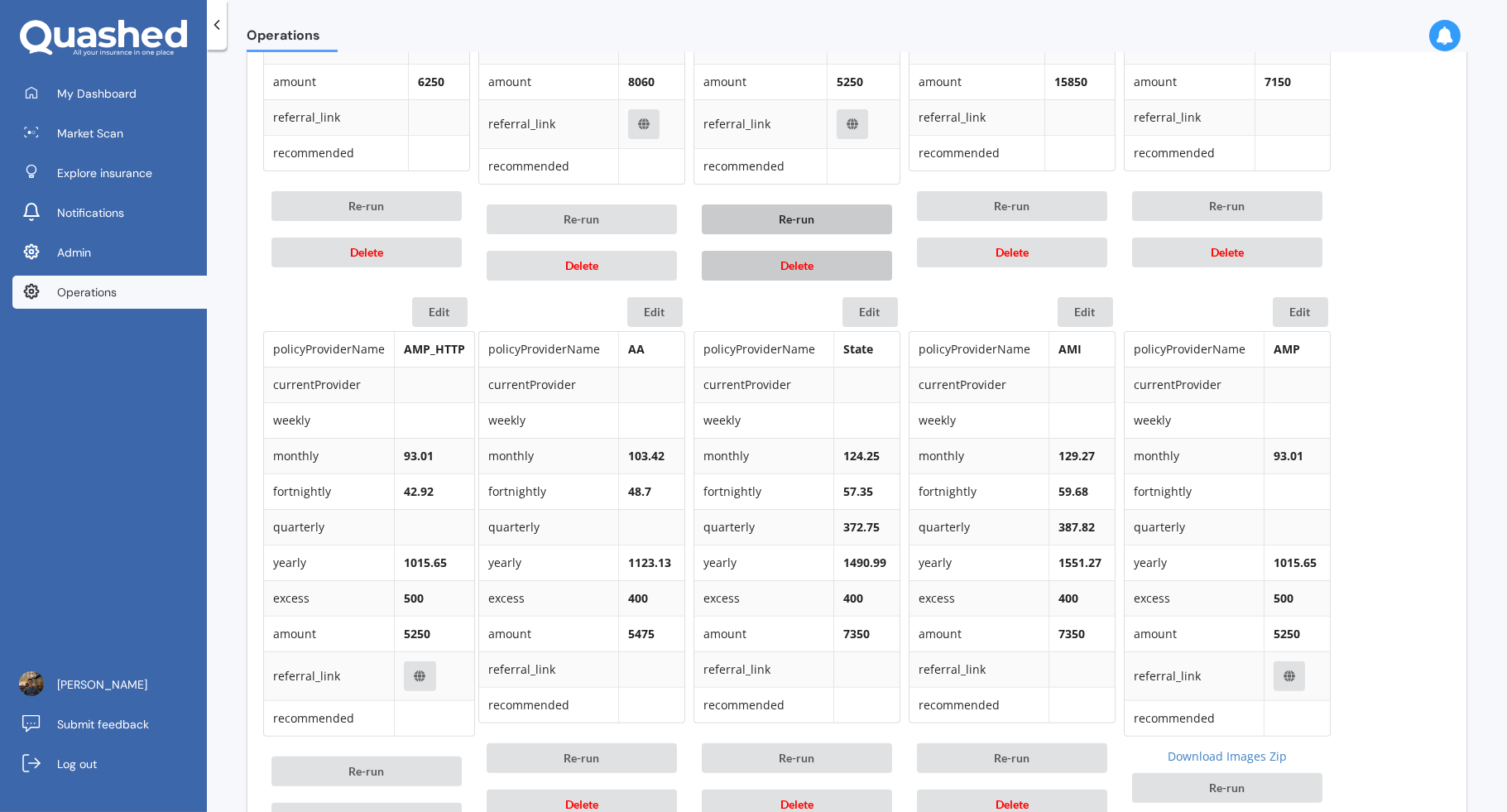
scroll to position [1376, 0]
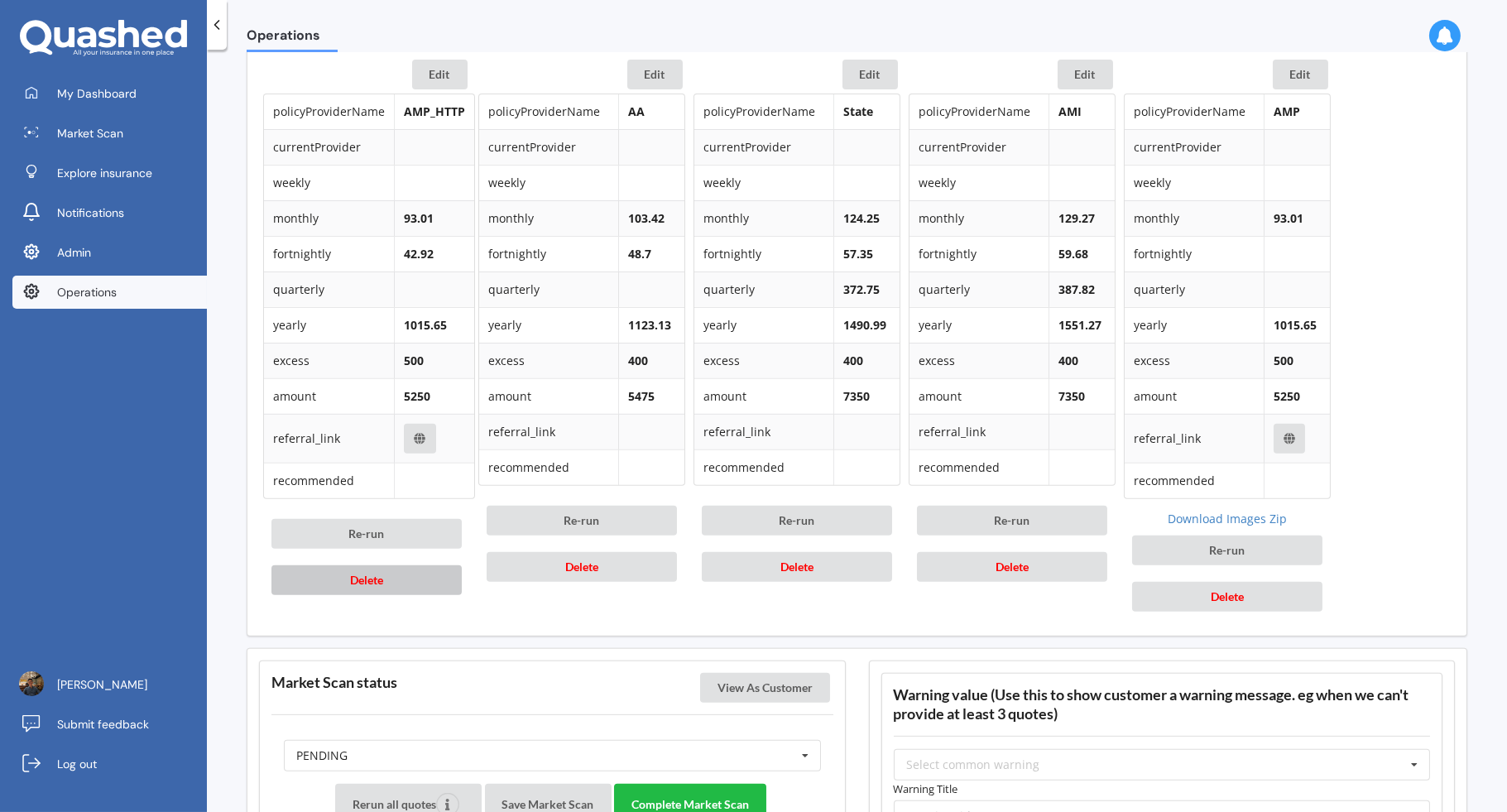
click at [436, 579] on button "Delete" at bounding box center [366, 580] width 190 height 29
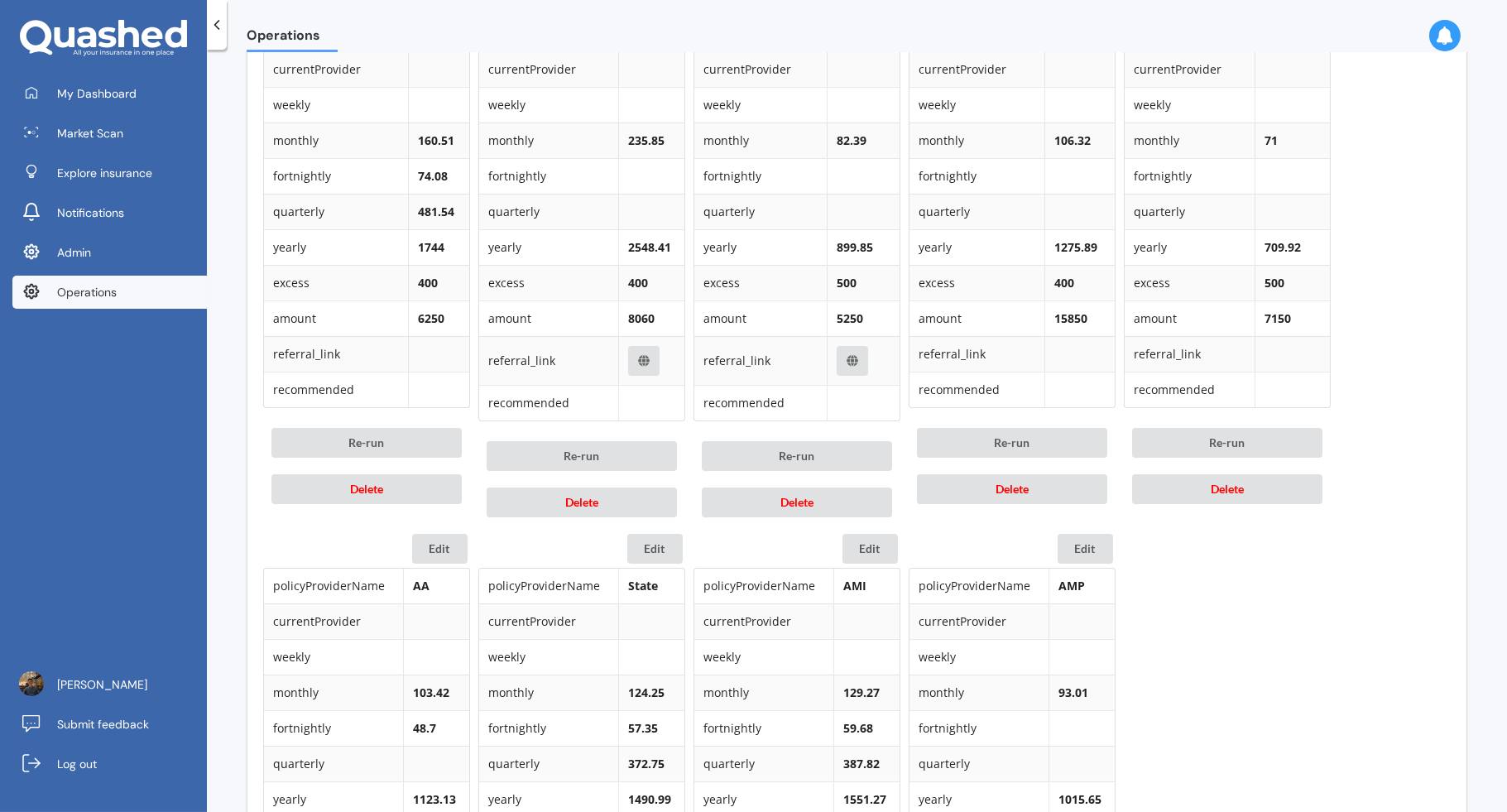
scroll to position [730, 0]
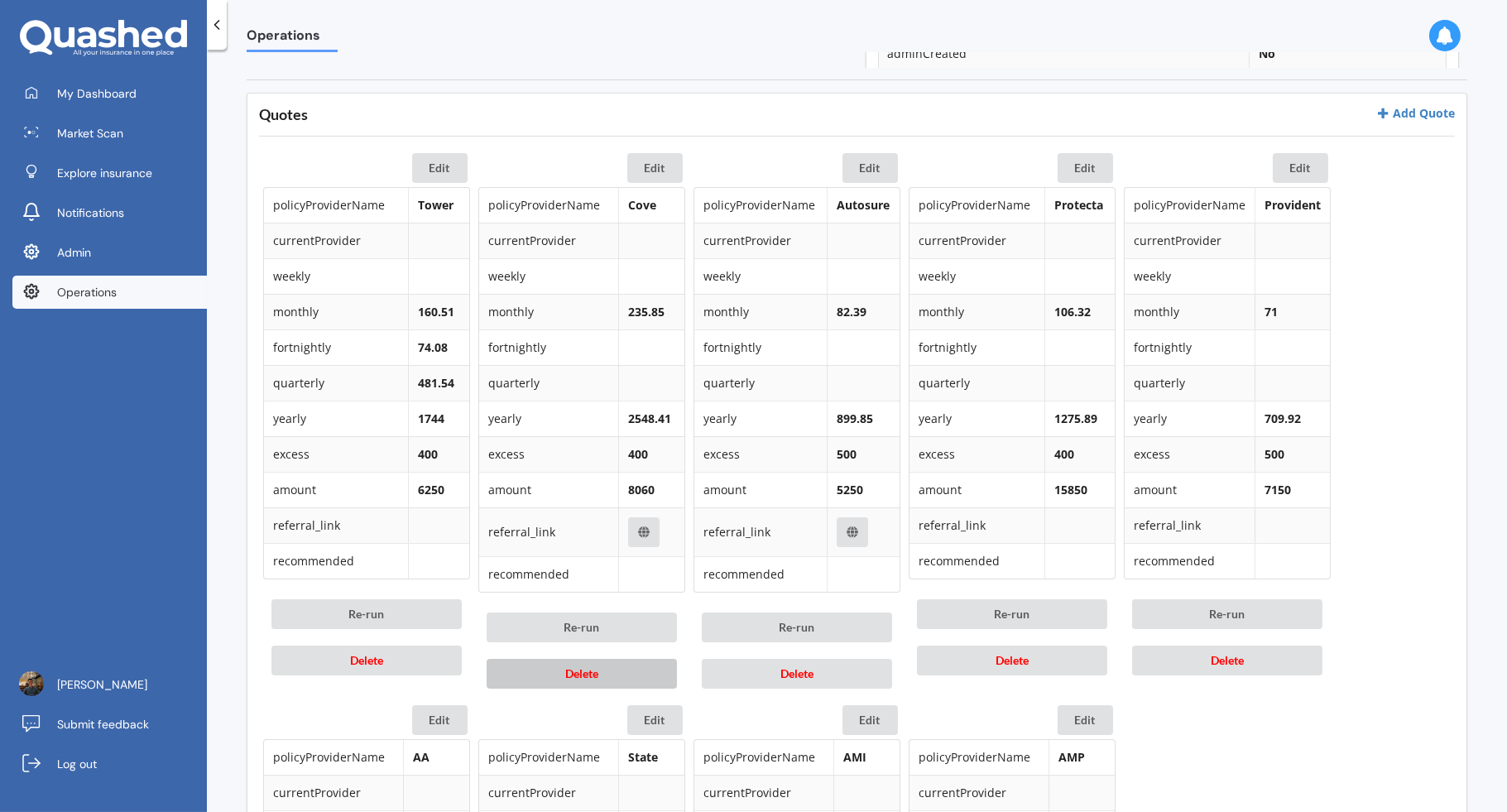
click at [615, 662] on button "Delete" at bounding box center [581, 673] width 190 height 29
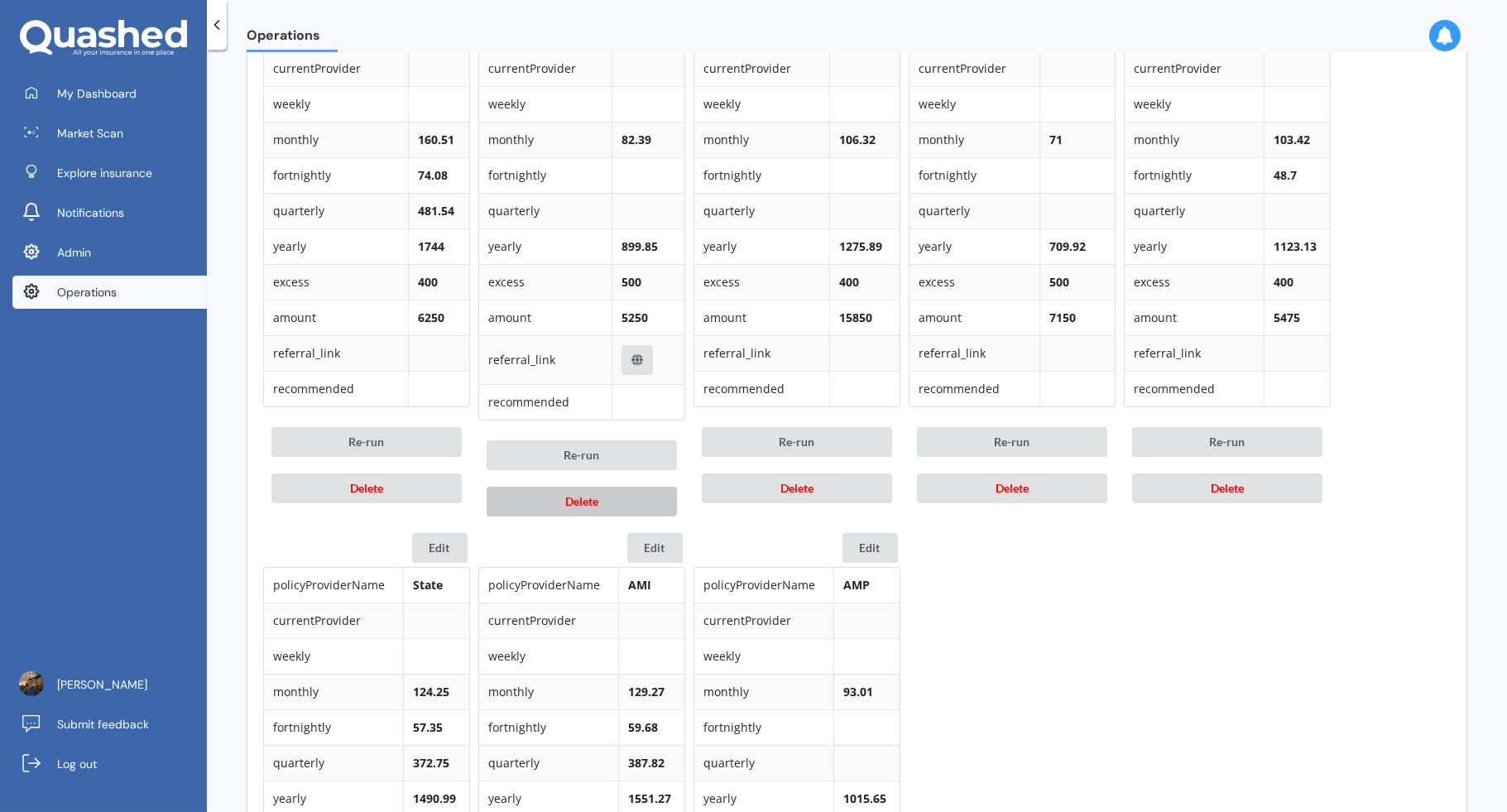
scroll to position [1239, 0]
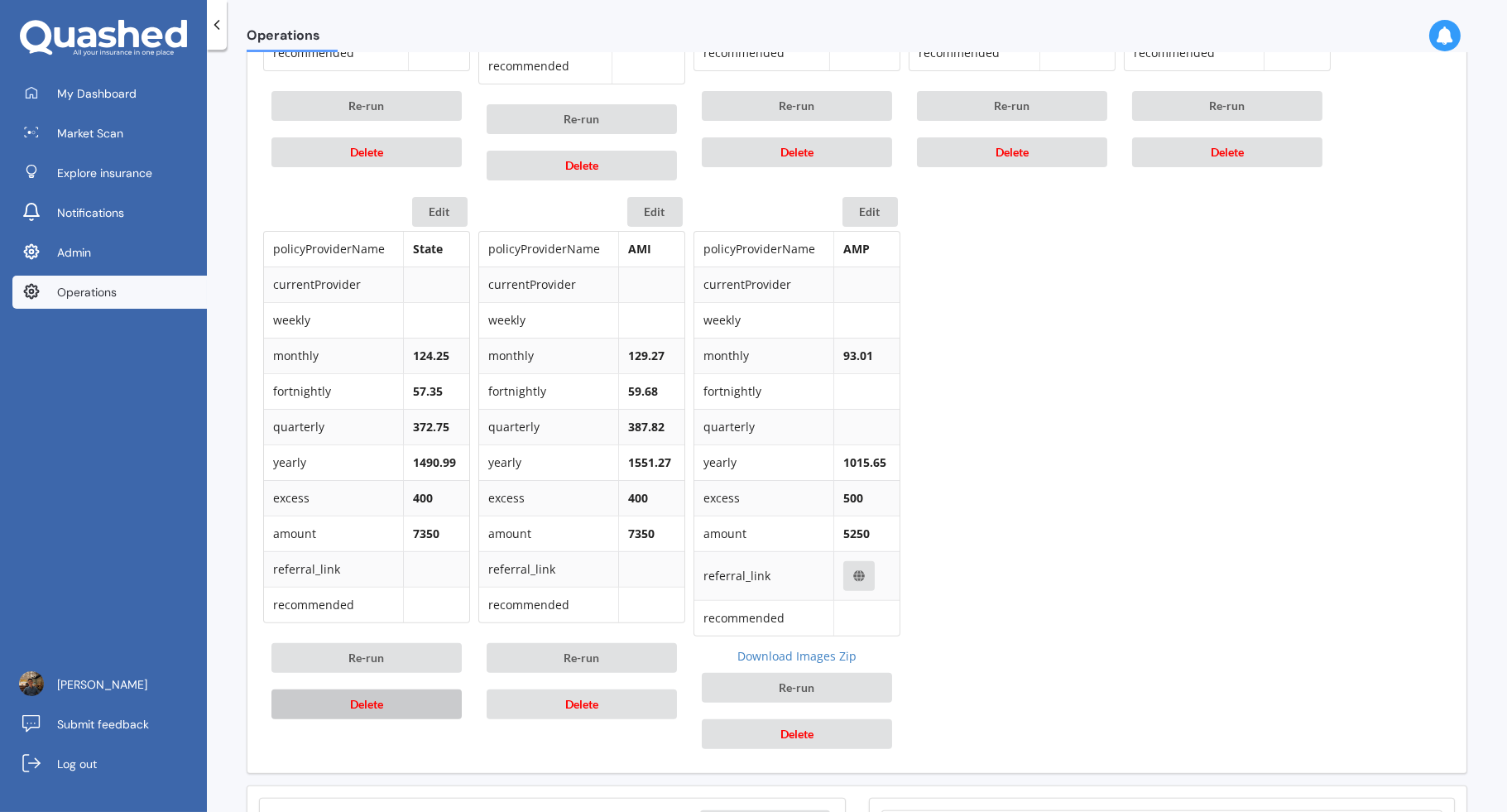
click at [434, 699] on button "Delete" at bounding box center [366, 704] width 190 height 29
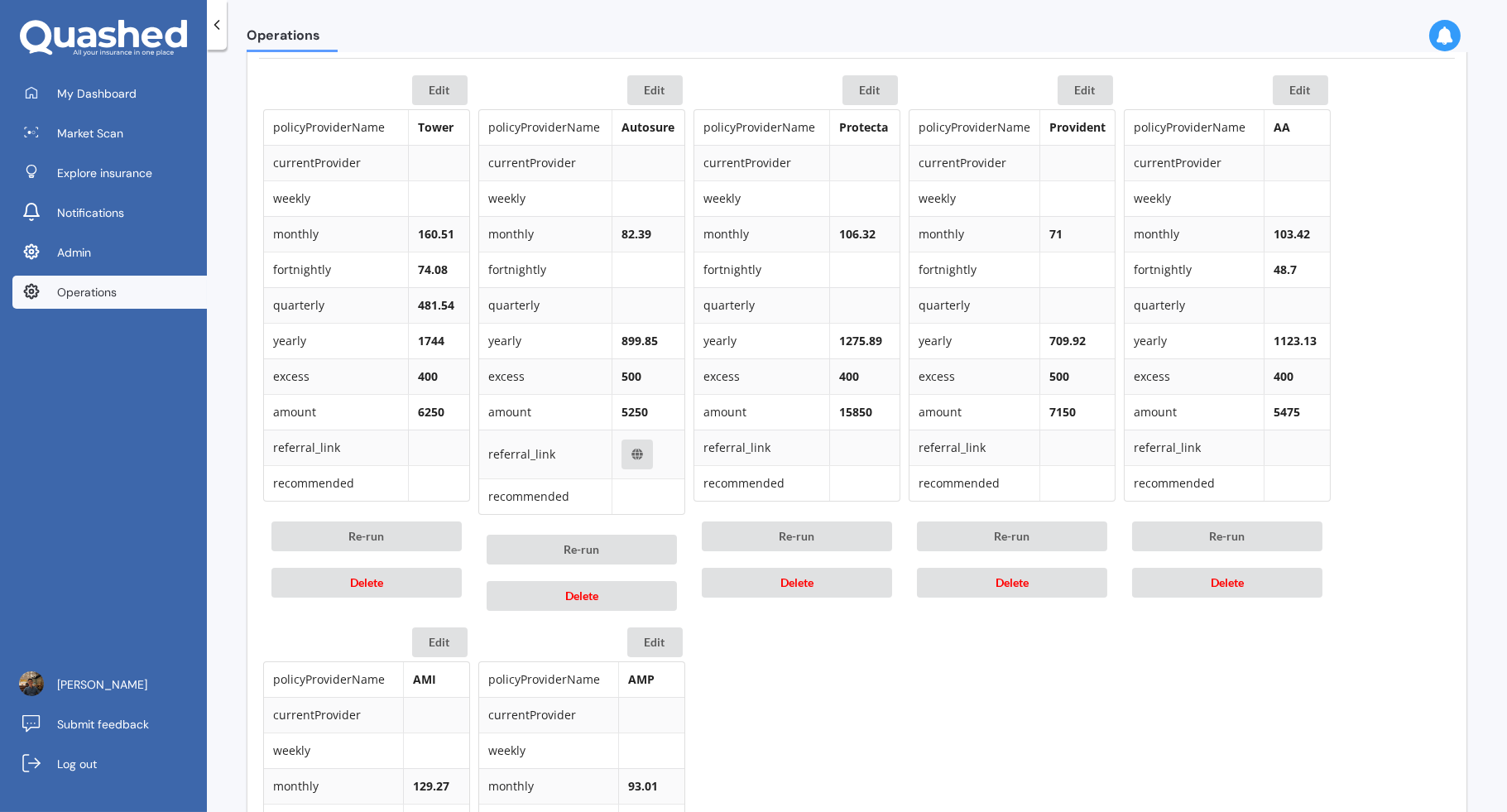
scroll to position [821, 0]
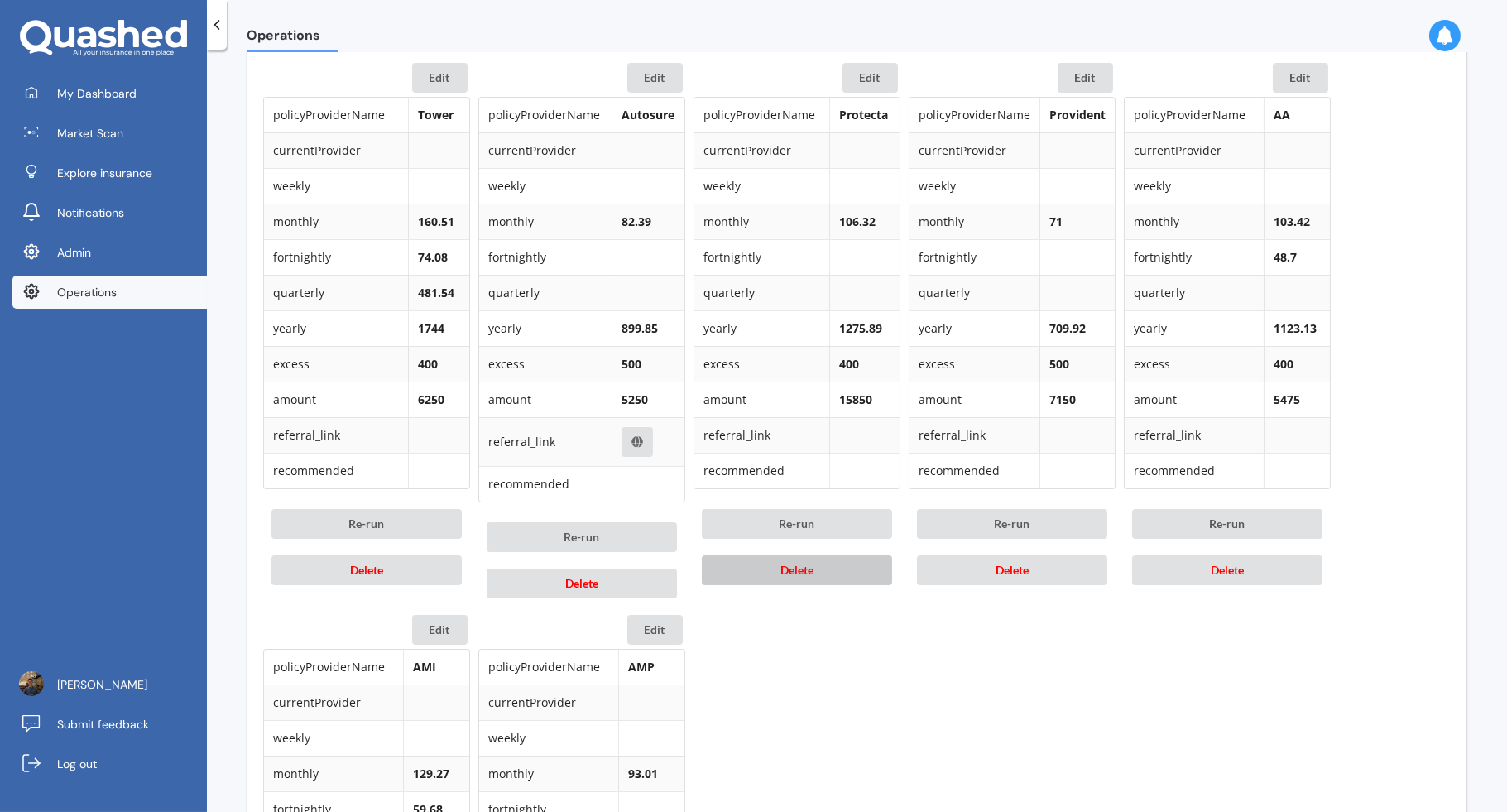
click at [861, 562] on button "Delete" at bounding box center [797, 570] width 190 height 29
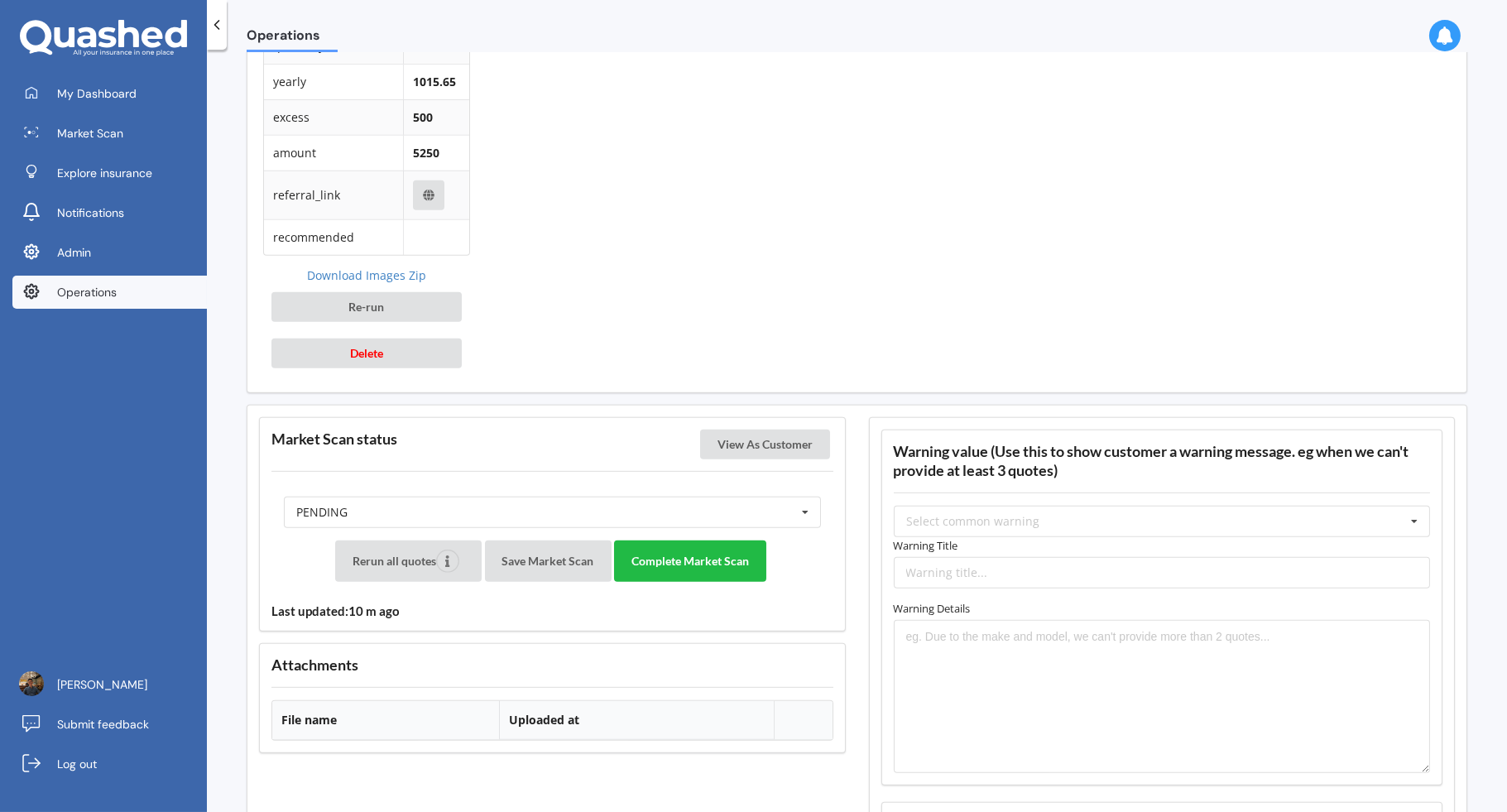
scroll to position [1675, 0]
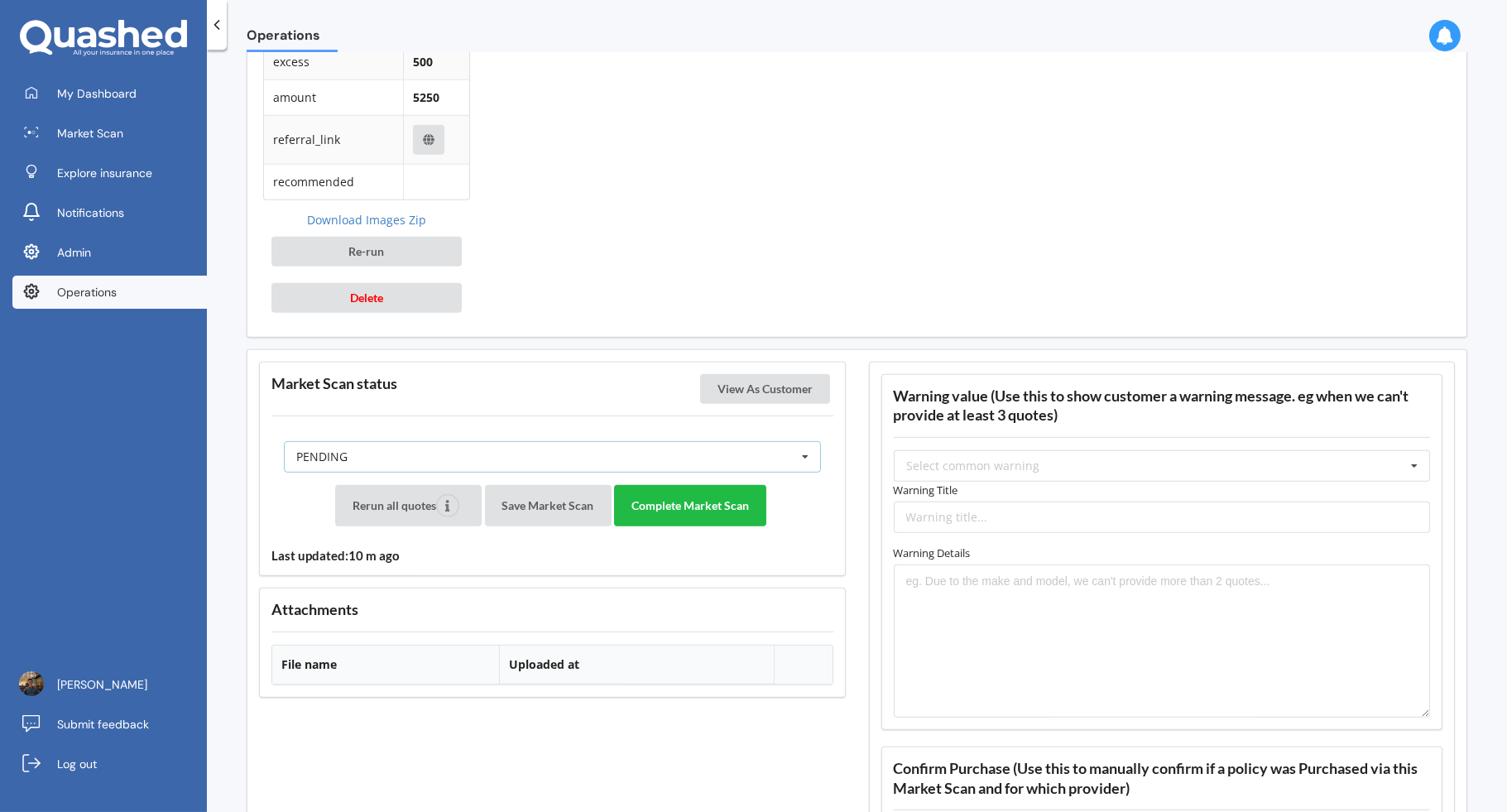
click at [745, 443] on div "PENDING READY PENDING VIEWED ABANDONED IN_REVIEW" at bounding box center [552, 457] width 537 height 31
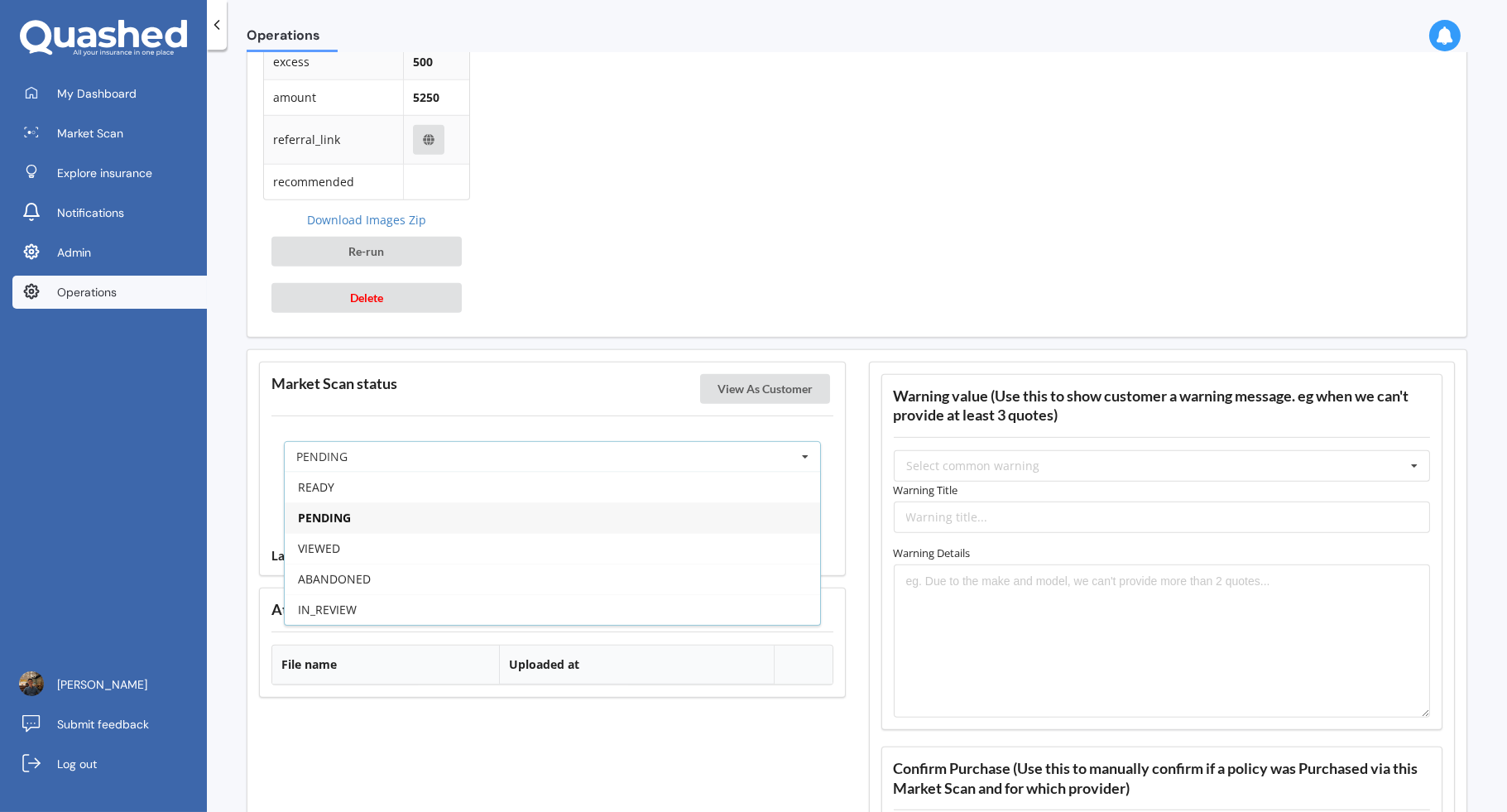
click at [598, 505] on div "PENDING" at bounding box center [553, 517] width 536 height 30
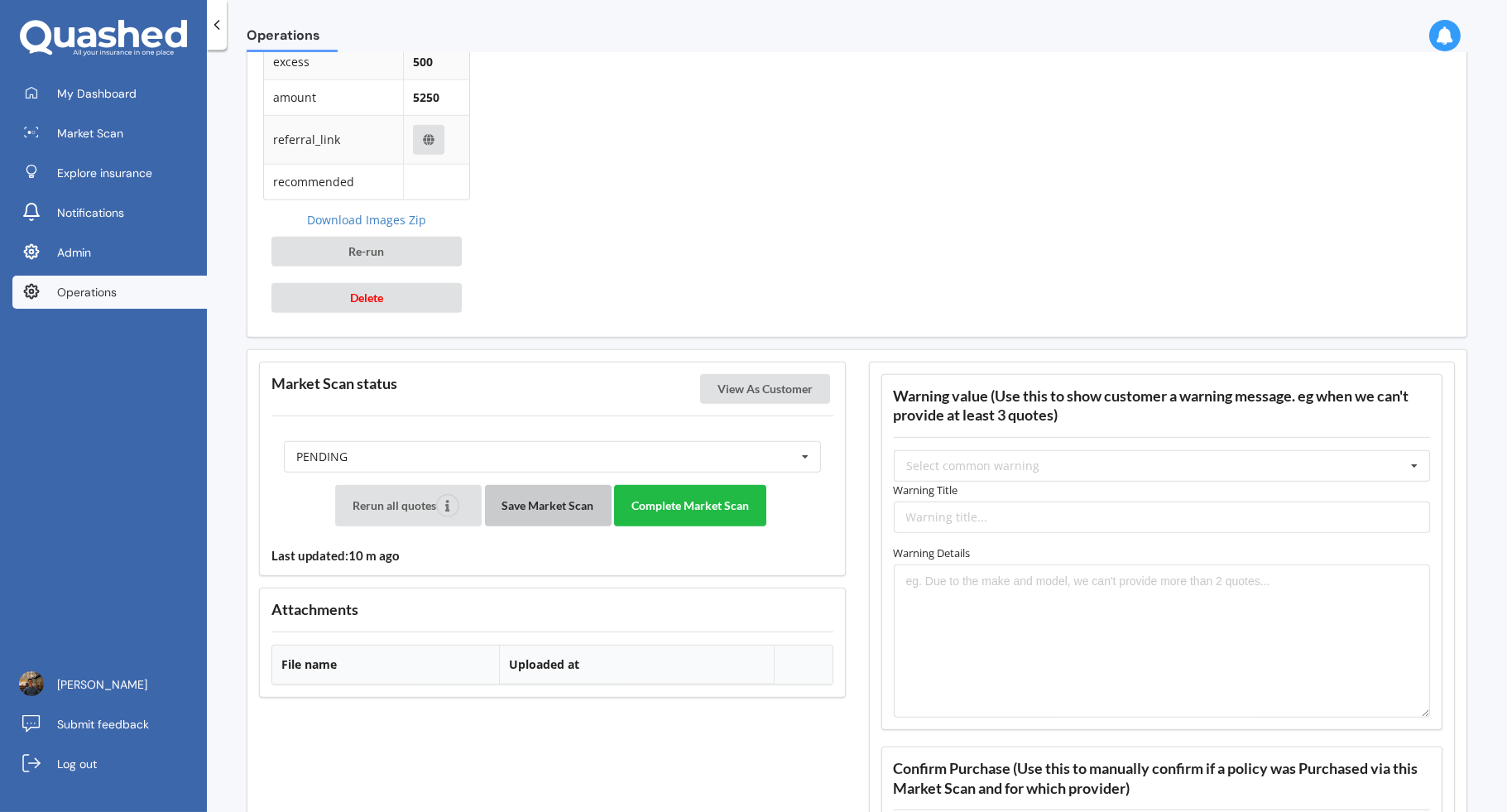
click at [559, 496] on button "Save Market Scan" at bounding box center [549, 506] width 127 height 41
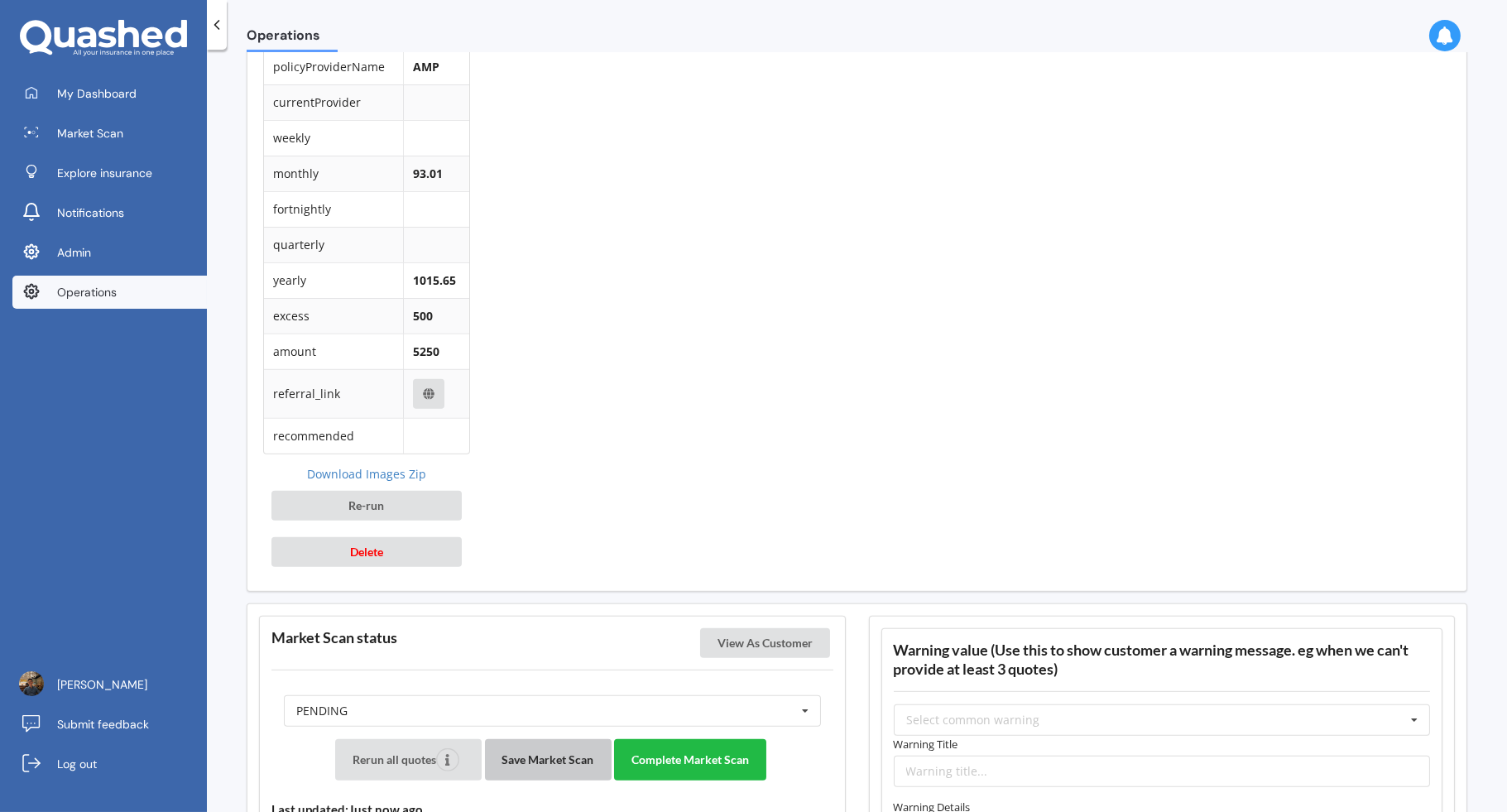
scroll to position [1560, 0]
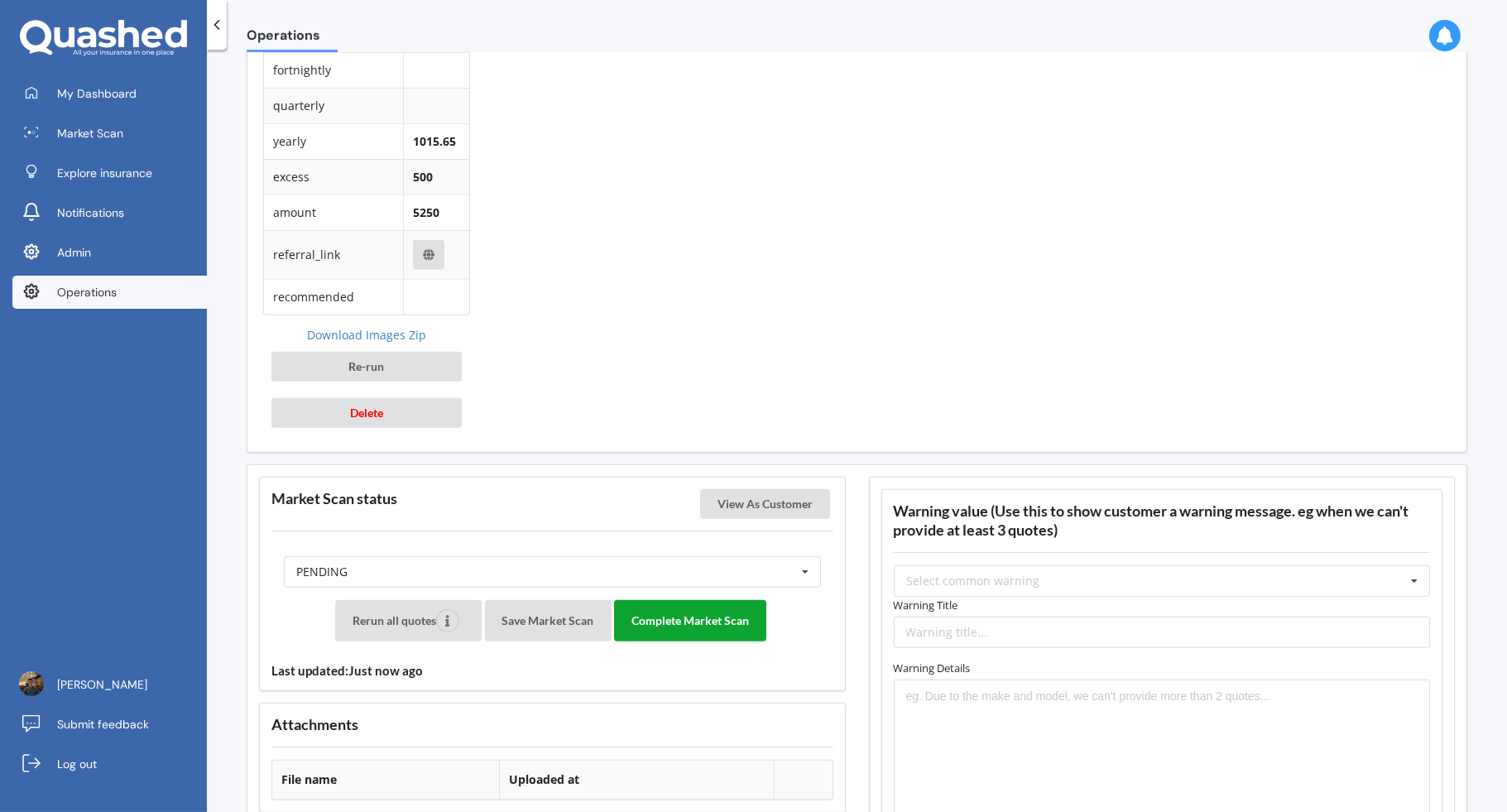
click at [692, 605] on button "Complete Market Scan" at bounding box center [690, 620] width 152 height 41
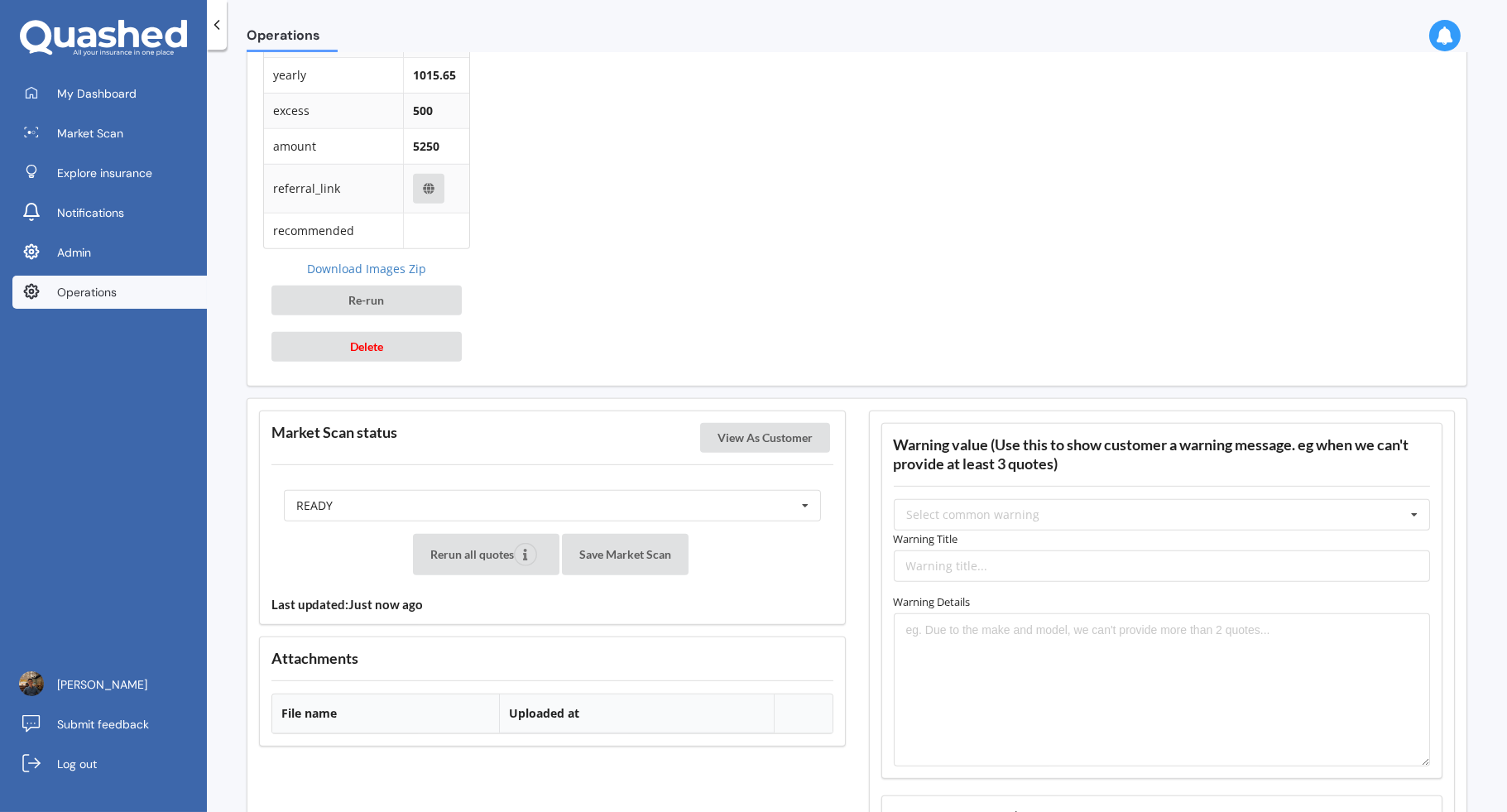
scroll to position [2005, 0]
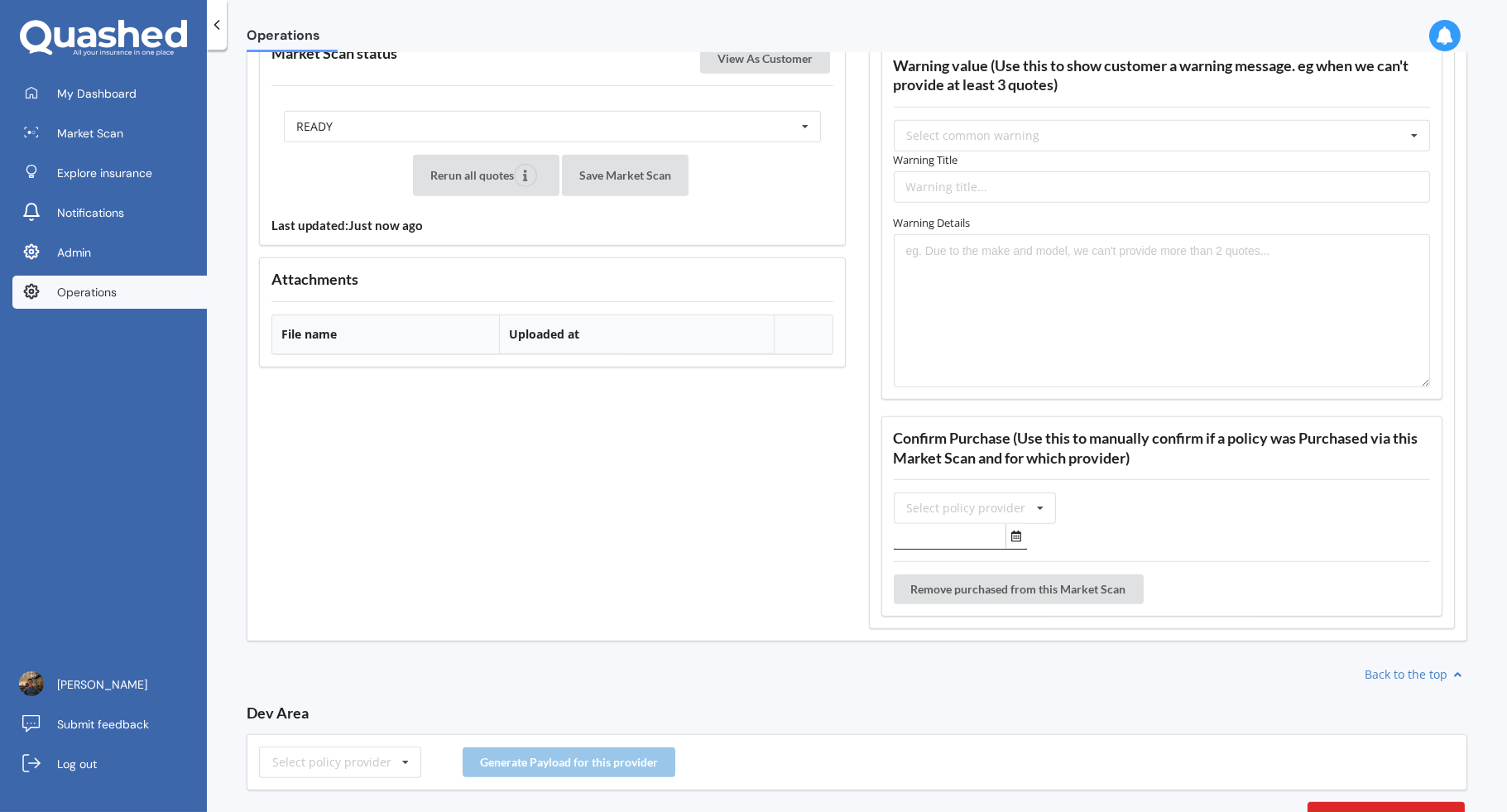
click at [156, 272] on div "My Dashboard Market Scan Explore insurance Notifications Admin Operations" at bounding box center [103, 196] width 207 height 239
click at [153, 295] on link "Operations" at bounding box center [110, 292] width 195 height 33
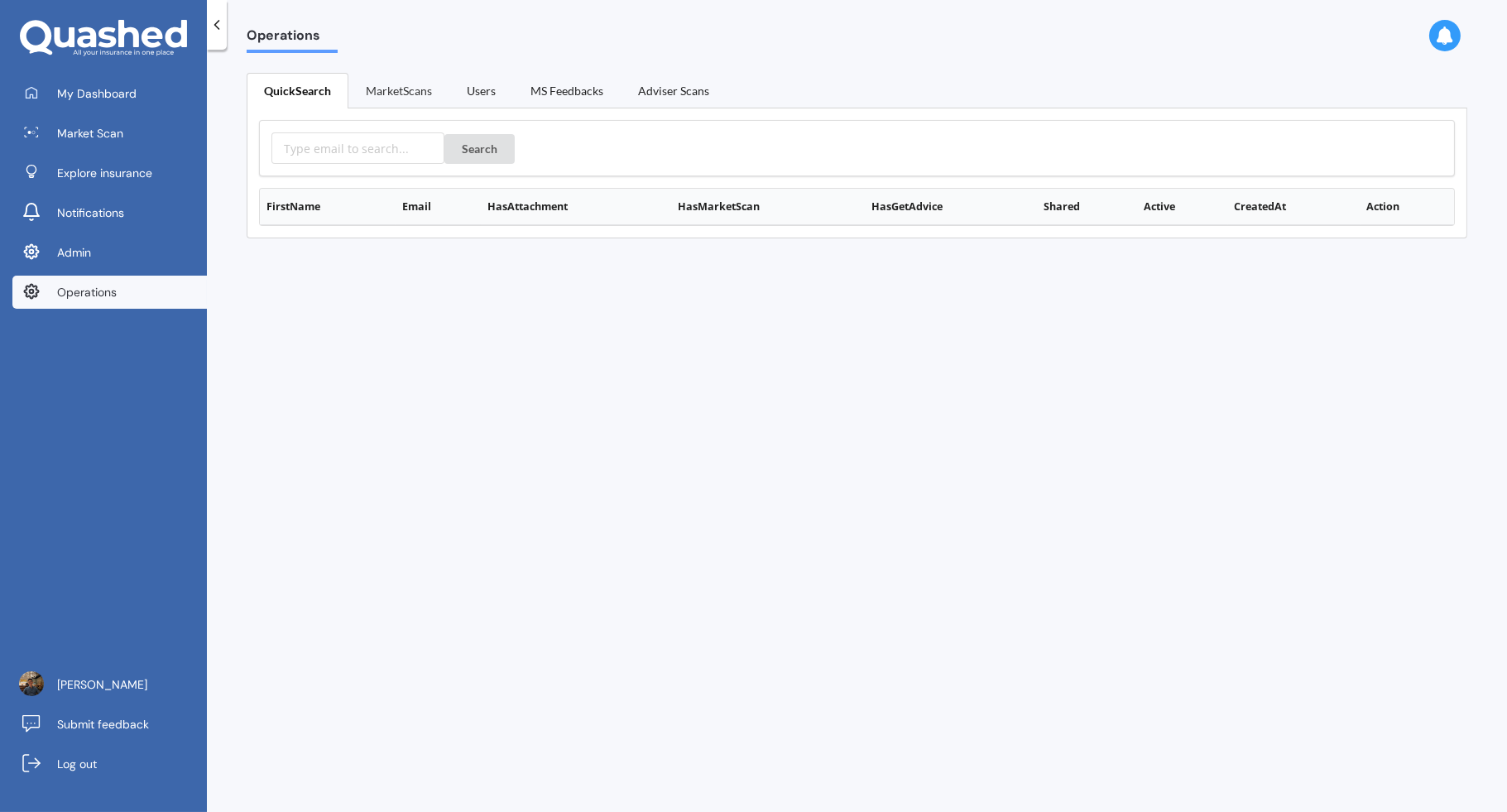
click at [406, 82] on link "MarketScans" at bounding box center [399, 90] width 101 height 35
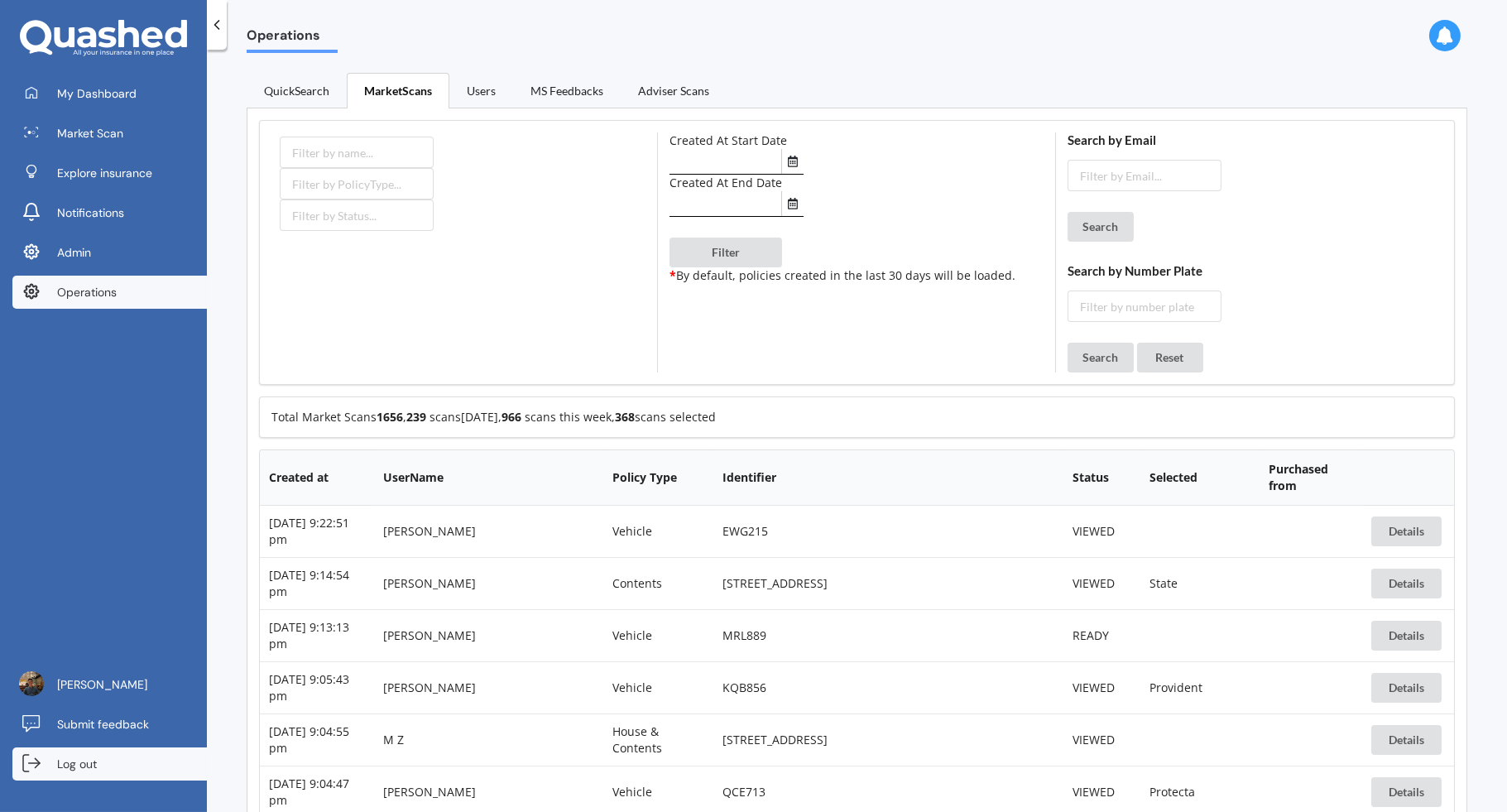
click at [148, 764] on link "Log out" at bounding box center [110, 763] width 195 height 33
